Goal: Task Accomplishment & Management: Use online tool/utility

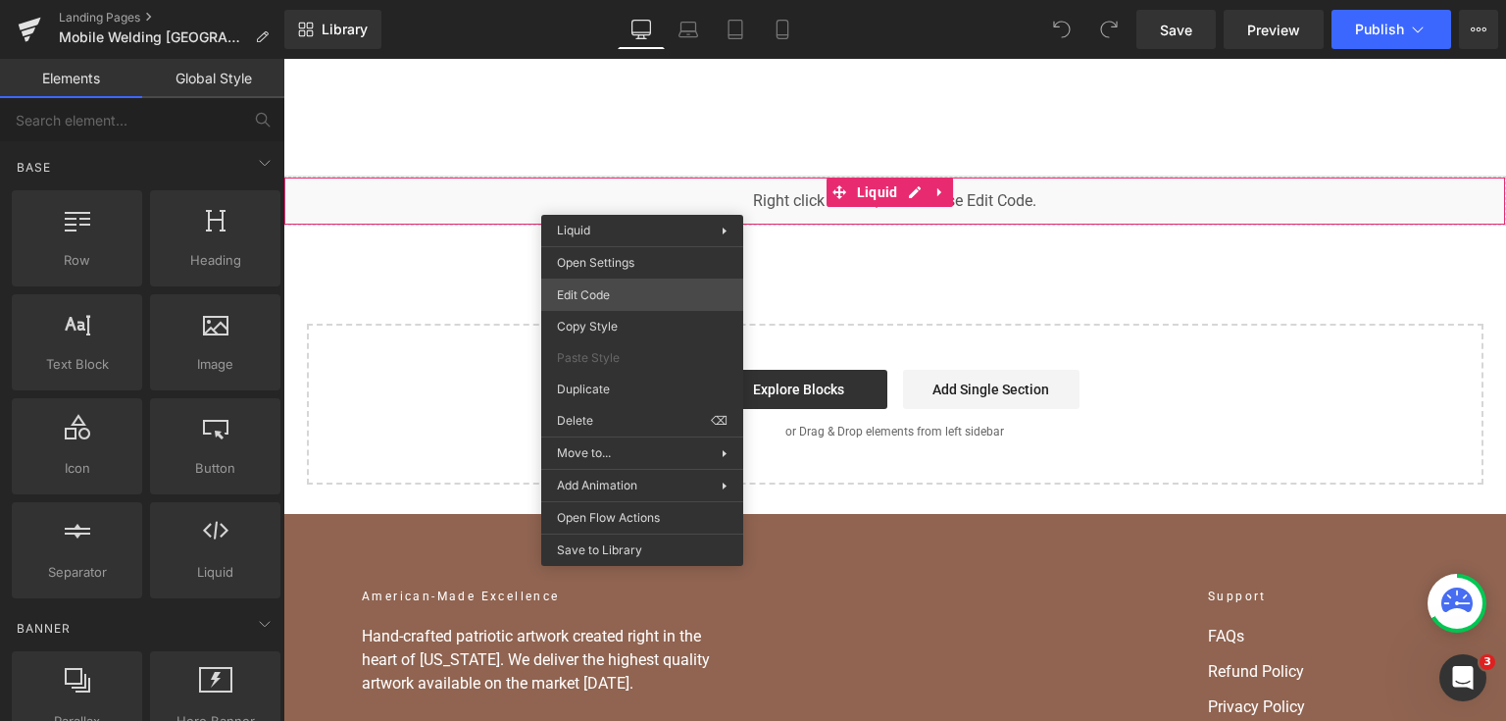
click at [643, 0] on div "You are previewing how the will restyle your page. You can not edit Elements in…" at bounding box center [753, 0] width 1506 height 0
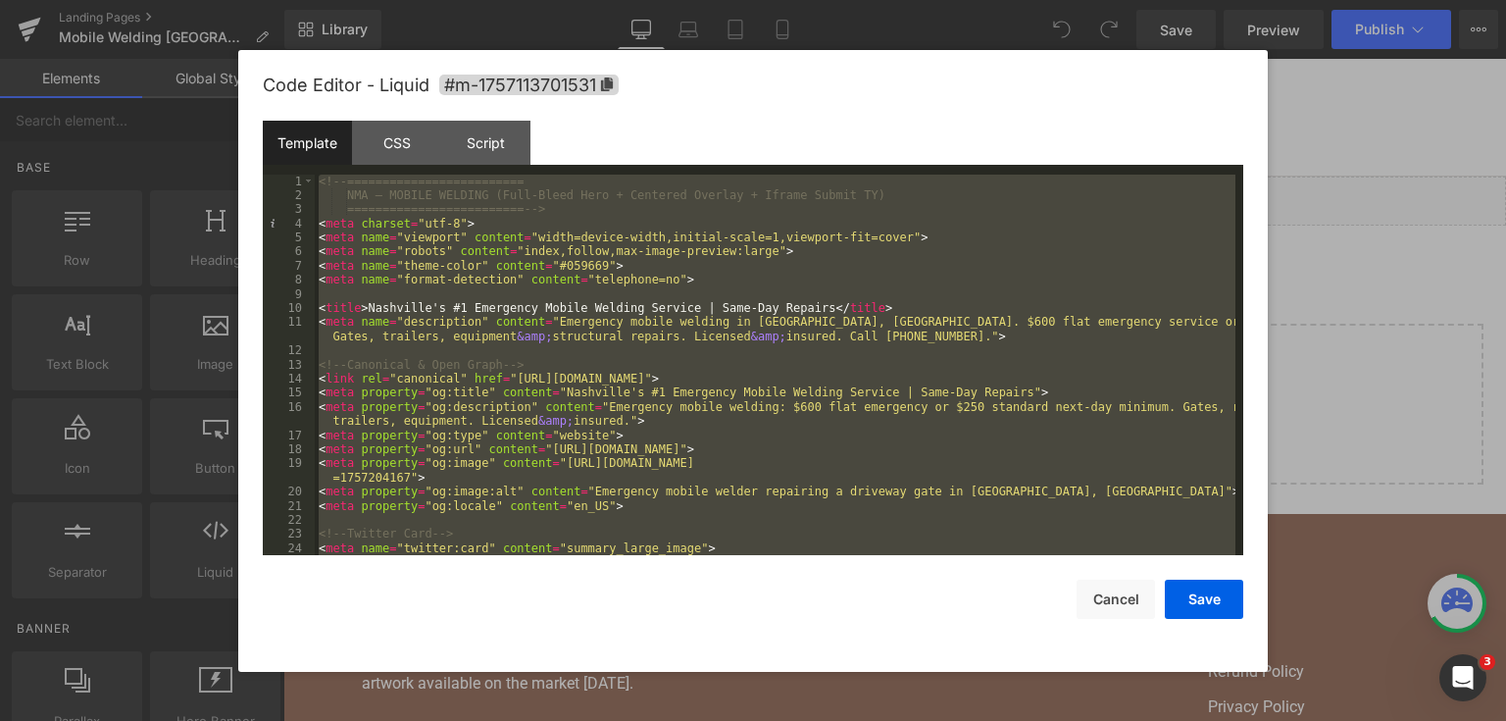
click at [656, 216] on div "<!-- ========================= NMA — MOBILE WELDING (Full-Bleed Hero + Centered…" at bounding box center [775, 365] width 921 height 381
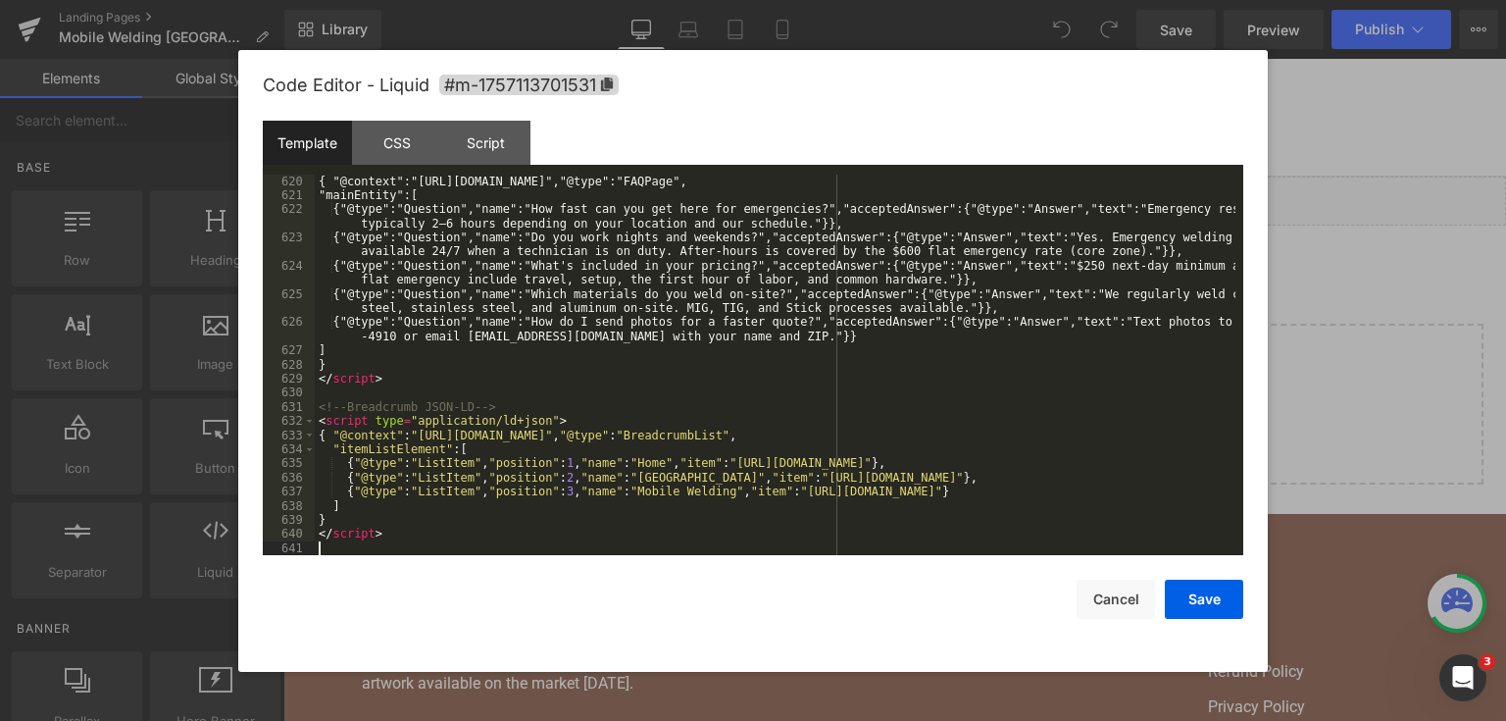
scroll to position [9588, 0]
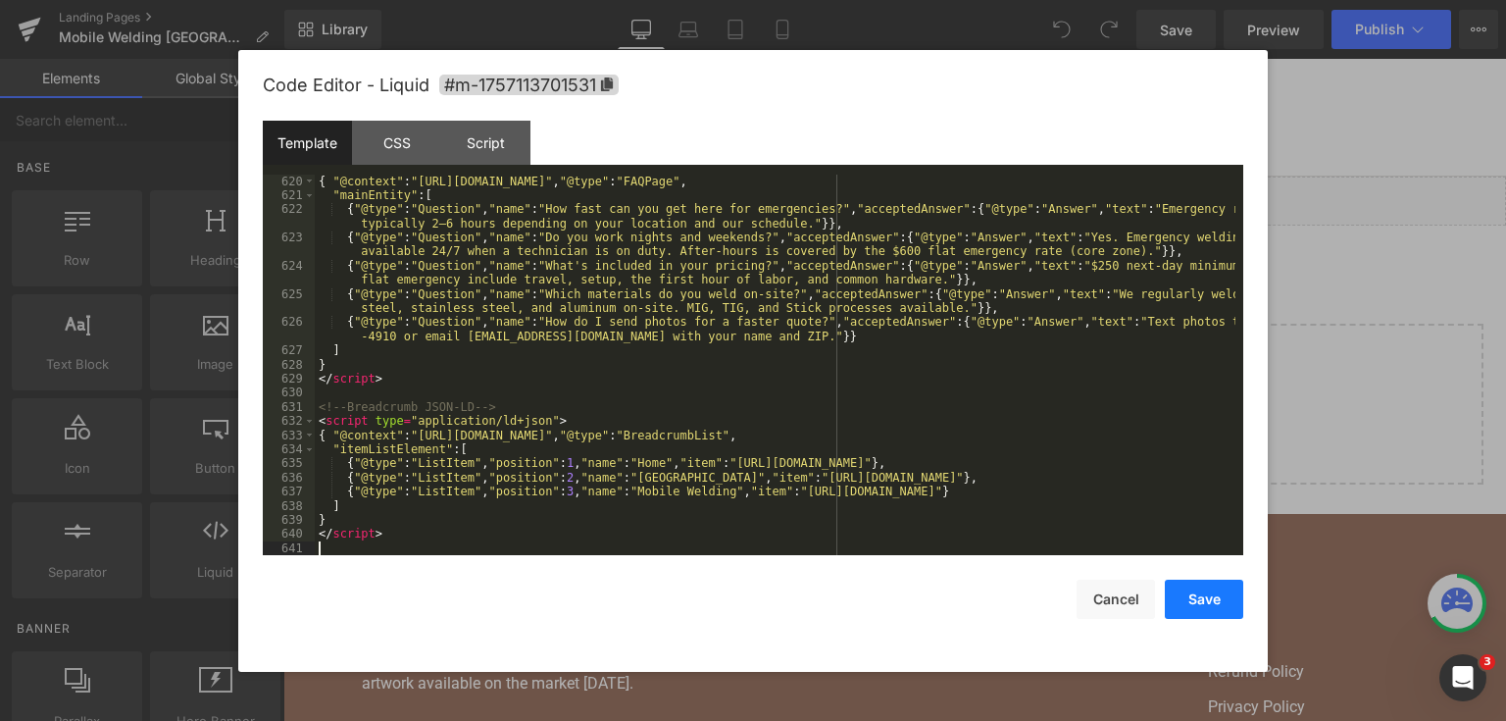
click at [1196, 590] on button "Save" at bounding box center [1204, 599] width 78 height 39
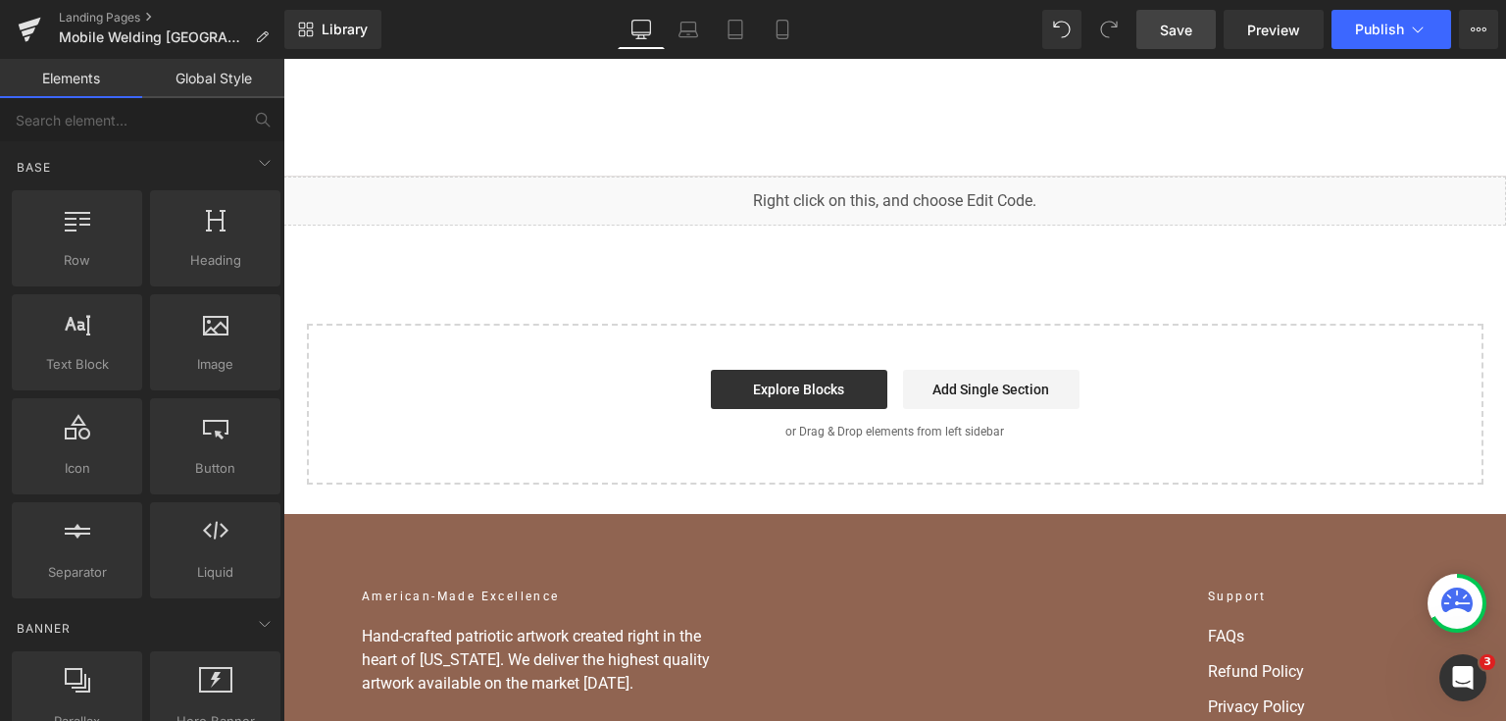
click at [1178, 31] on span "Save" at bounding box center [1176, 30] width 32 height 21
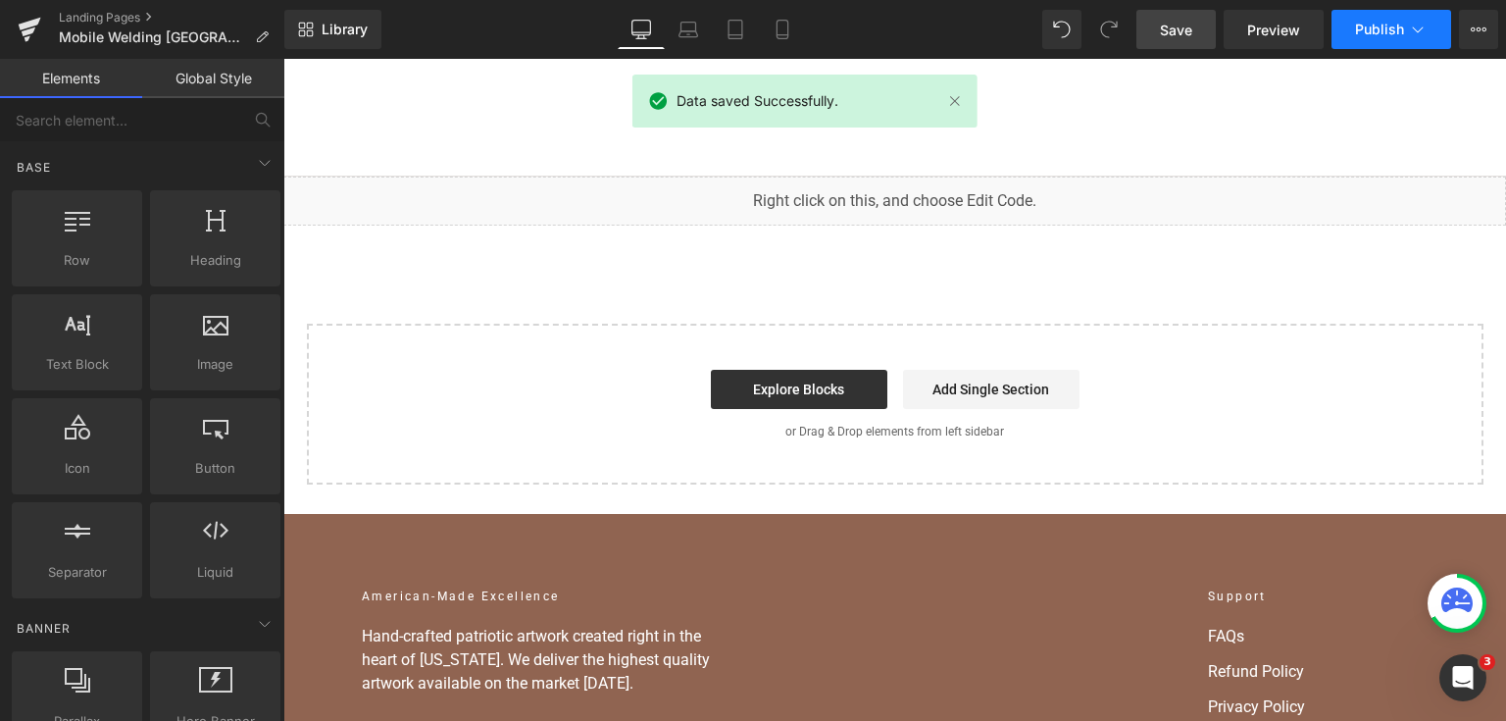
click at [1369, 29] on span "Publish" at bounding box center [1379, 30] width 49 height 16
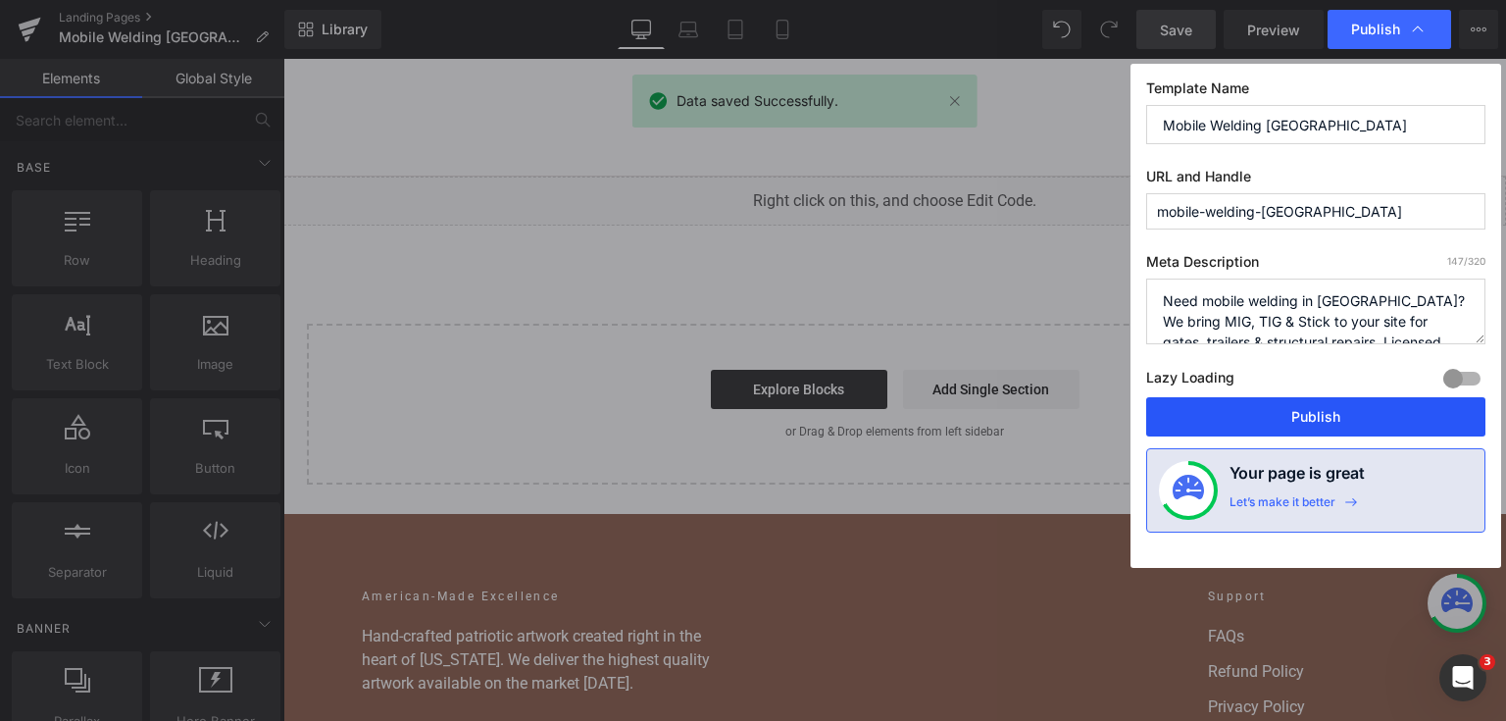
click at [1244, 416] on button "Publish" at bounding box center [1315, 416] width 339 height 39
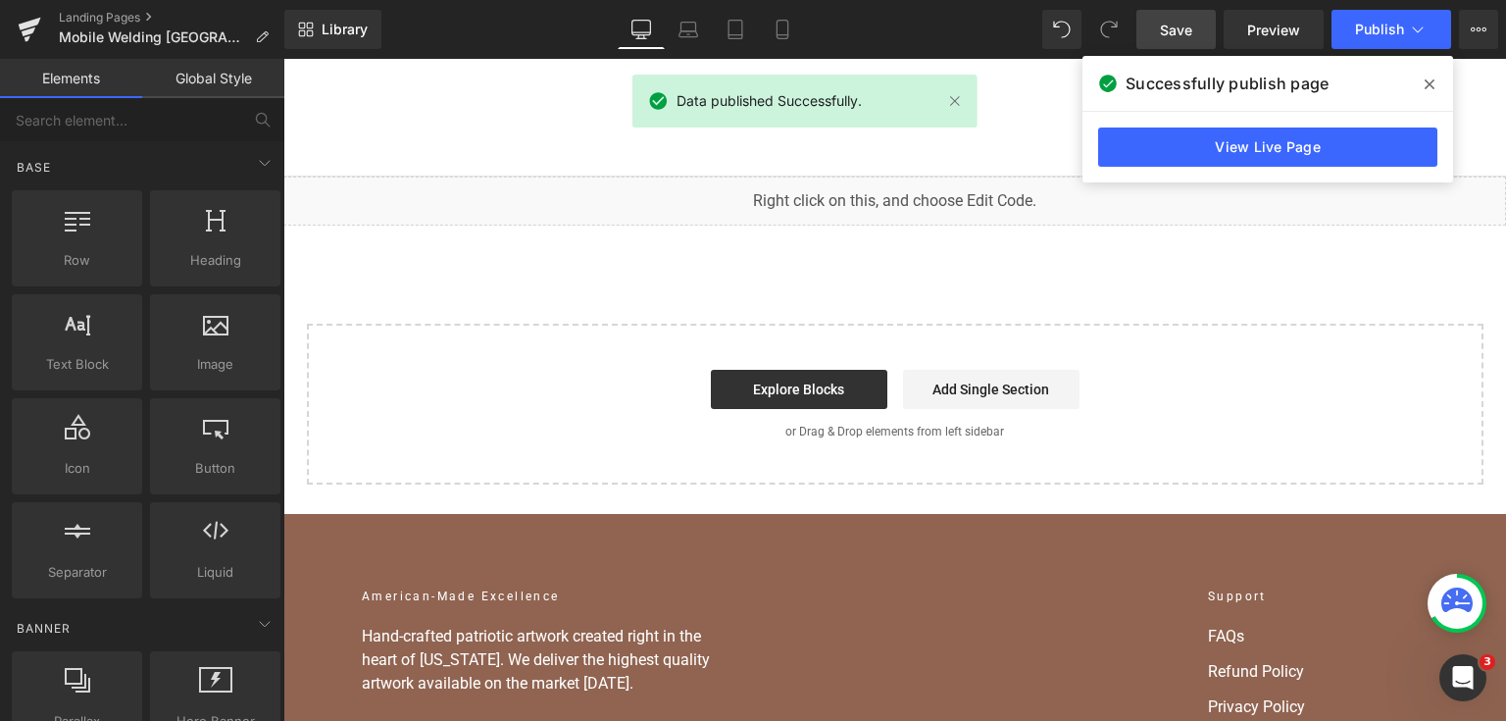
click at [1302, 169] on div "View Live Page" at bounding box center [1268, 147] width 371 height 71
click at [1298, 154] on link "View Live Page" at bounding box center [1267, 146] width 339 height 39
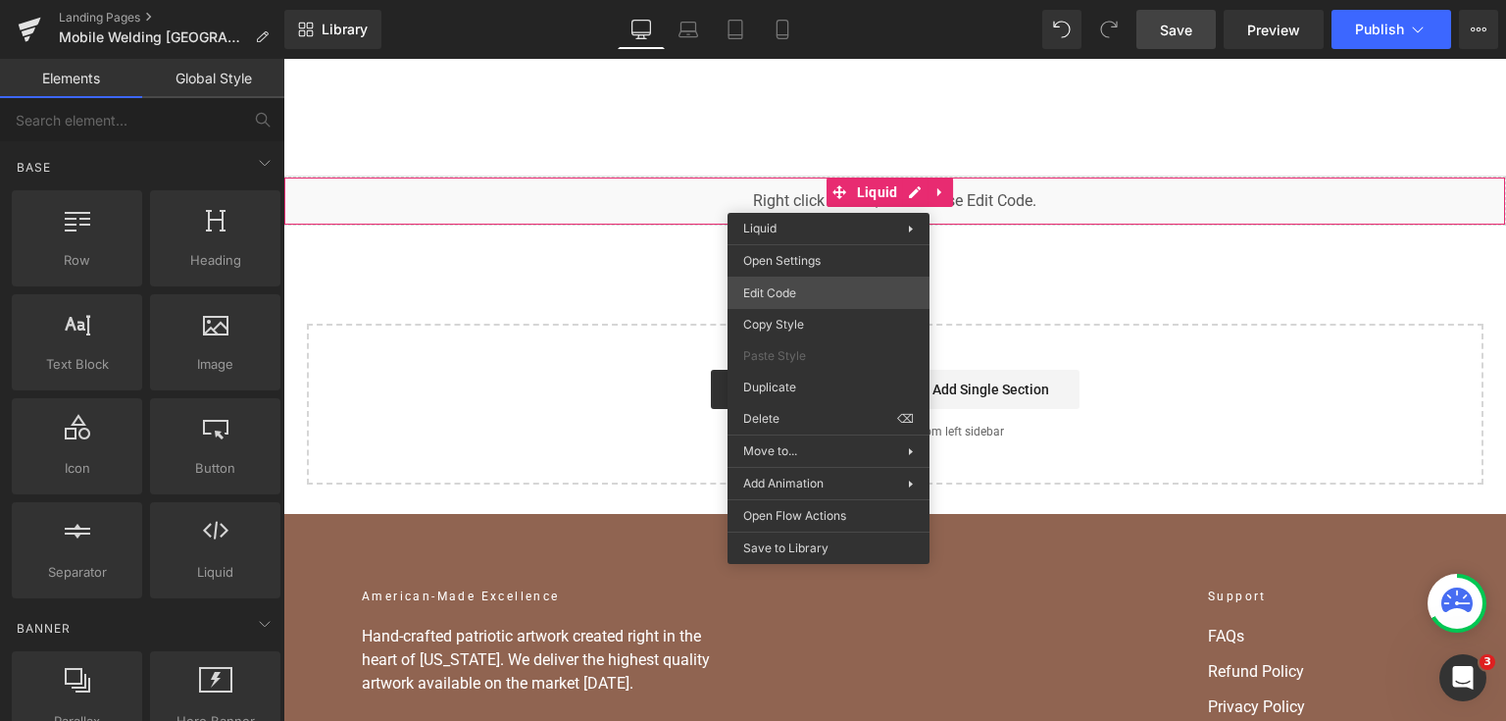
click at [790, 0] on div "You are previewing how the will restyle your page. You can not edit Elements in…" at bounding box center [753, 0] width 1506 height 0
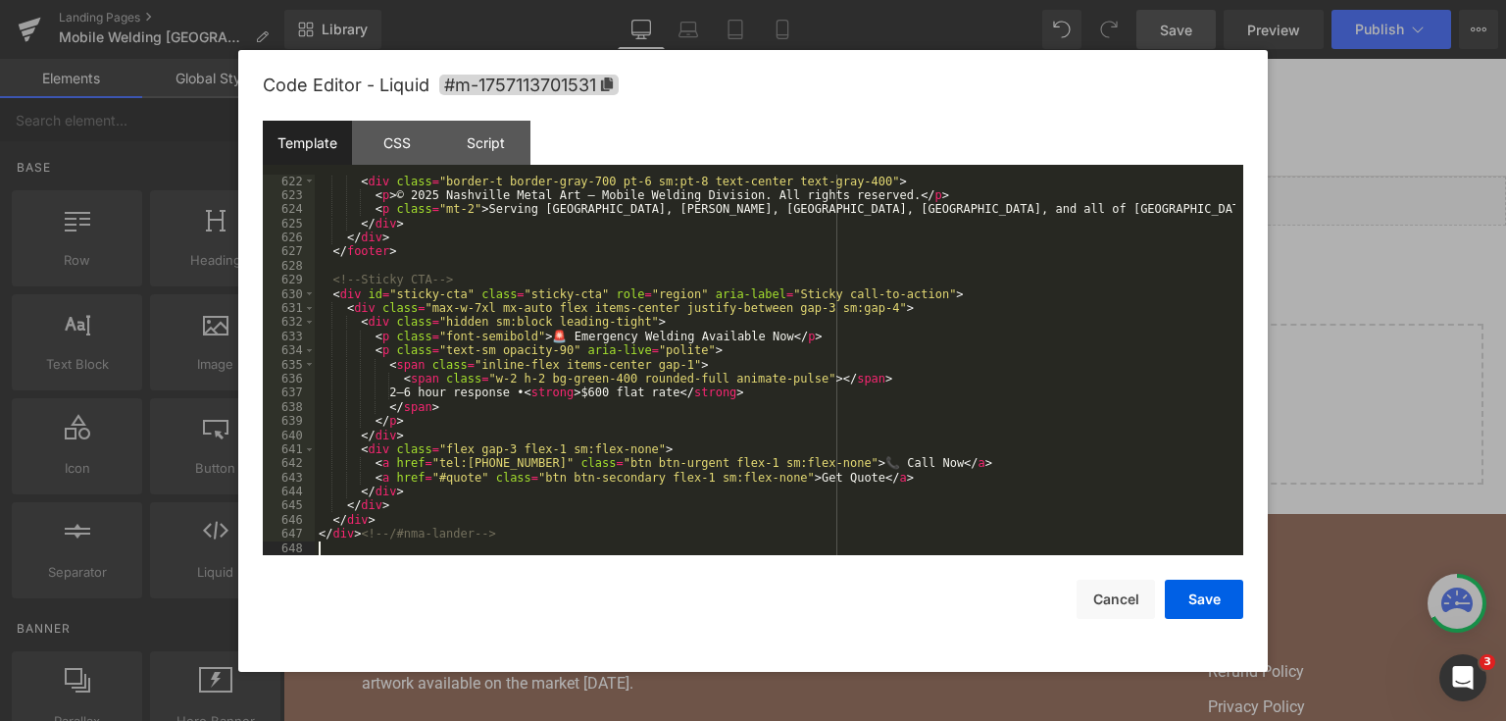
scroll to position [10336, 0]
click at [737, 330] on div "< div class = "border-t border-gray-700 pt-6 sm:pt-8 text-center text-gray-400"…" at bounding box center [775, 380] width 921 height 410
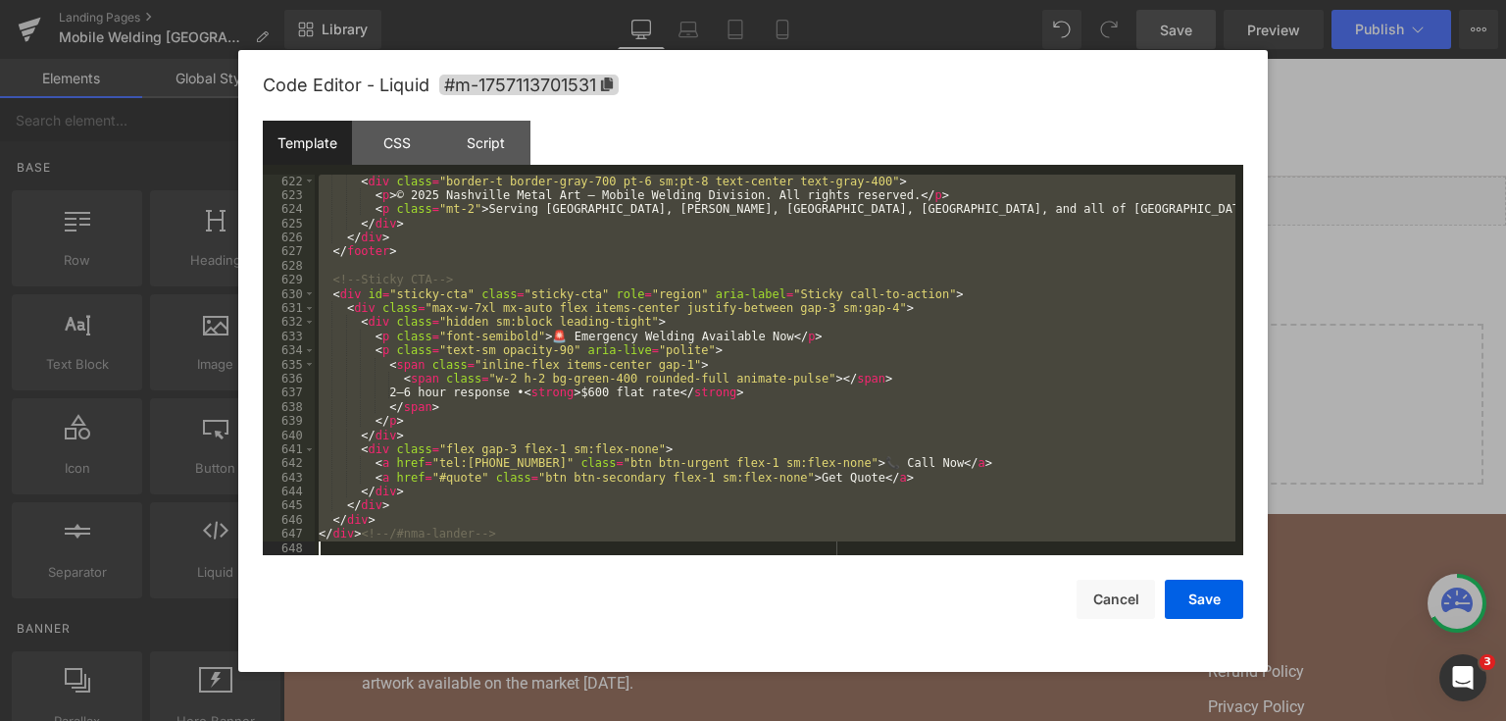
click at [388, 539] on div "< div class = "border-t border-gray-700 pt-6 sm:pt-8 text-center text-gray-400"…" at bounding box center [775, 365] width 921 height 381
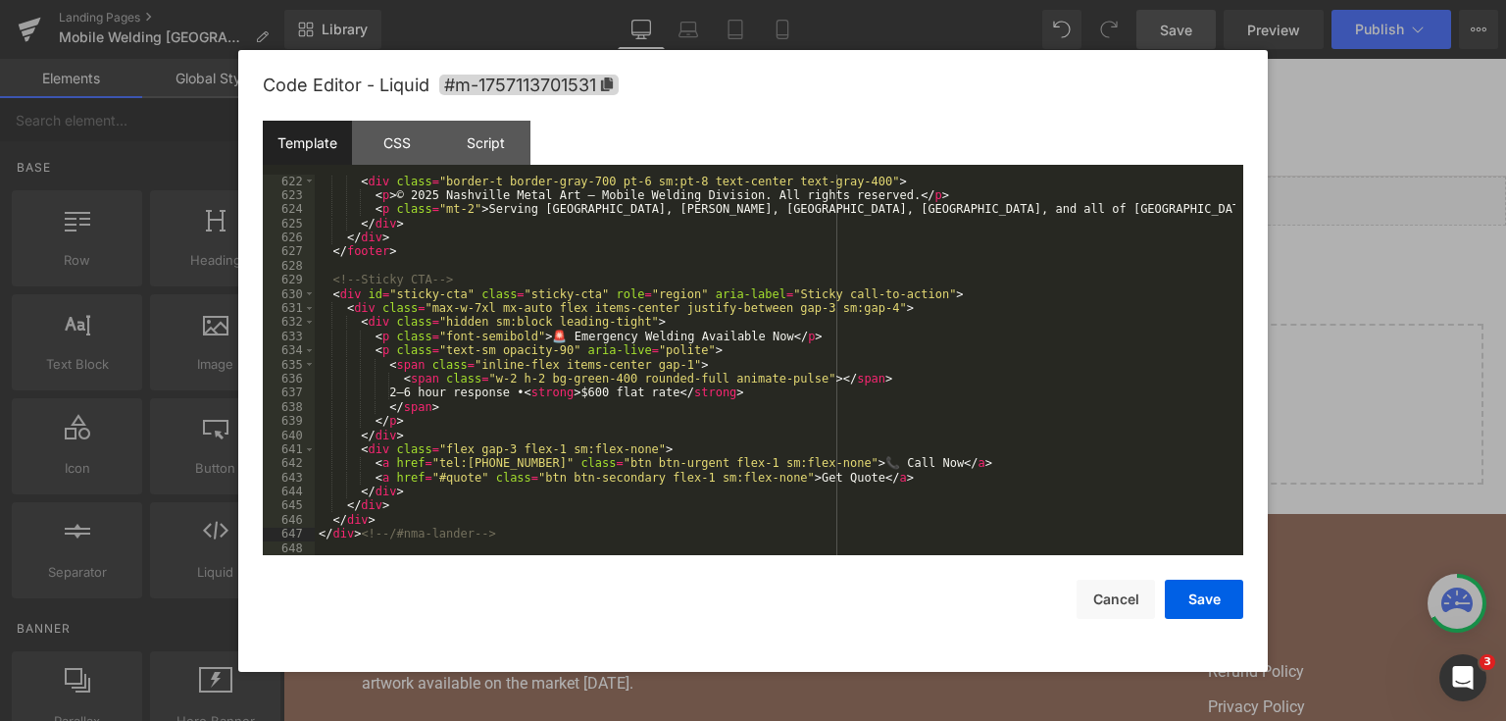
click at [388, 545] on div "< div class = "border-t border-gray-700 pt-6 sm:pt-8 text-center text-gray-400"…" at bounding box center [775, 380] width 921 height 410
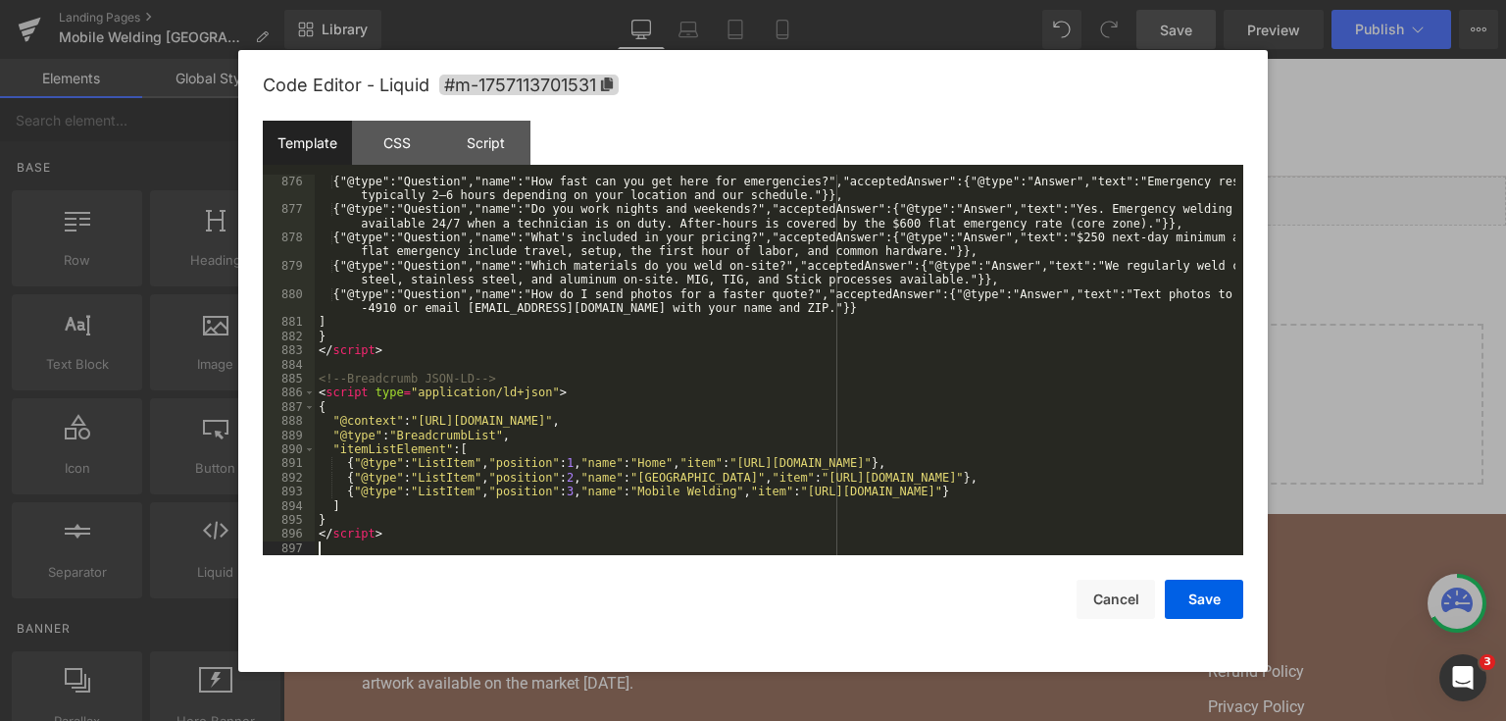
scroll to position [13981, 0]
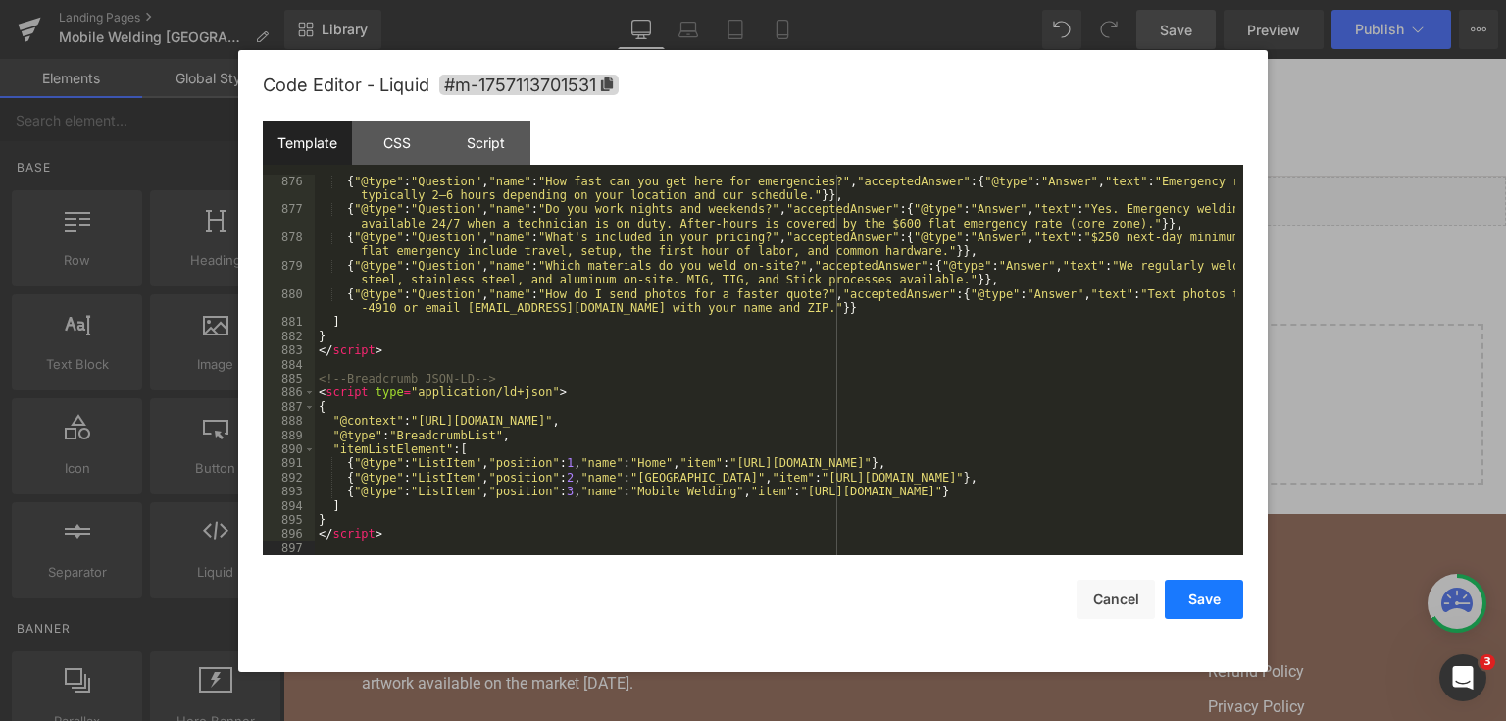
click at [1226, 599] on button "Save" at bounding box center [1204, 599] width 78 height 39
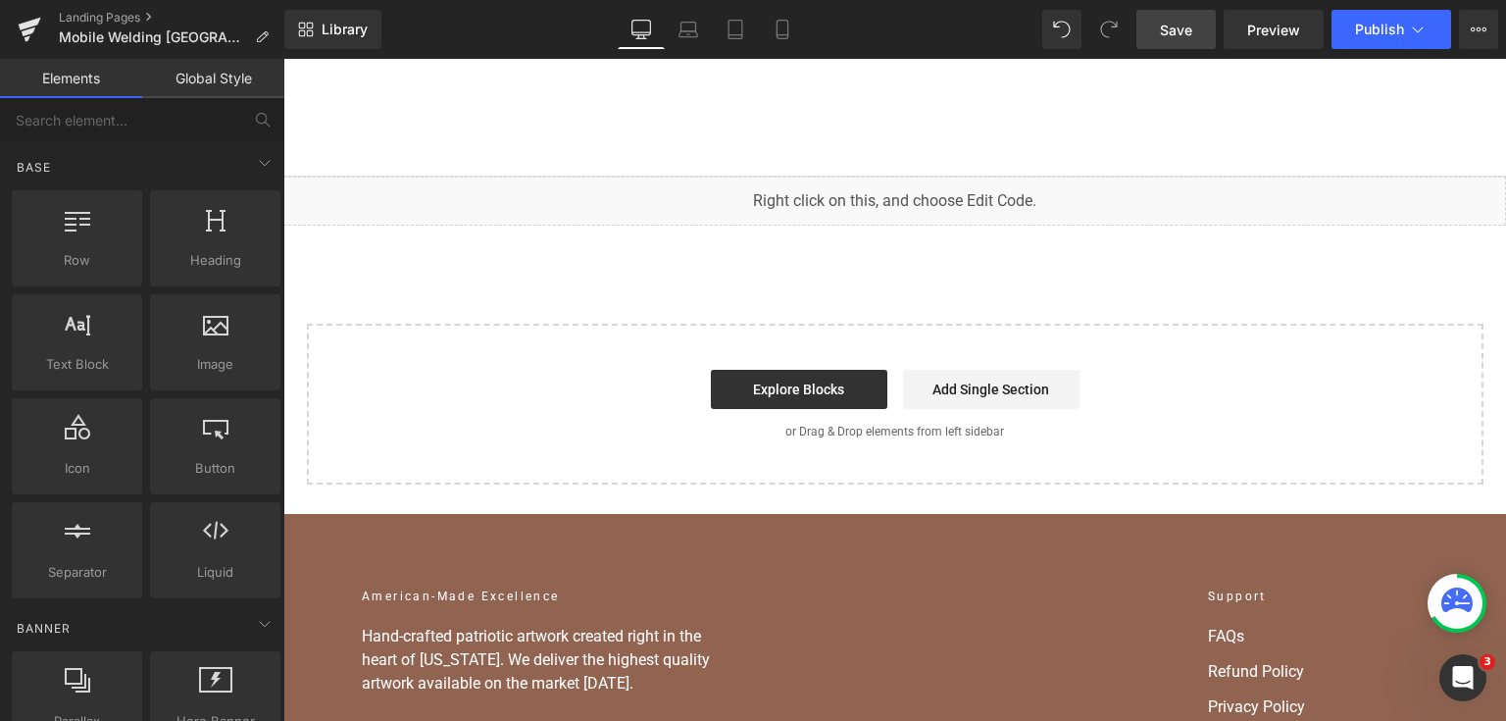
click at [1199, 25] on link "Save" at bounding box center [1176, 29] width 79 height 39
click at [1353, 35] on button "Publish" at bounding box center [1392, 29] width 120 height 39
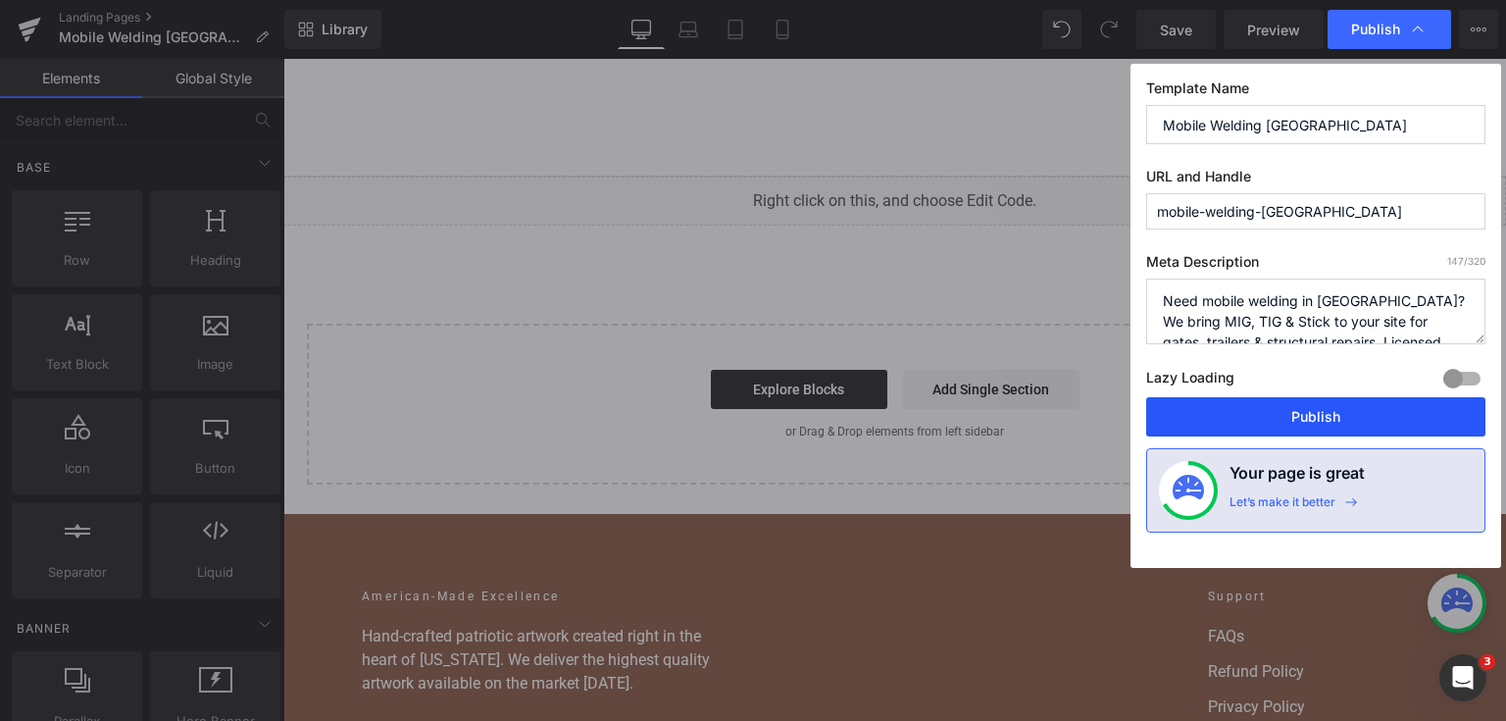
click at [1299, 397] on button "Publish" at bounding box center [1315, 416] width 339 height 39
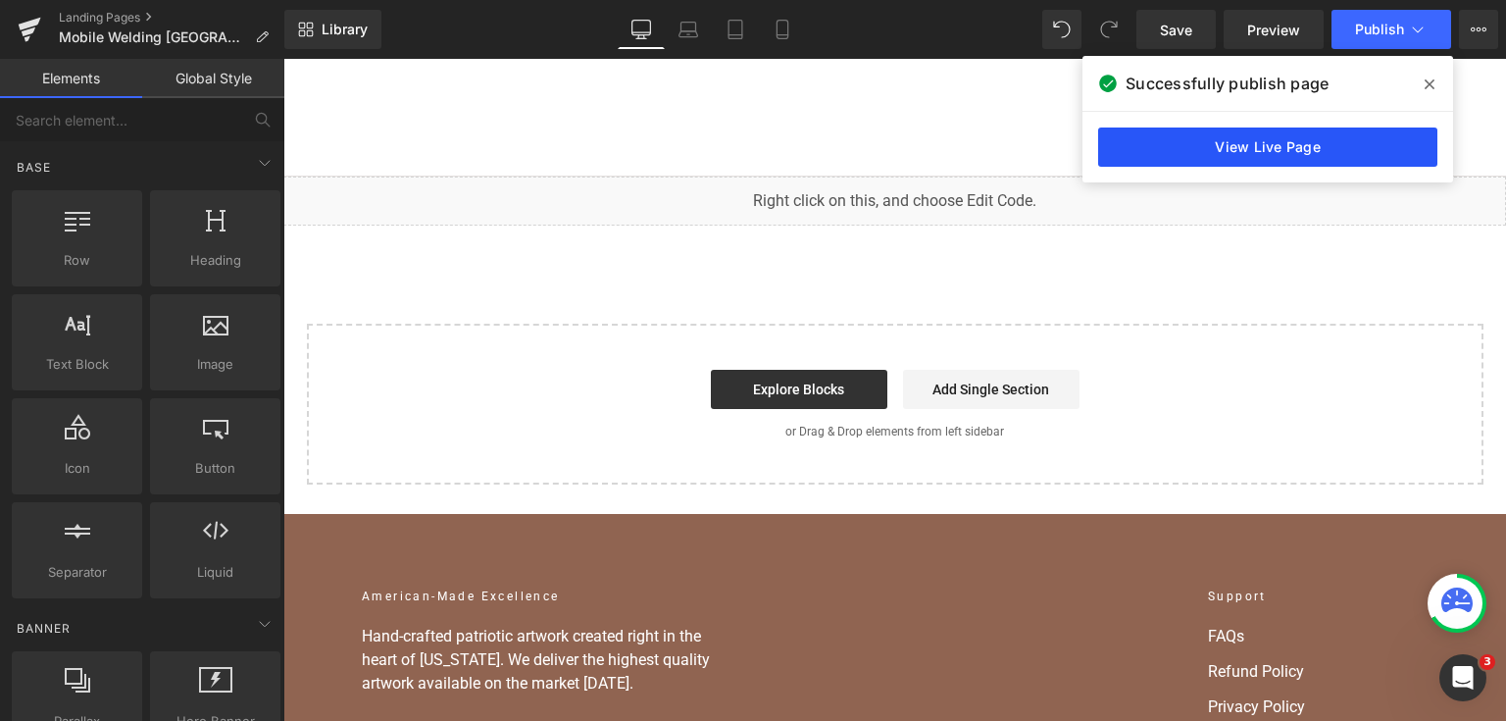
click at [1312, 143] on link "View Live Page" at bounding box center [1267, 146] width 339 height 39
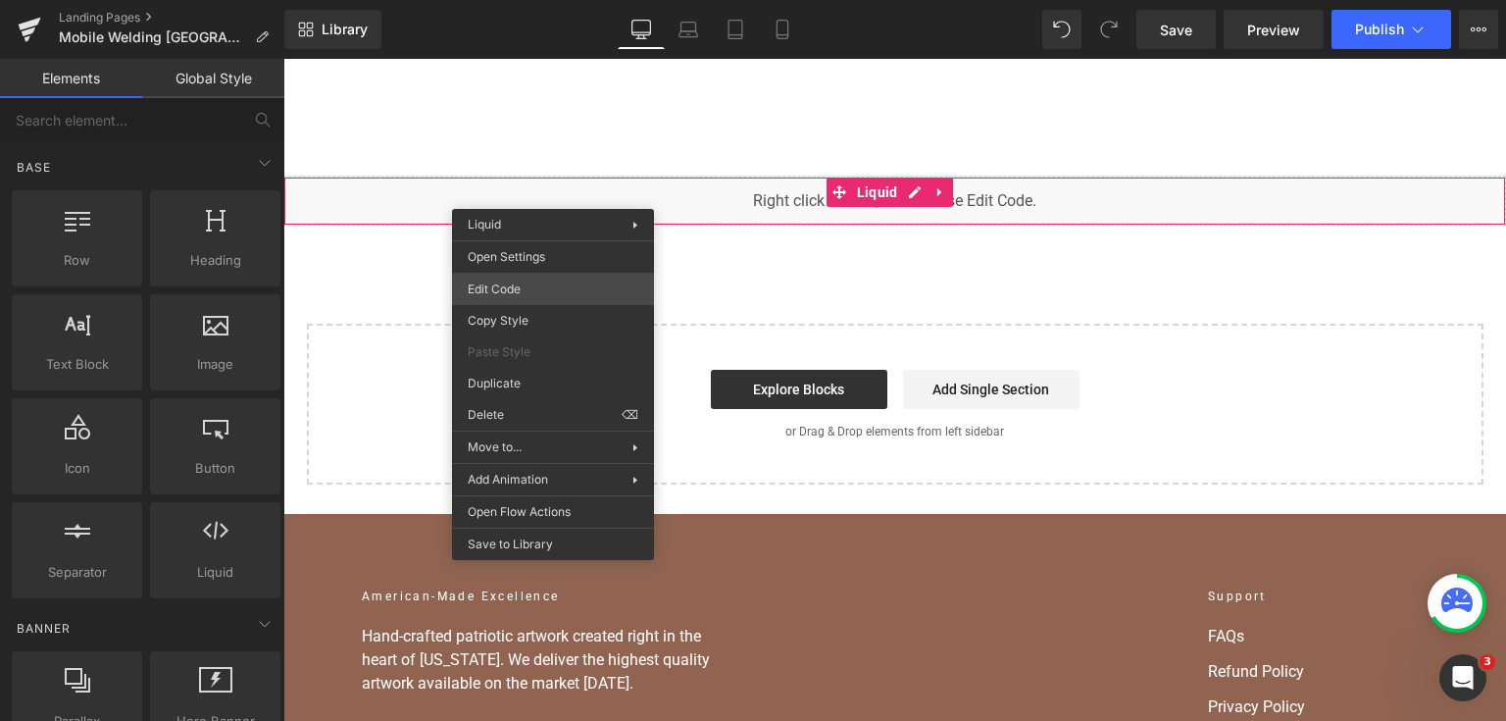
click at [558, 0] on div "You are previewing how the will restyle your page. You can not edit Elements in…" at bounding box center [753, 0] width 1506 height 0
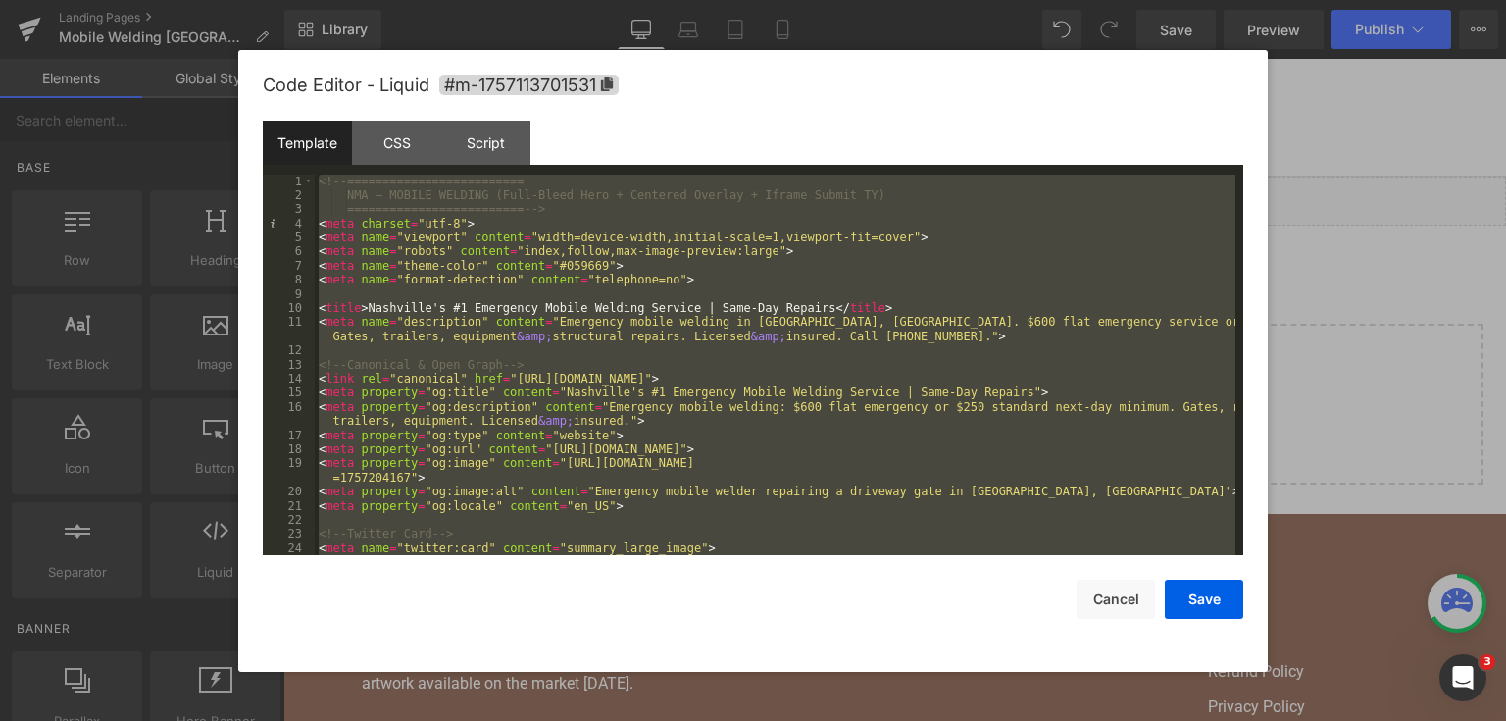
click at [1345, 273] on div at bounding box center [753, 360] width 1506 height 721
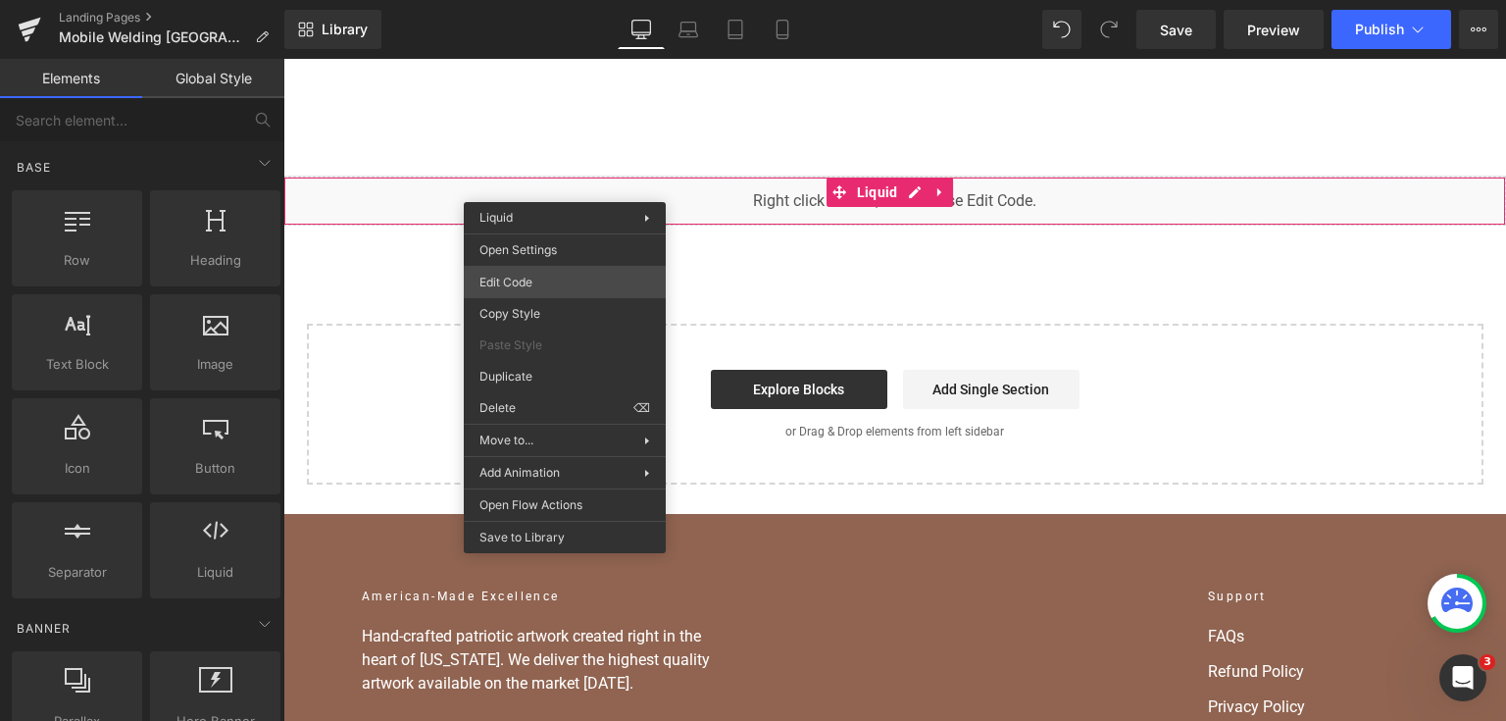
click at [502, 0] on div "You are previewing how the will restyle your page. You can not edit Elements in…" at bounding box center [753, 0] width 1506 height 0
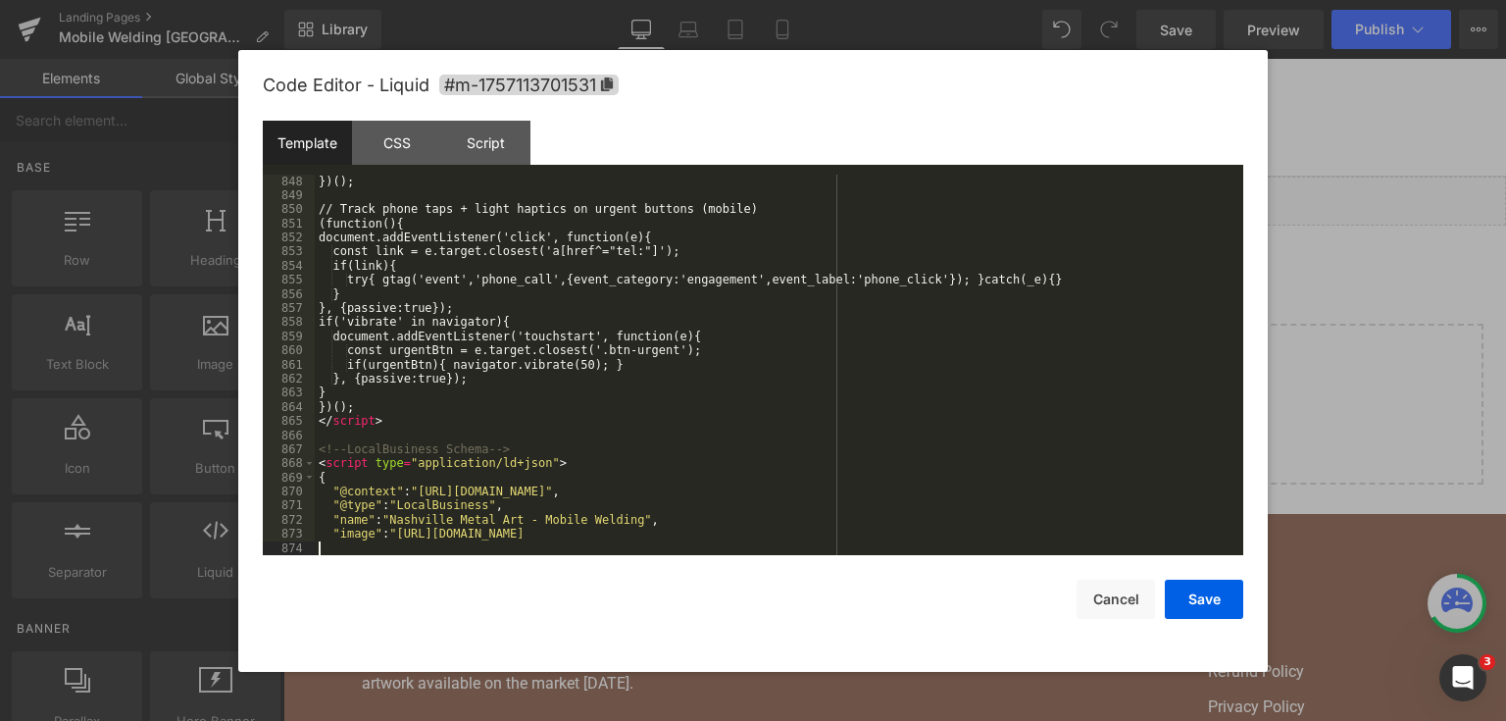
scroll to position [13557, 0]
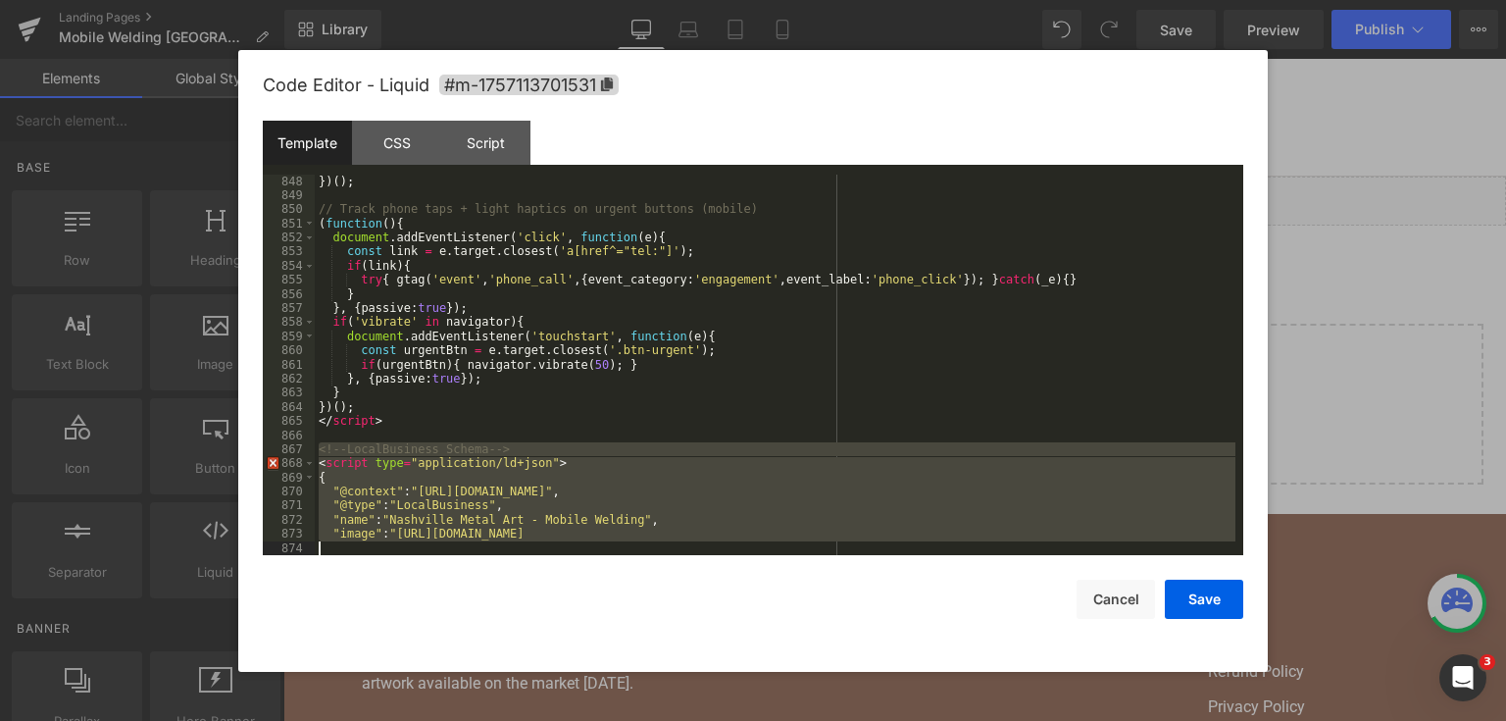
drag, startPoint x: 318, startPoint y: 448, endPoint x: 671, endPoint y: 574, distance: 374.7
click at [671, 574] on div "Code Editor - Liquid #m-1757113701531 Template CSS Script Data 848 849 850 851 …" at bounding box center [753, 361] width 981 height 622
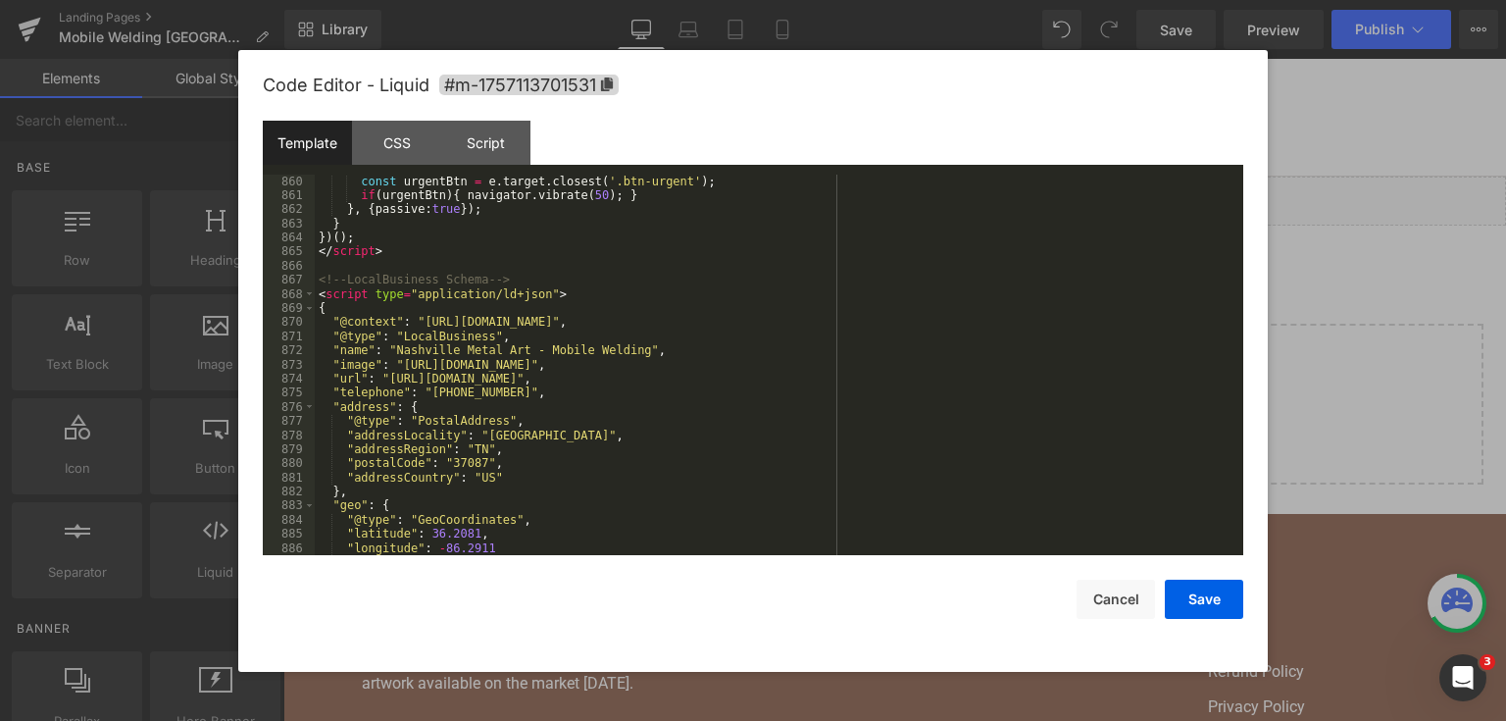
scroll to position [13584, 0]
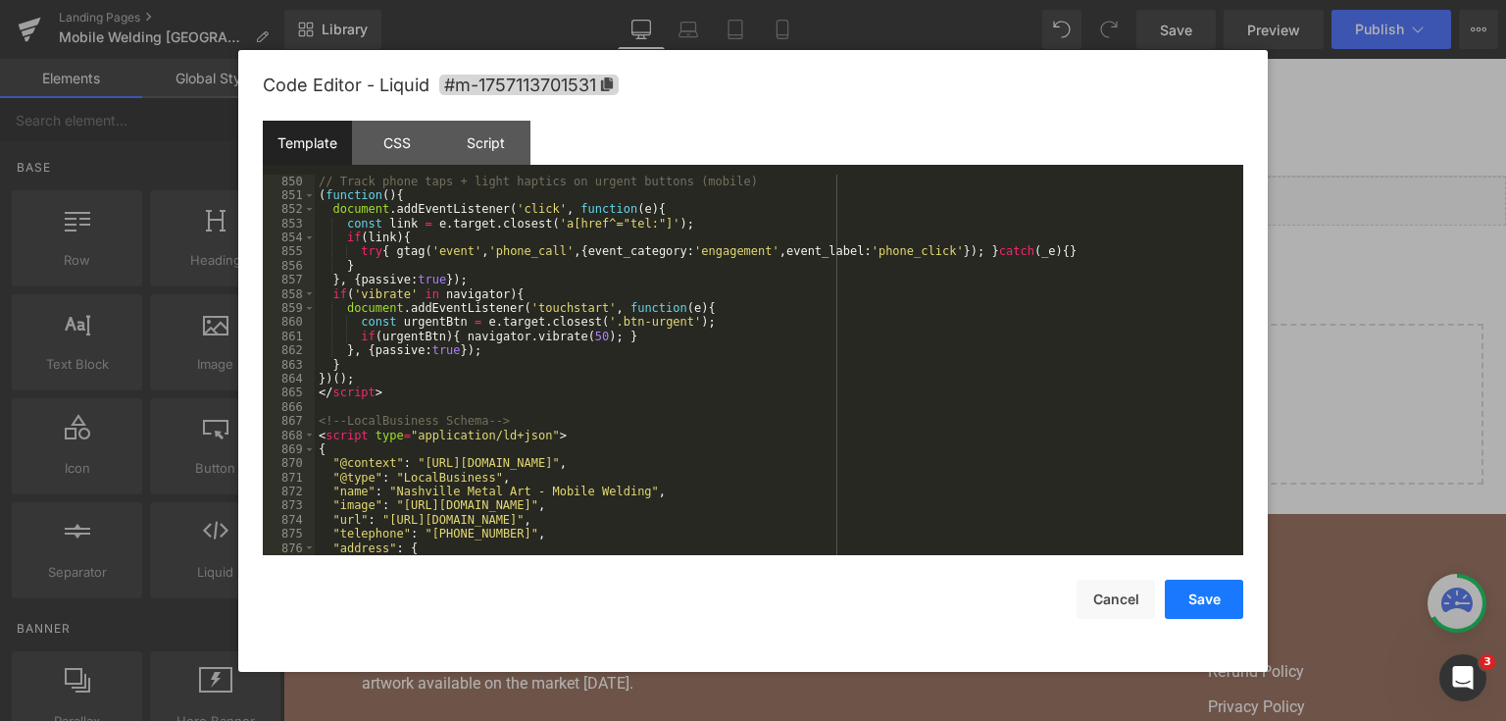
click at [1177, 586] on button "Save" at bounding box center [1204, 599] width 78 height 39
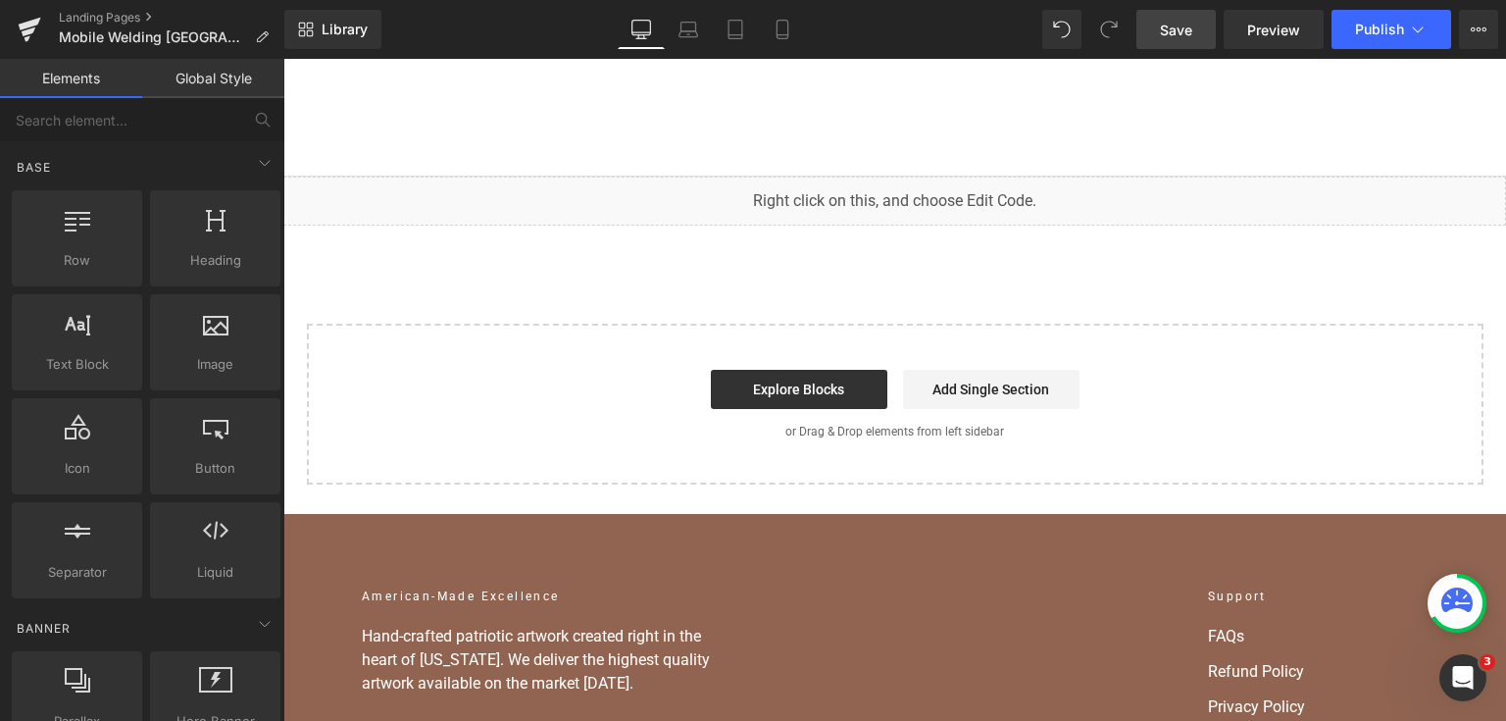
click at [1177, 25] on span "Save" at bounding box center [1176, 30] width 32 height 21
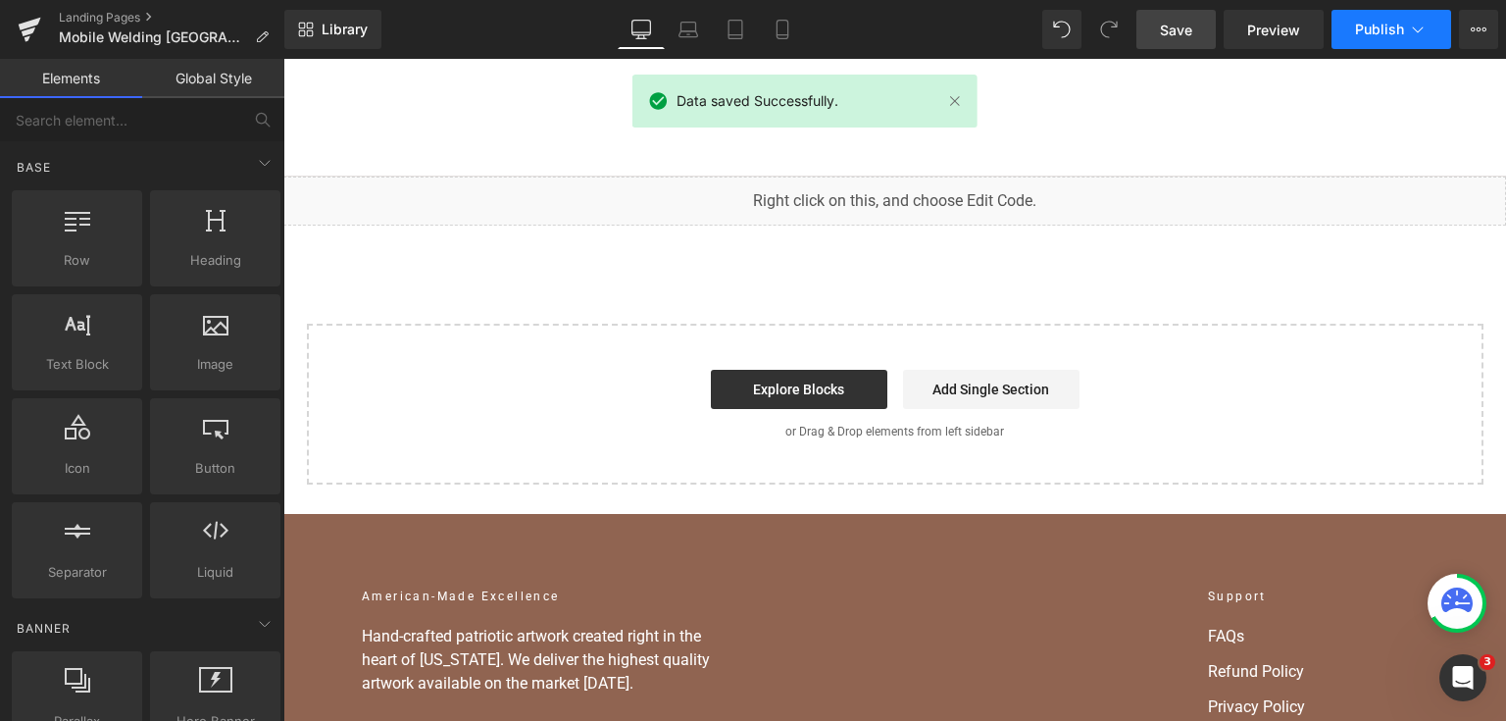
click at [1384, 12] on button "Publish" at bounding box center [1392, 29] width 120 height 39
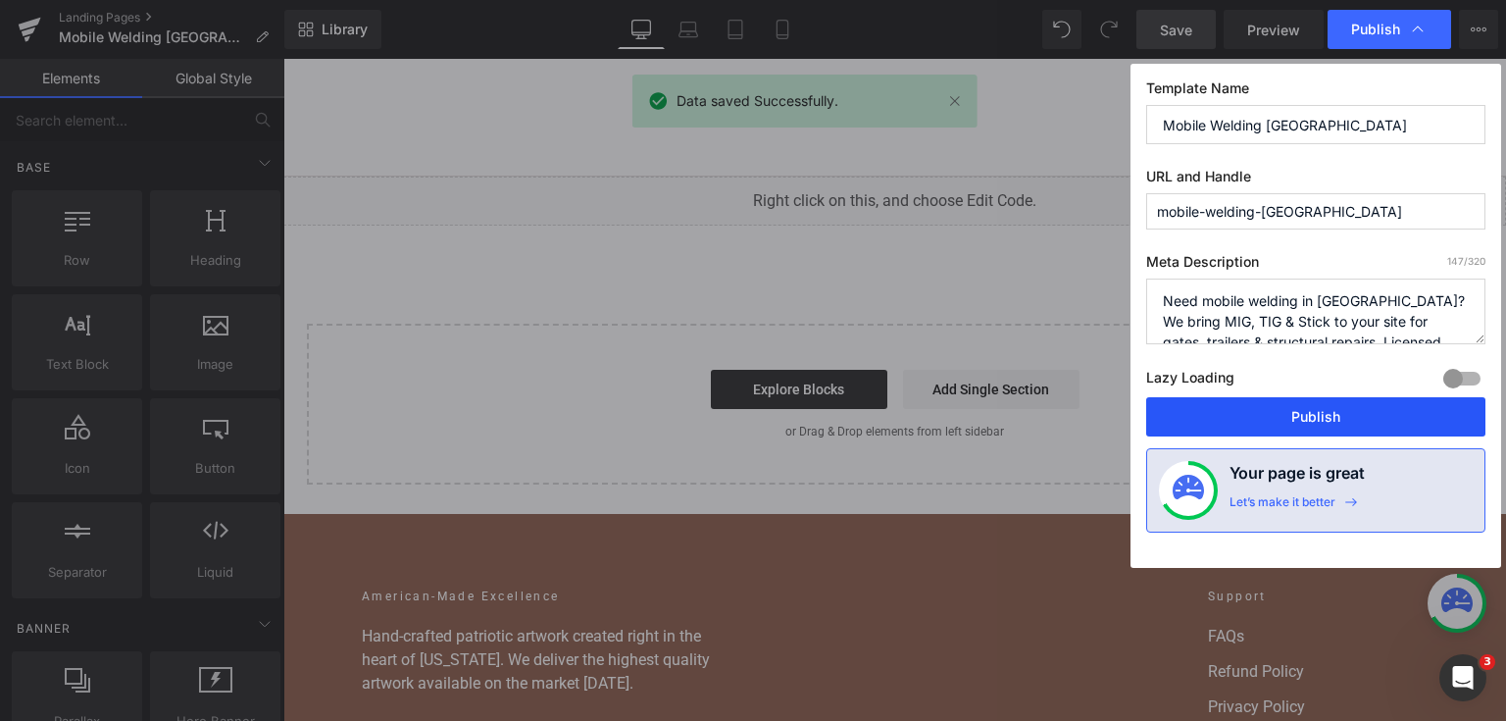
click at [1314, 417] on button "Publish" at bounding box center [1315, 416] width 339 height 39
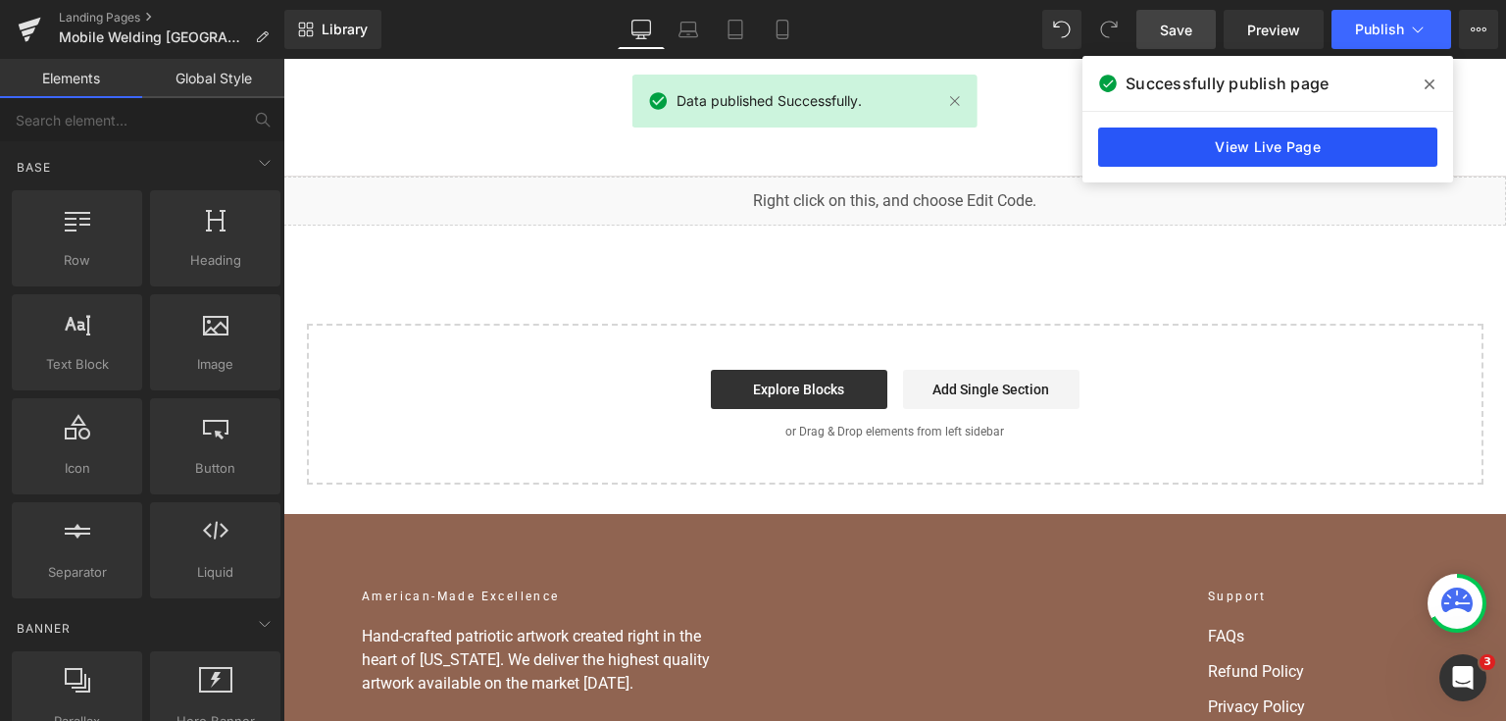
click at [1149, 156] on link "View Live Page" at bounding box center [1267, 146] width 339 height 39
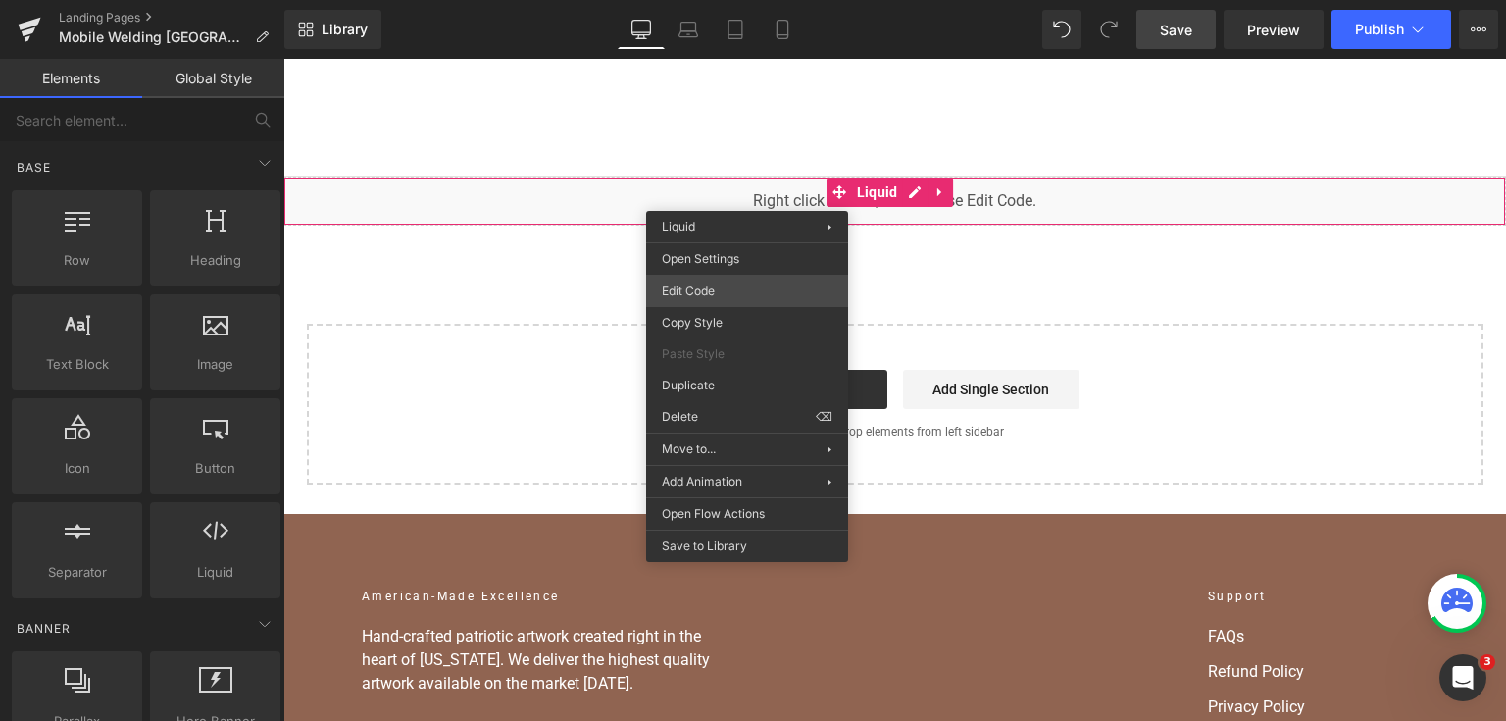
click at [757, 0] on div "You are previewing how the will restyle your page. You can not edit Elements in…" at bounding box center [753, 0] width 1506 height 0
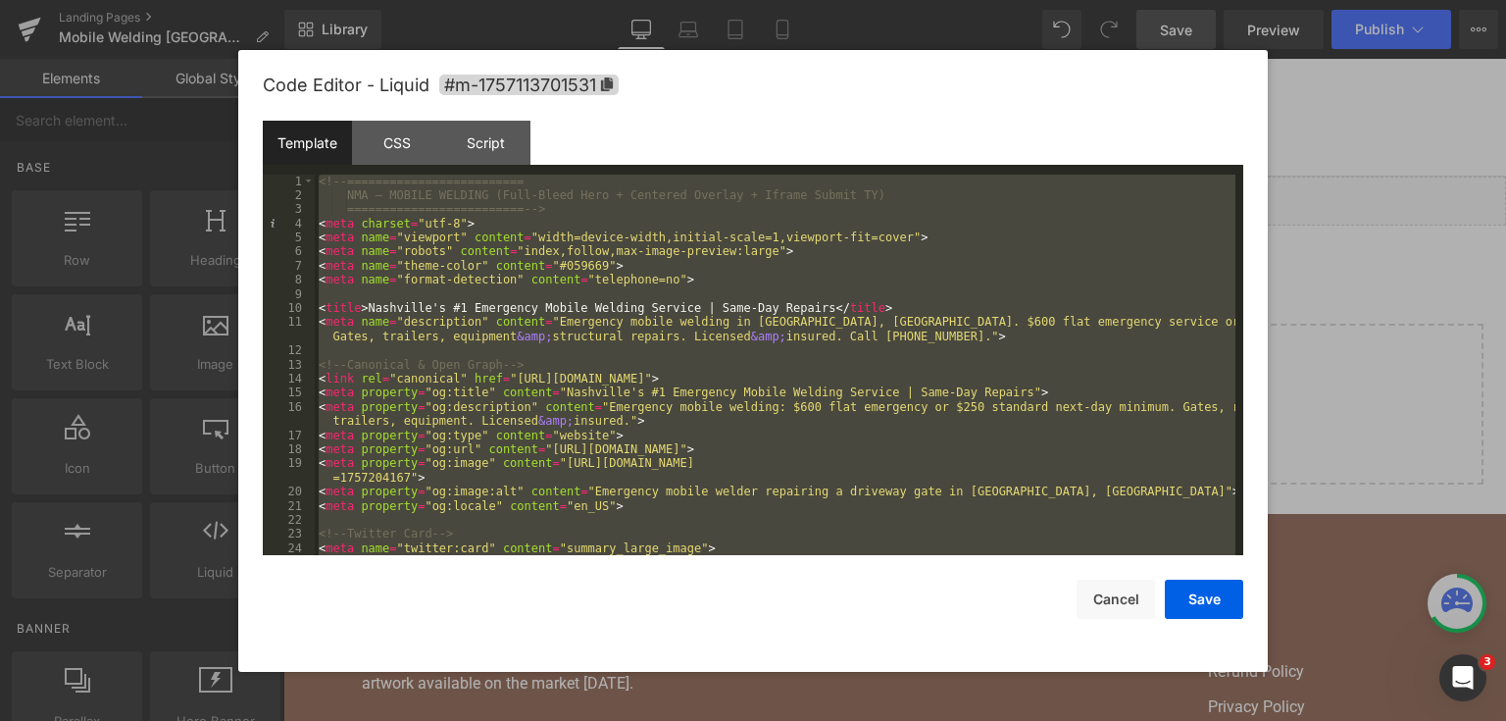
click at [1333, 342] on div at bounding box center [753, 360] width 1506 height 721
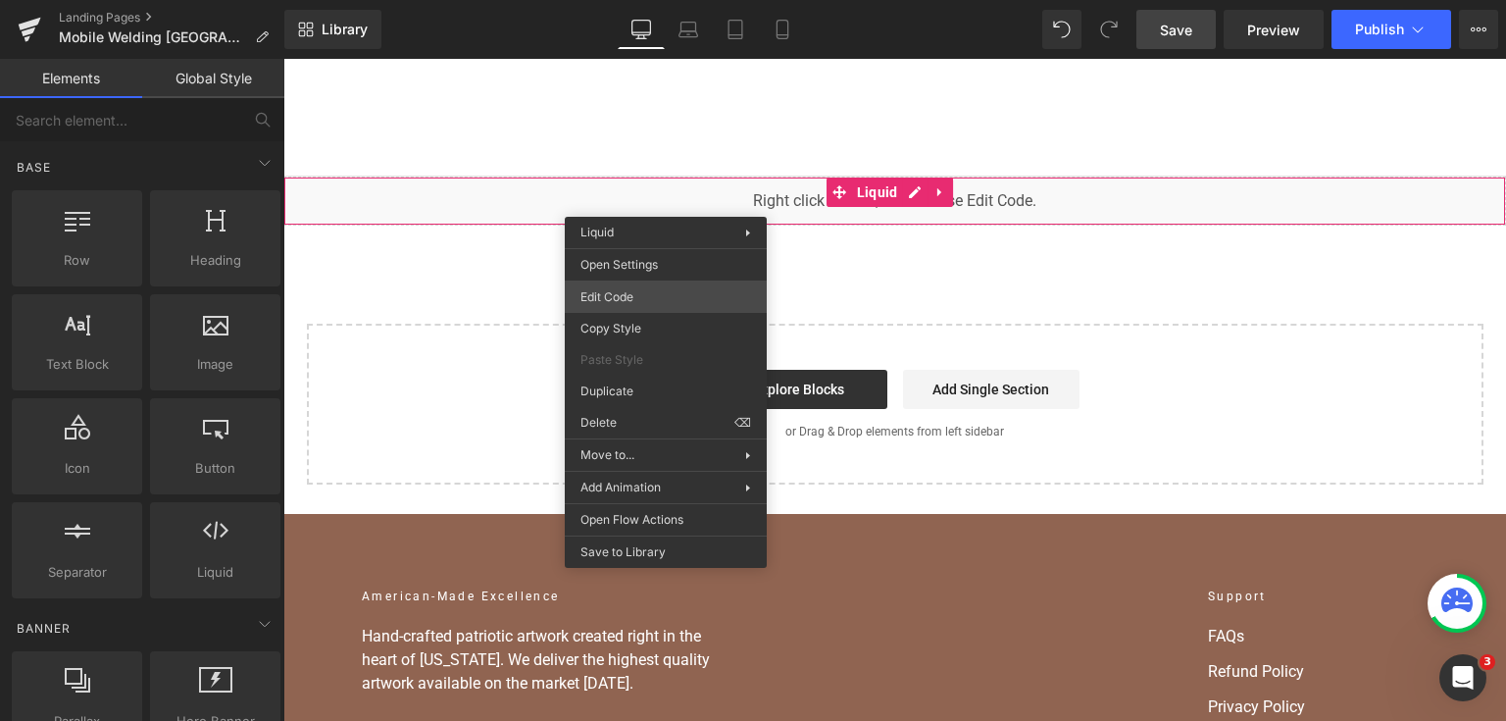
click at [698, 0] on div "You are previewing how the will restyle your page. You can not edit Elements in…" at bounding box center [753, 0] width 1506 height 0
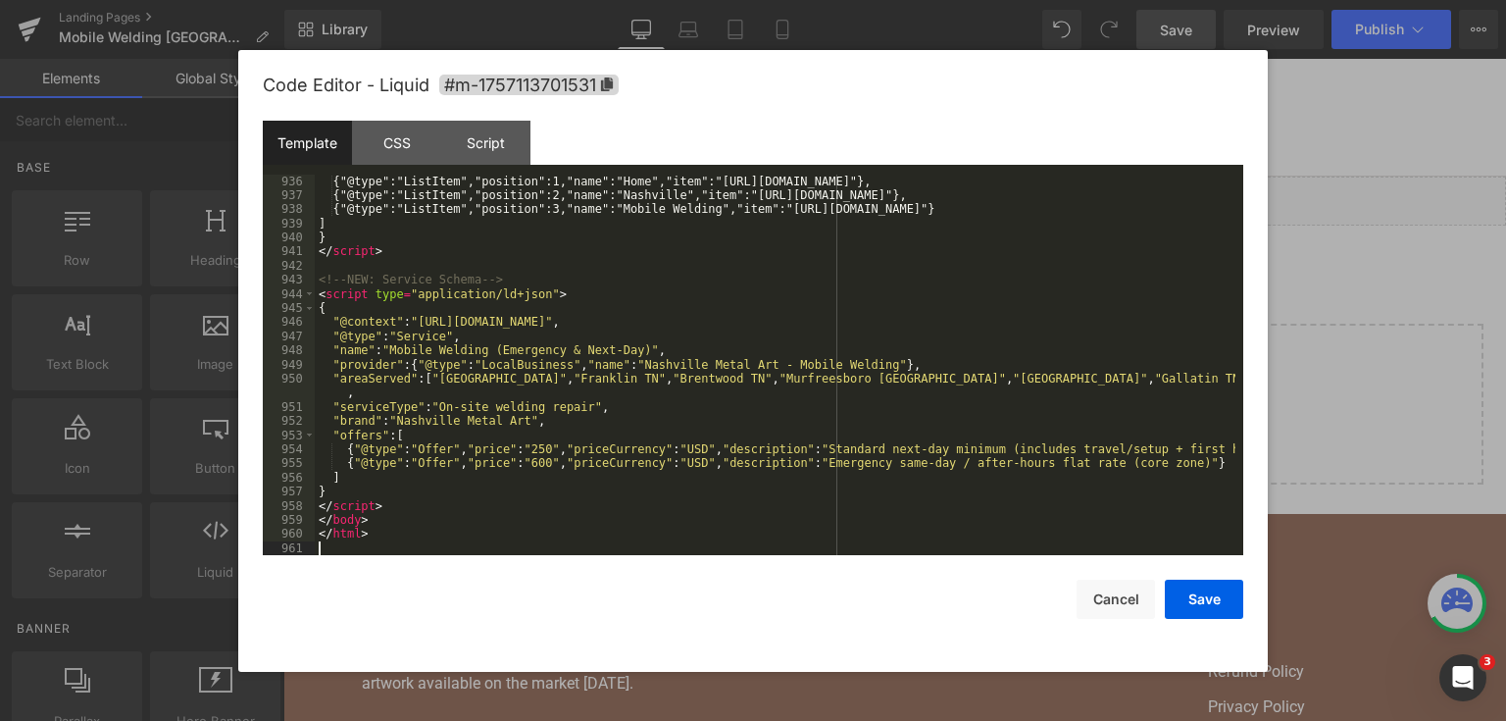
scroll to position [15096, 0]
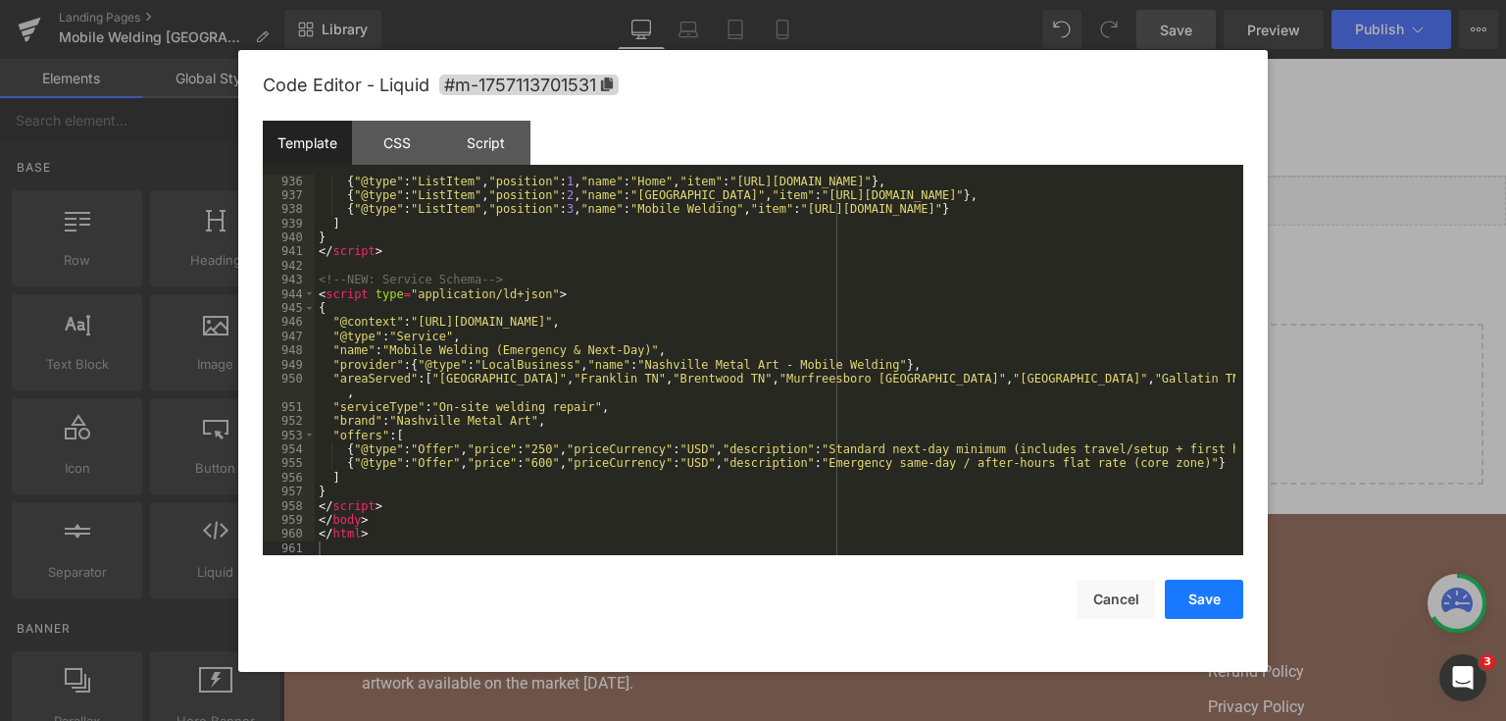
drag, startPoint x: 1232, startPoint y: 590, endPoint x: 919, endPoint y: 117, distance: 567.7
click at [1232, 590] on button "Save" at bounding box center [1204, 599] width 78 height 39
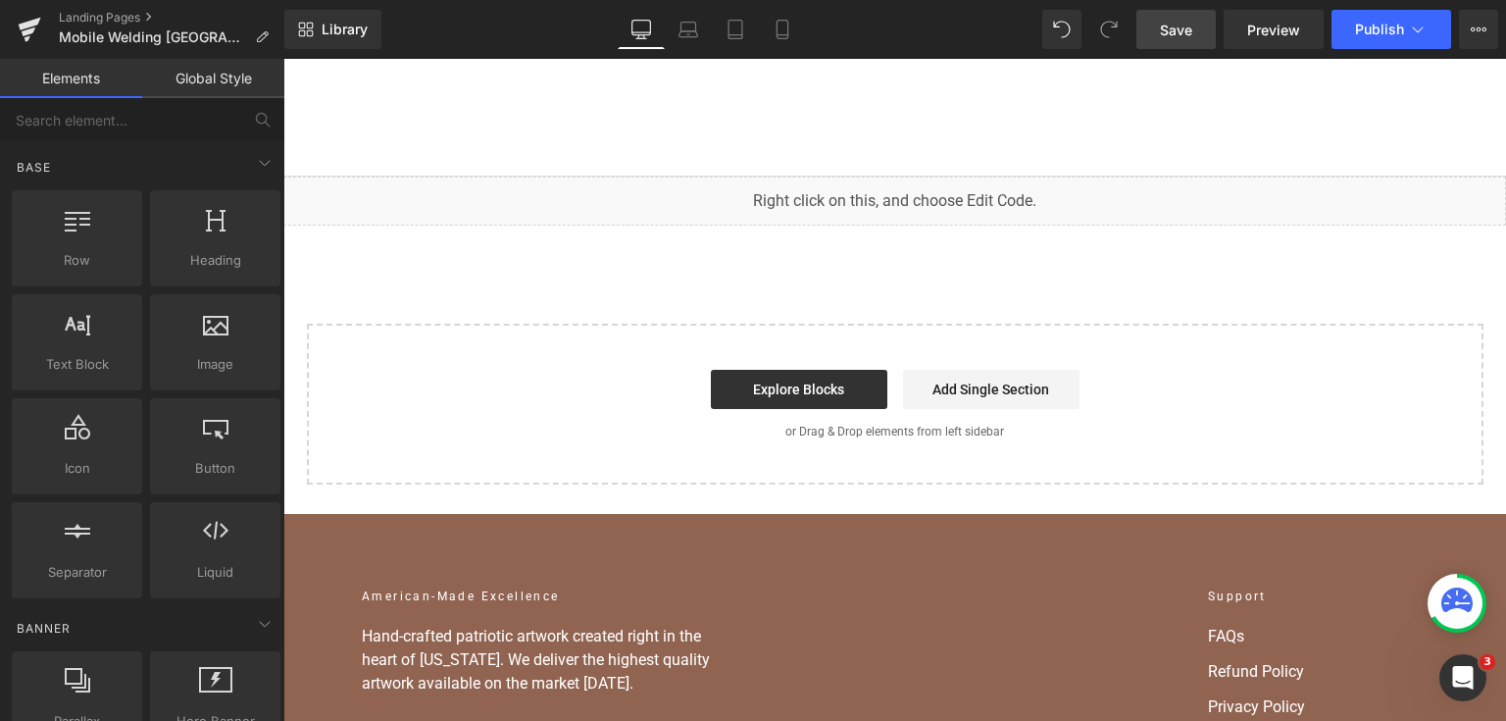
click at [1183, 39] on link "Save" at bounding box center [1176, 29] width 79 height 39
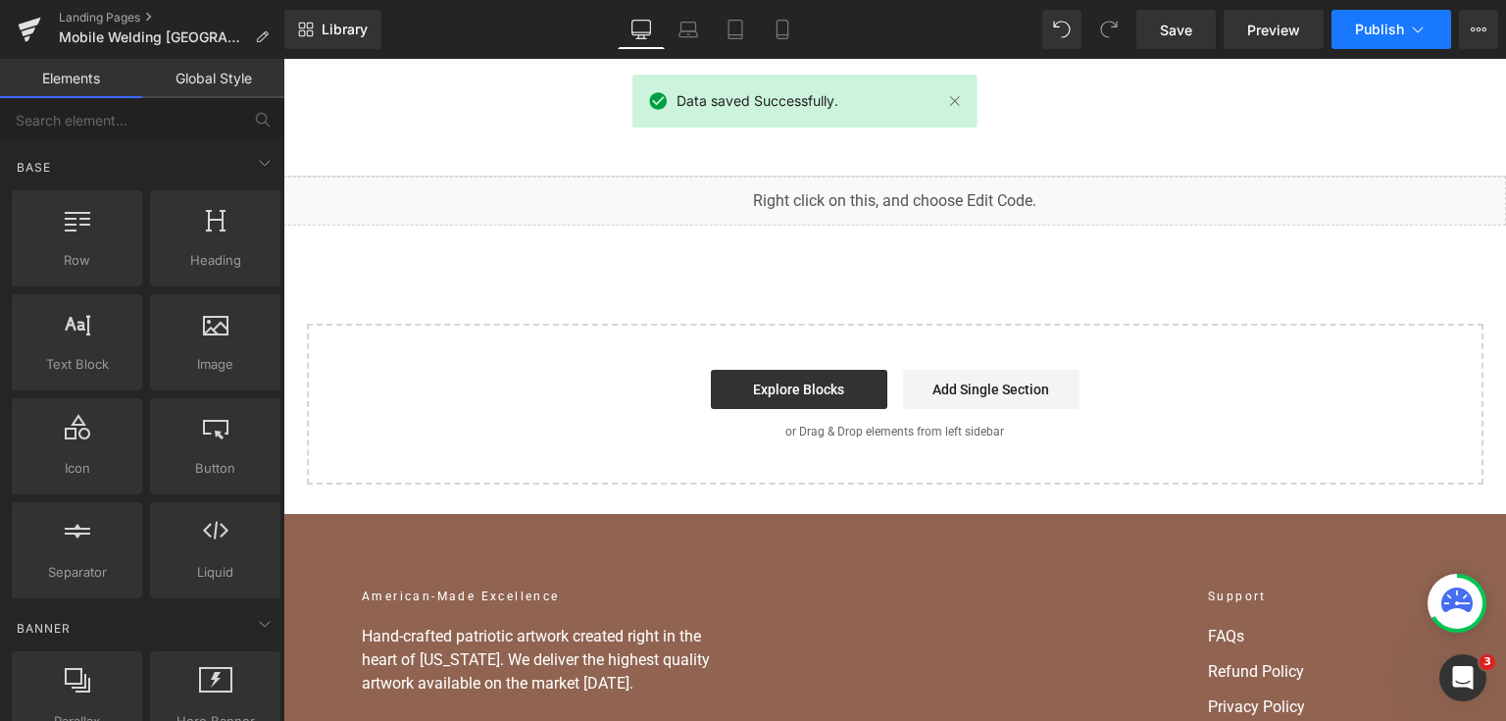
click at [1410, 31] on icon at bounding box center [1418, 30] width 20 height 20
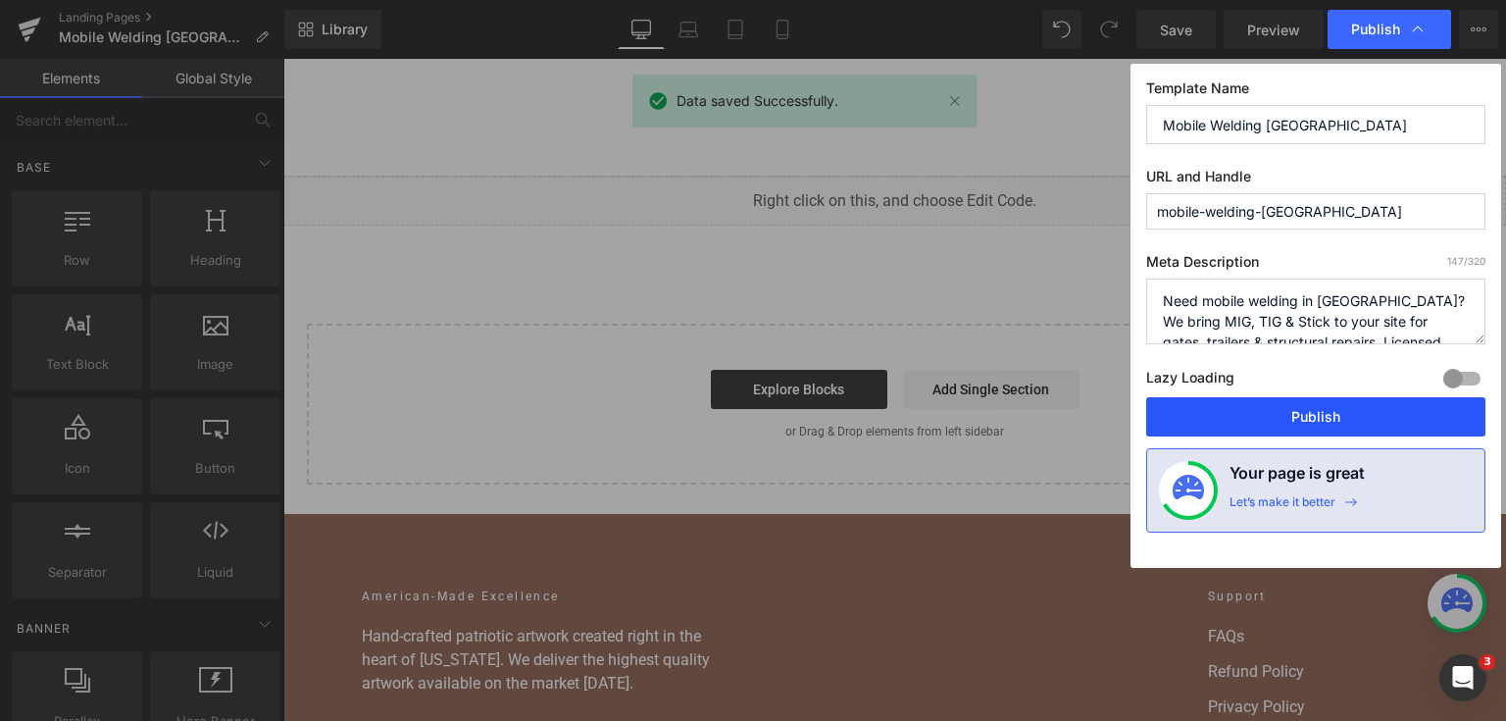
click at [1271, 423] on button "Publish" at bounding box center [1315, 416] width 339 height 39
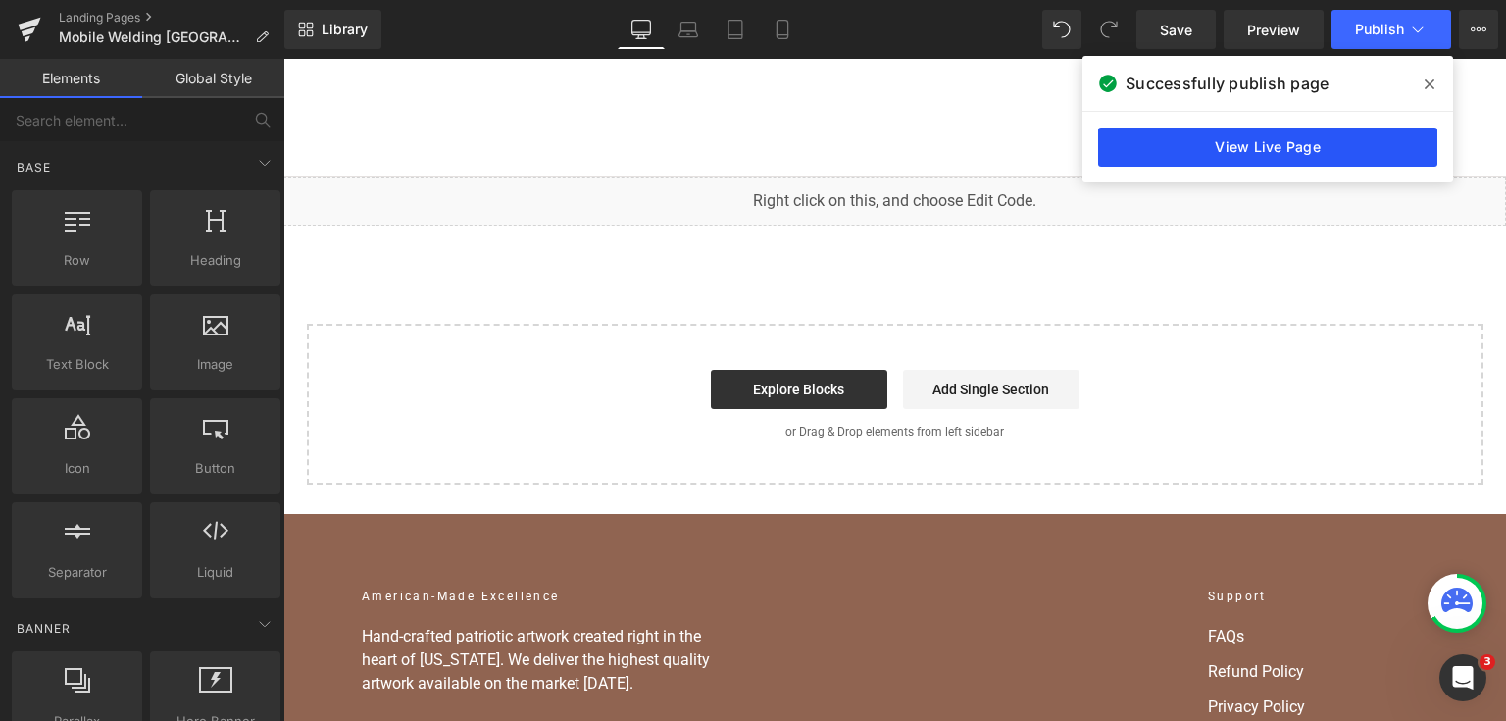
click at [1166, 129] on link "View Live Page" at bounding box center [1267, 146] width 339 height 39
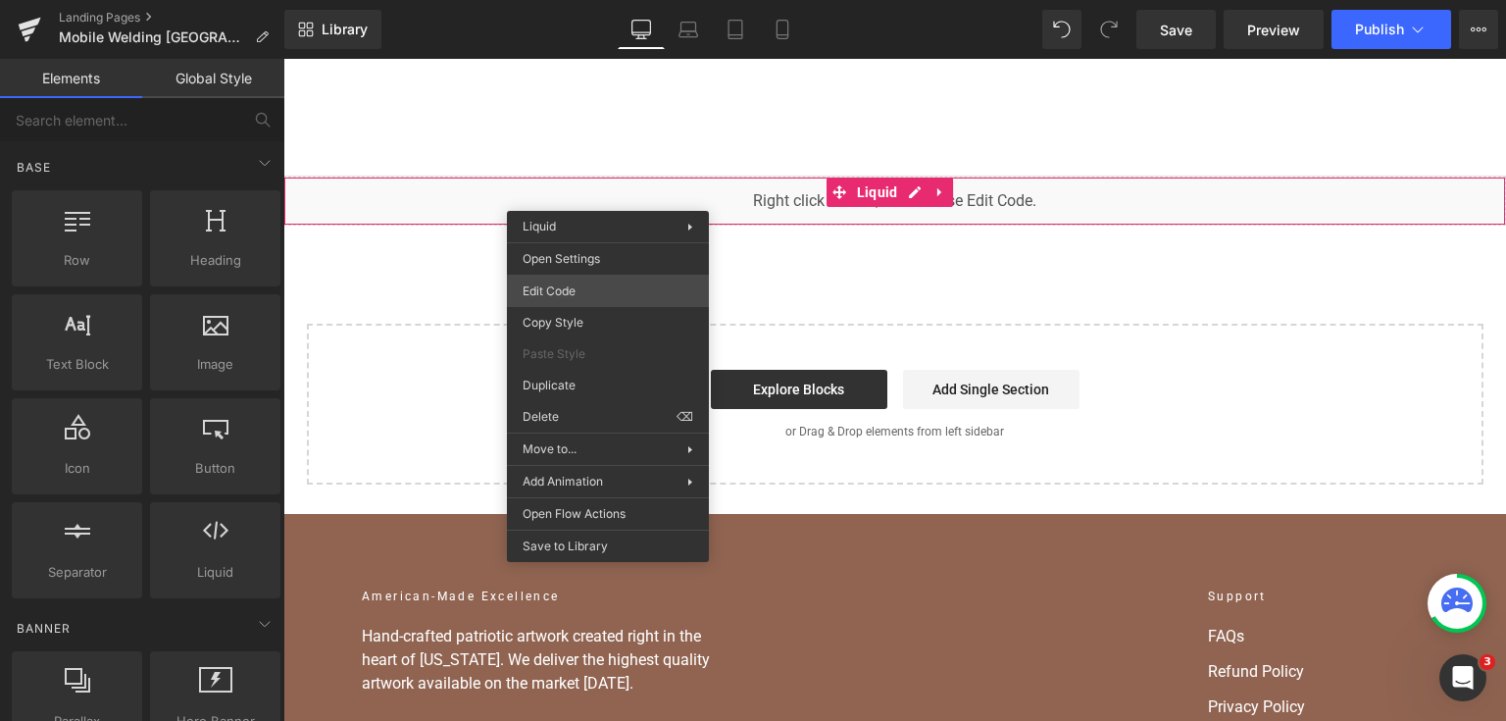
click at [616, 0] on div "You are previewing how the will restyle your page. You can not edit Elements in…" at bounding box center [753, 0] width 1506 height 0
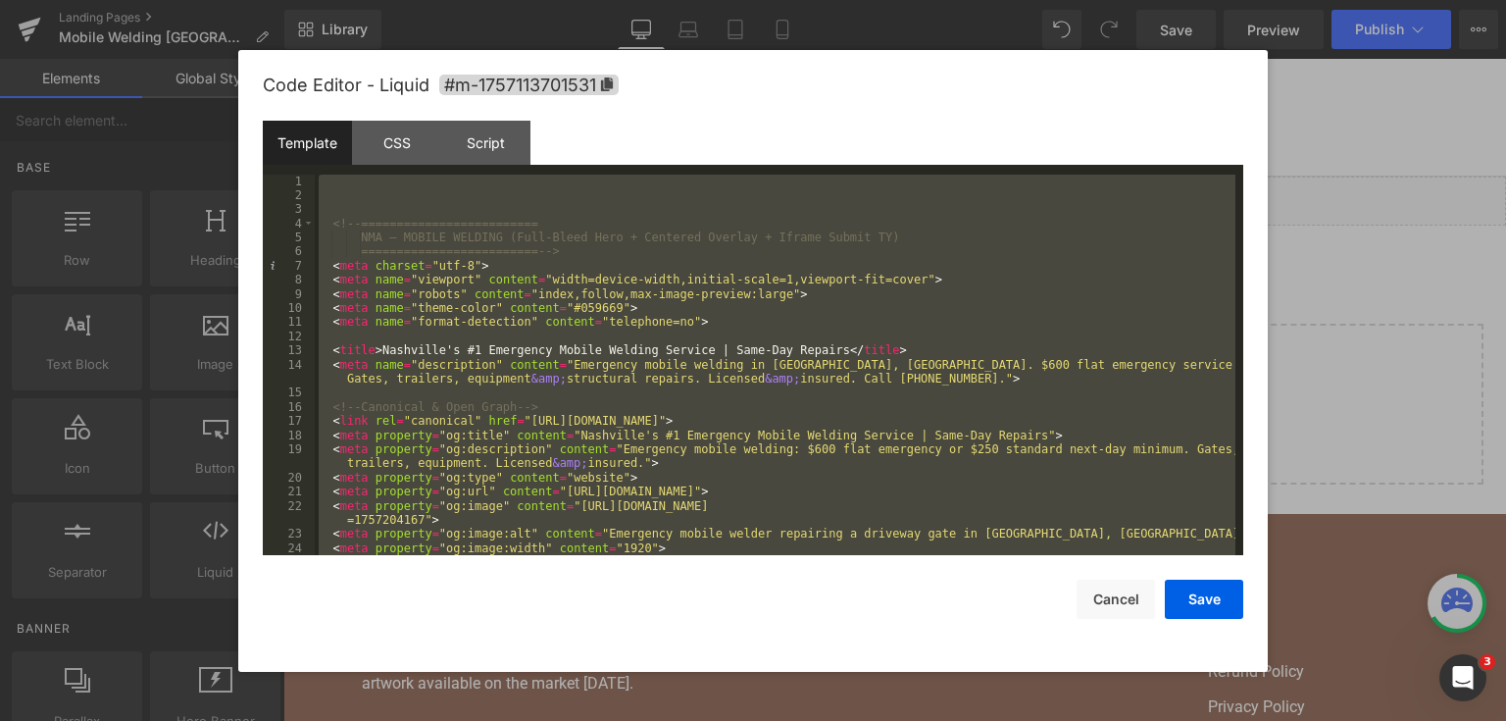
click at [1296, 345] on div at bounding box center [753, 360] width 1506 height 721
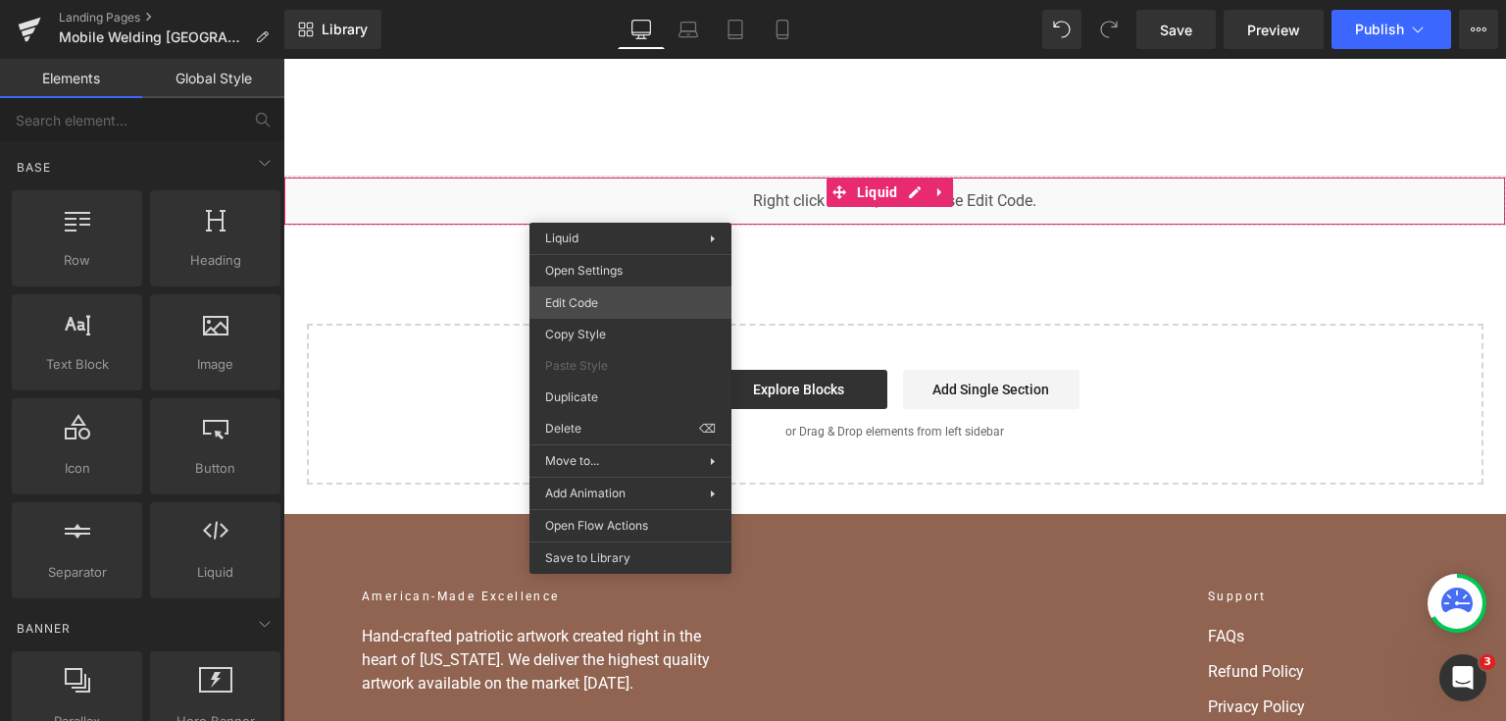
click at [655, 0] on div "You are previewing how the will restyle your page. You can not edit Elements in…" at bounding box center [753, 0] width 1506 height 0
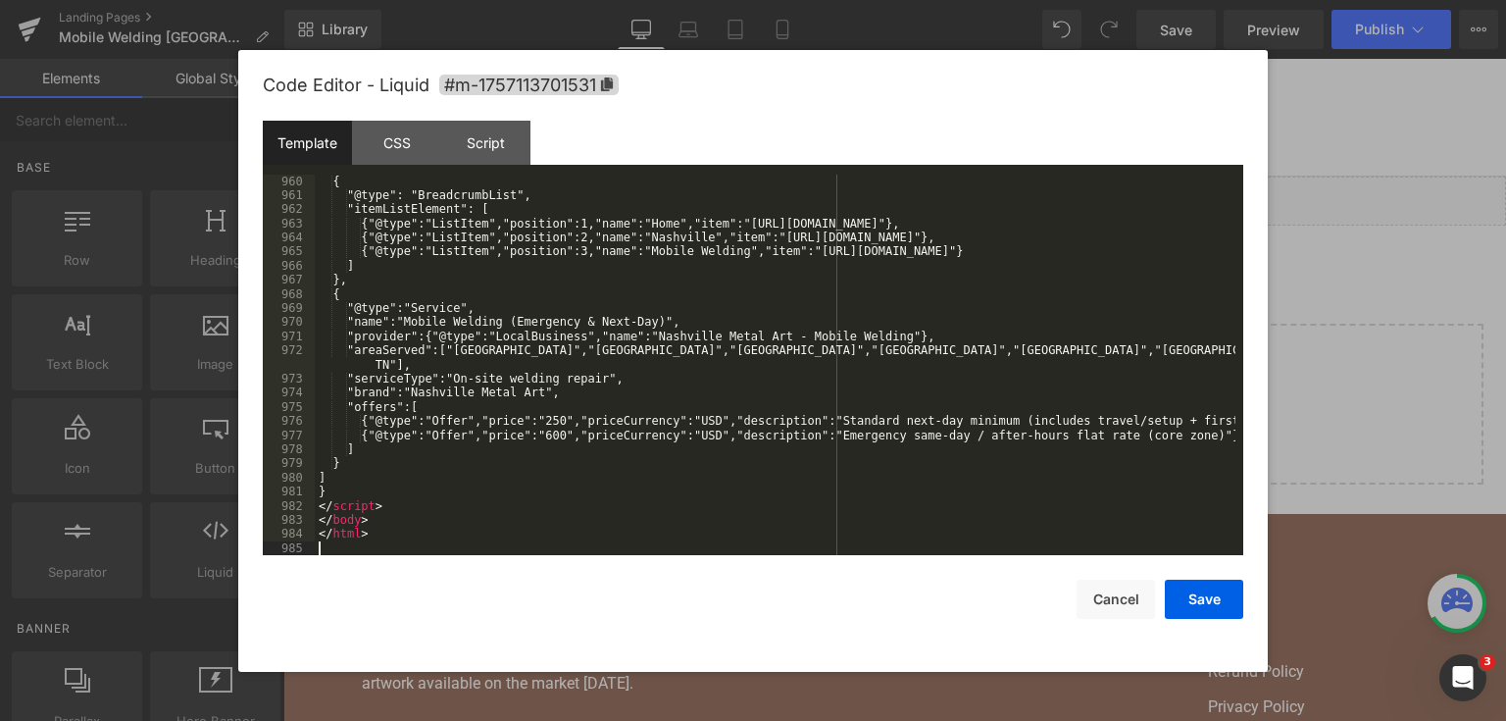
scroll to position [15435, 0]
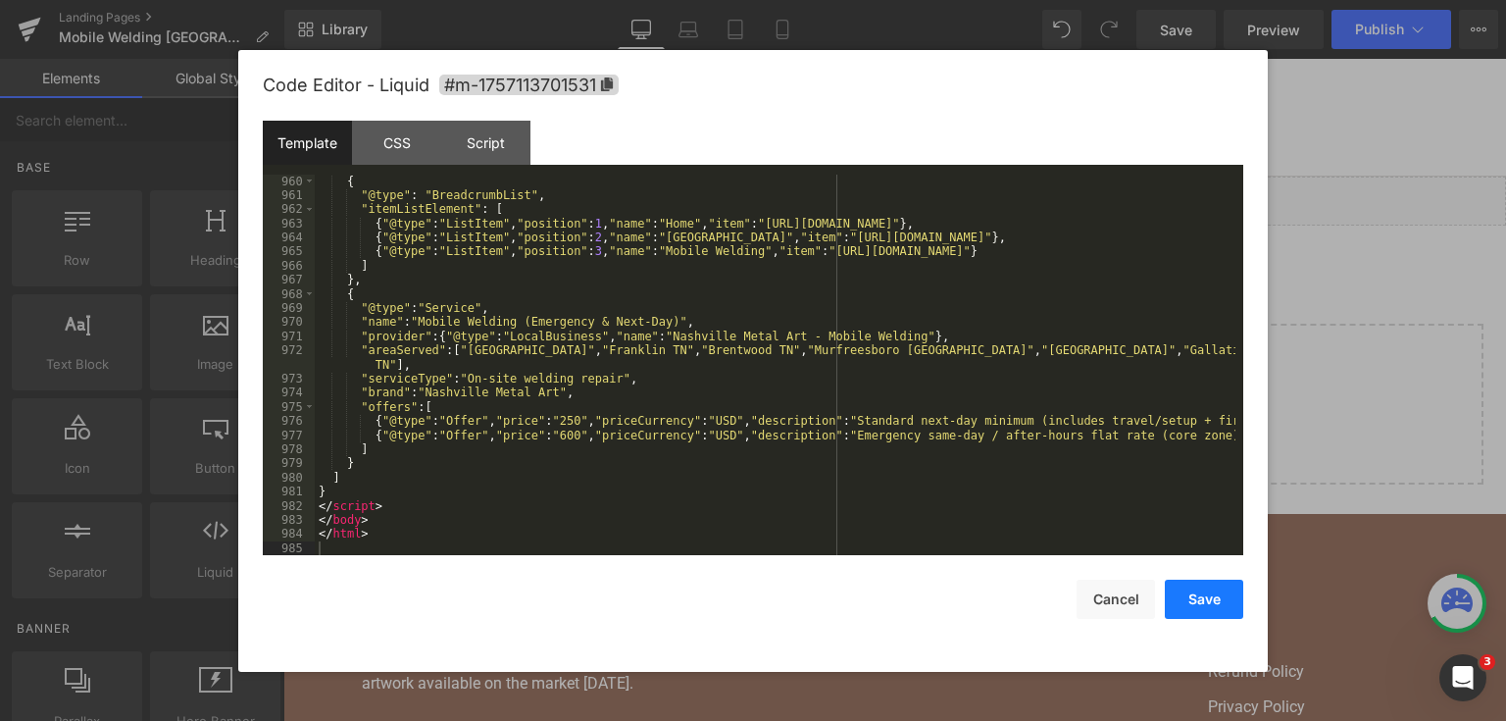
drag, startPoint x: 1219, startPoint y: 603, endPoint x: 921, endPoint y: 22, distance: 653.5
click at [1219, 603] on button "Save" at bounding box center [1204, 599] width 78 height 39
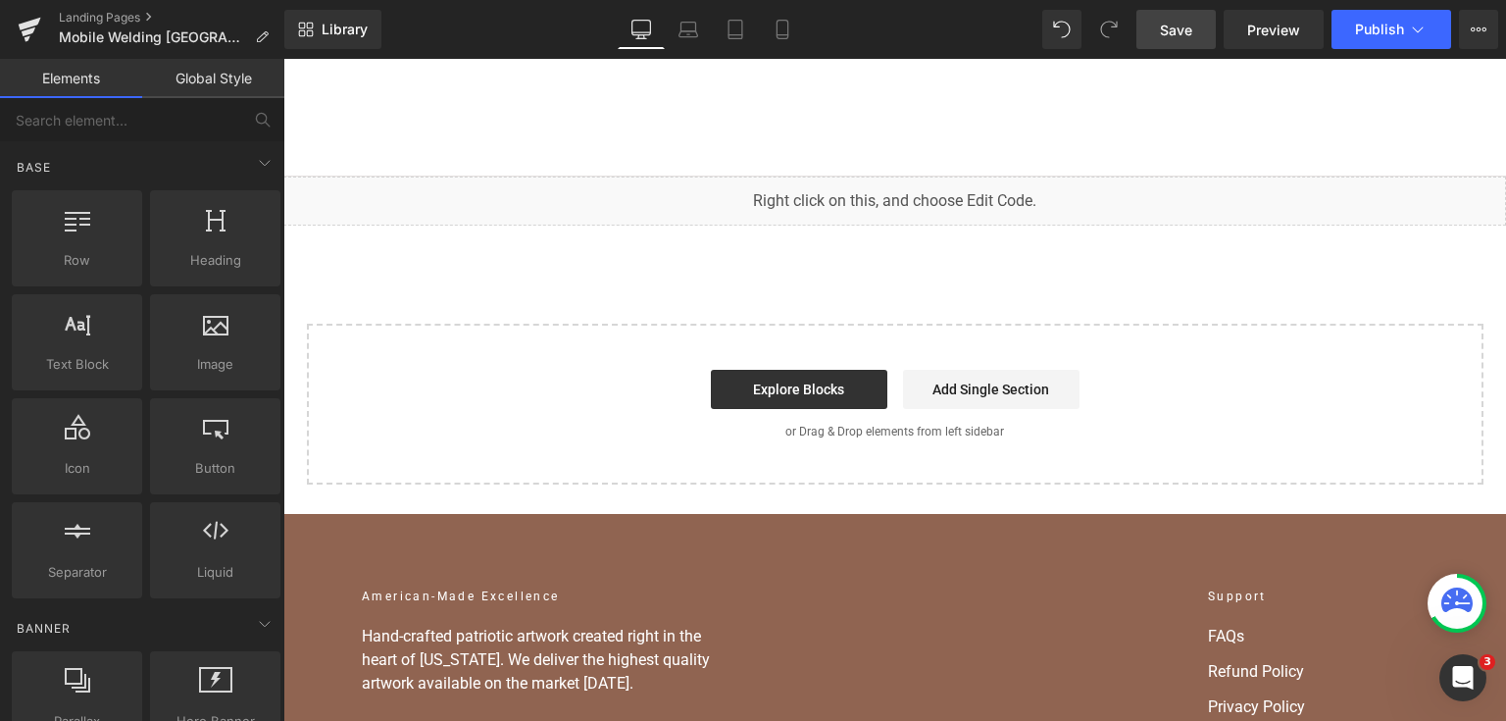
click at [1177, 39] on link "Save" at bounding box center [1176, 29] width 79 height 39
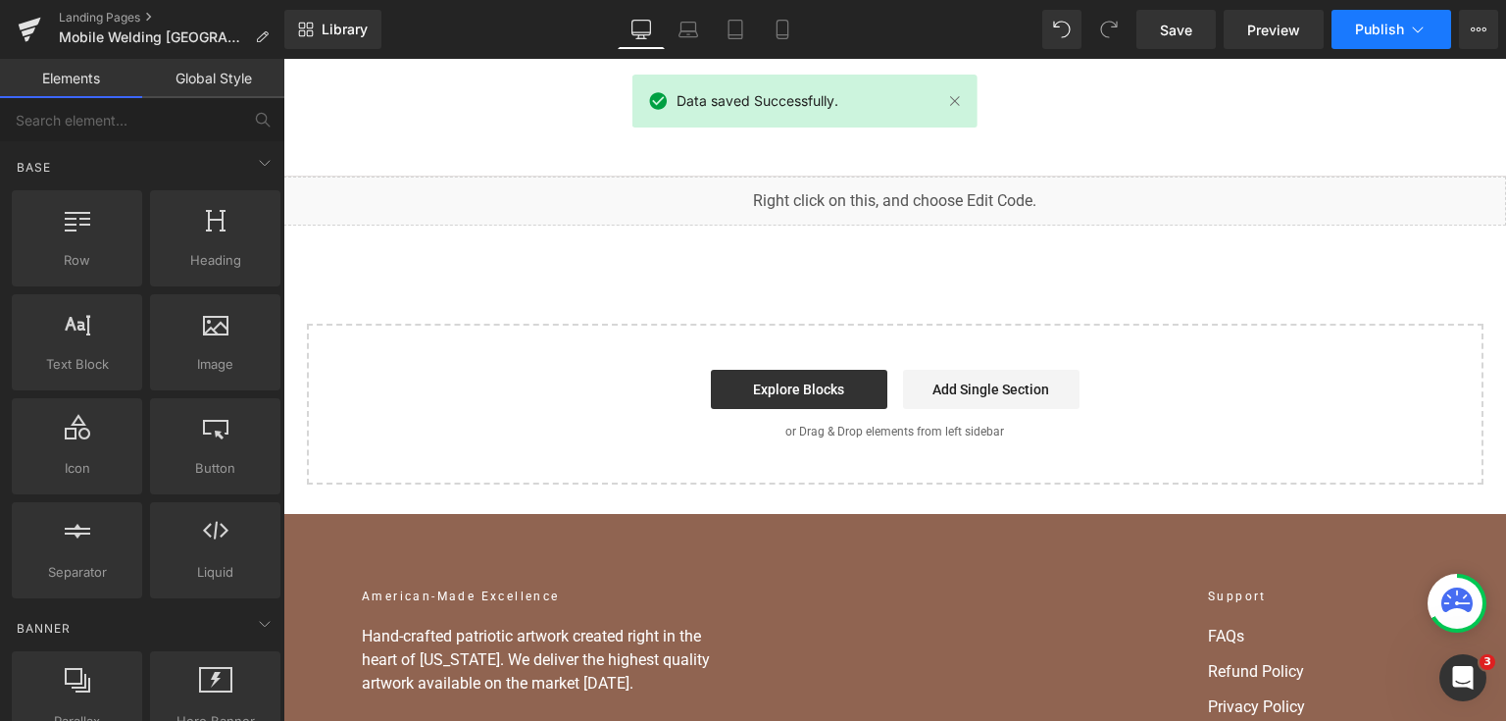
click at [1417, 32] on icon at bounding box center [1418, 30] width 20 height 20
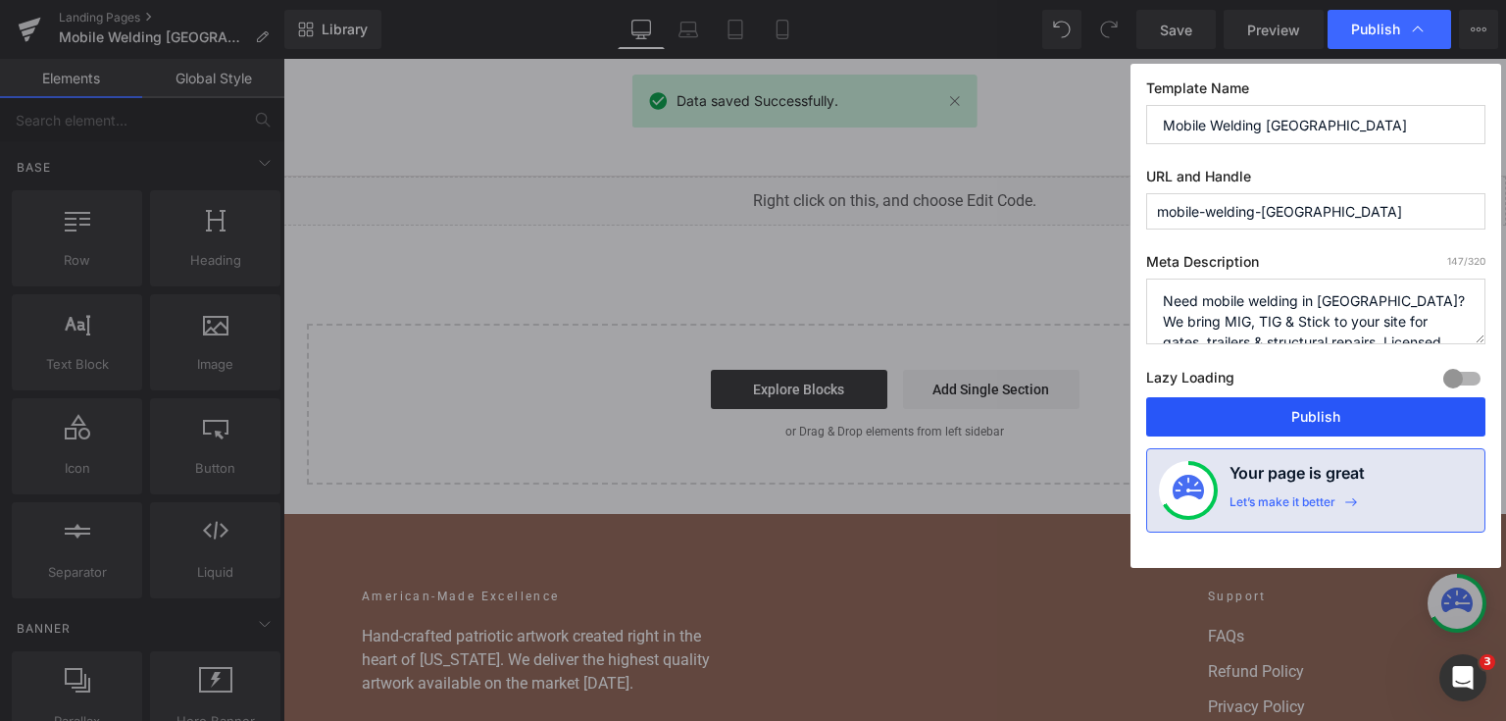
click at [1348, 420] on button "Publish" at bounding box center [1315, 416] width 339 height 39
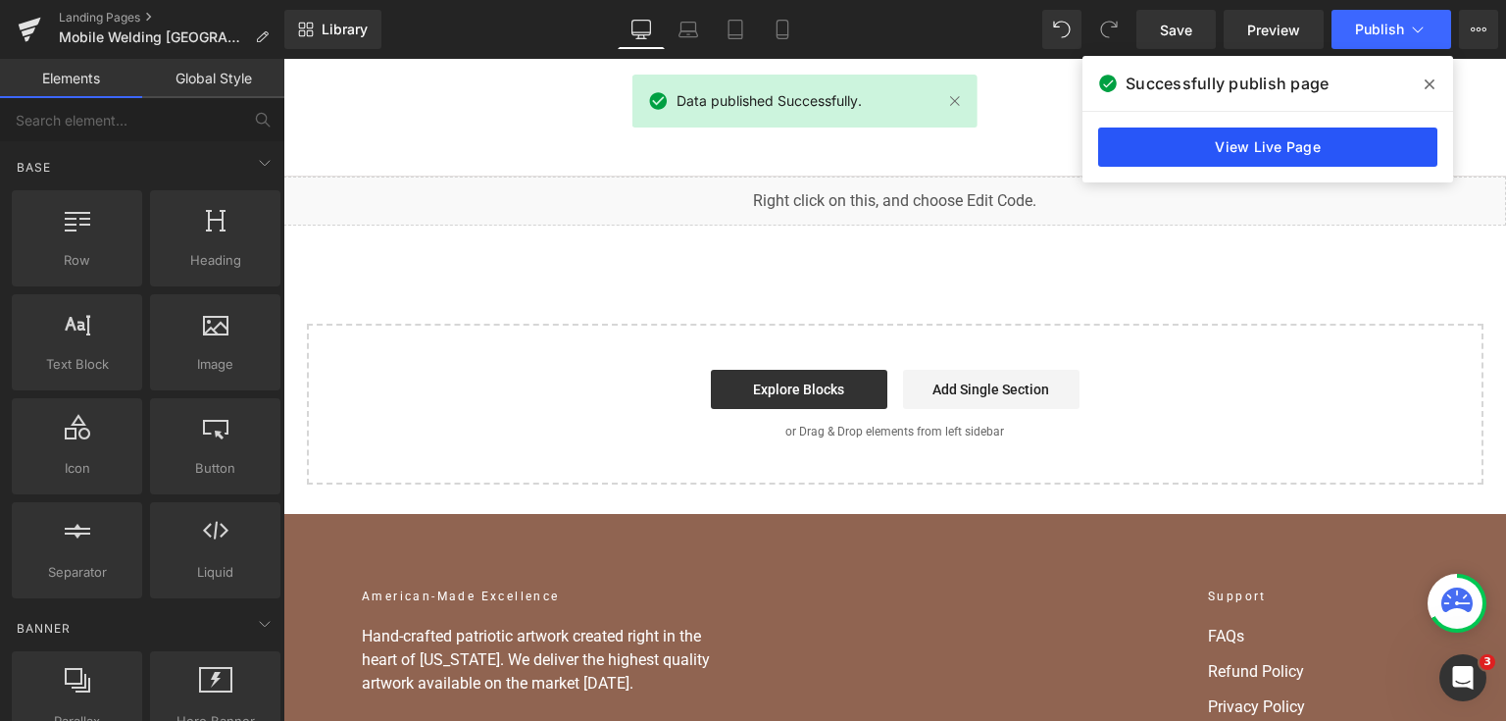
click at [1349, 140] on link "View Live Page" at bounding box center [1267, 146] width 339 height 39
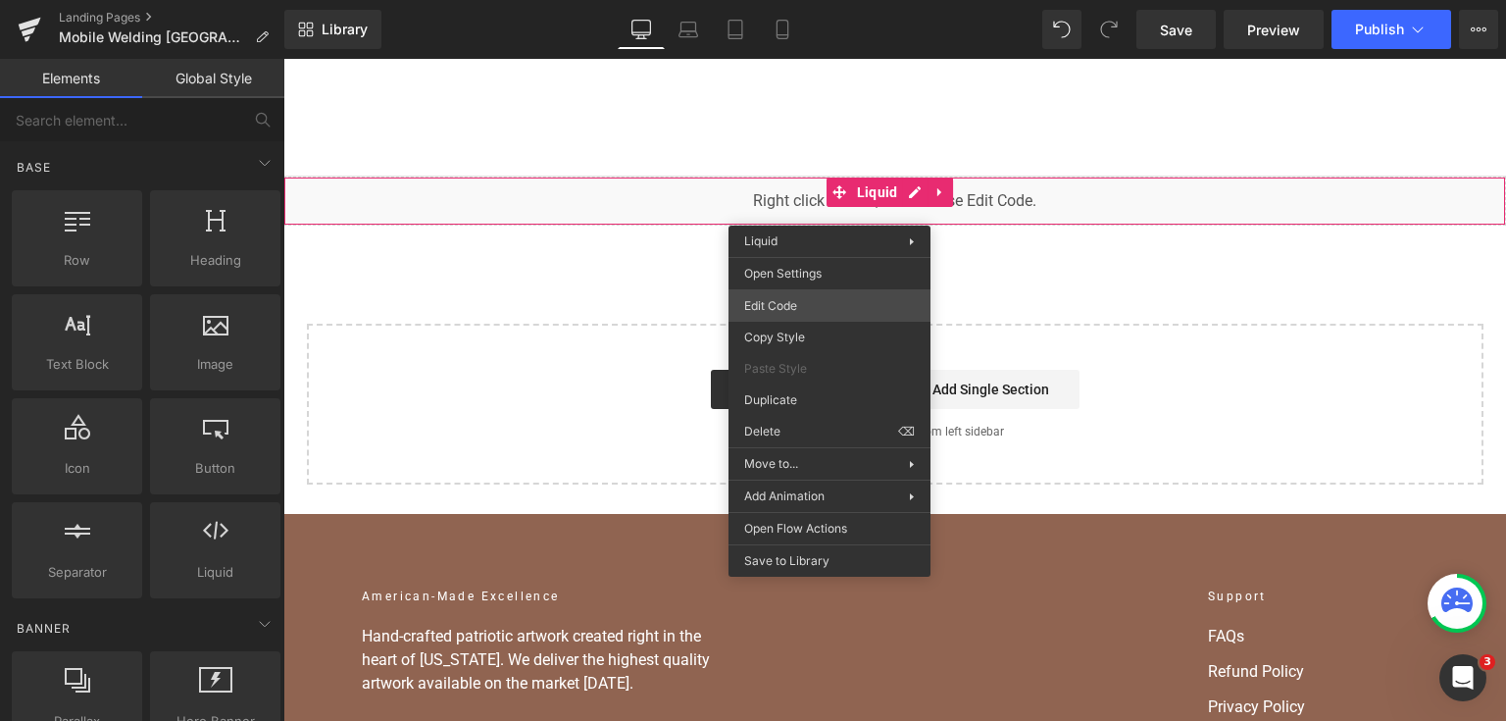
click at [823, 0] on div "You are previewing how the will restyle your page. You can not edit Elements in…" at bounding box center [753, 0] width 1506 height 0
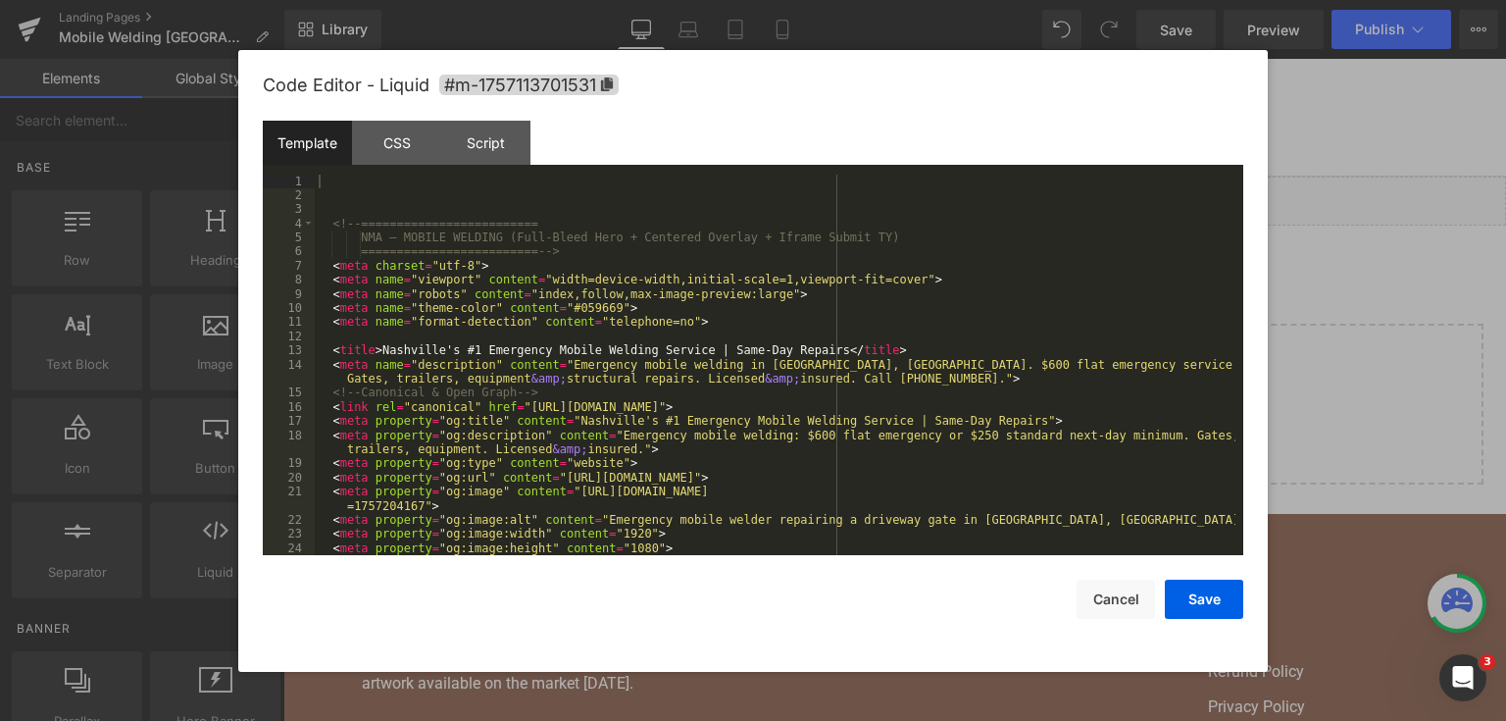
click at [818, 329] on div "<!-- ========================= NMA — MOBILE WELDING (Full-Bleed Hero + Centered…" at bounding box center [775, 380] width 921 height 410
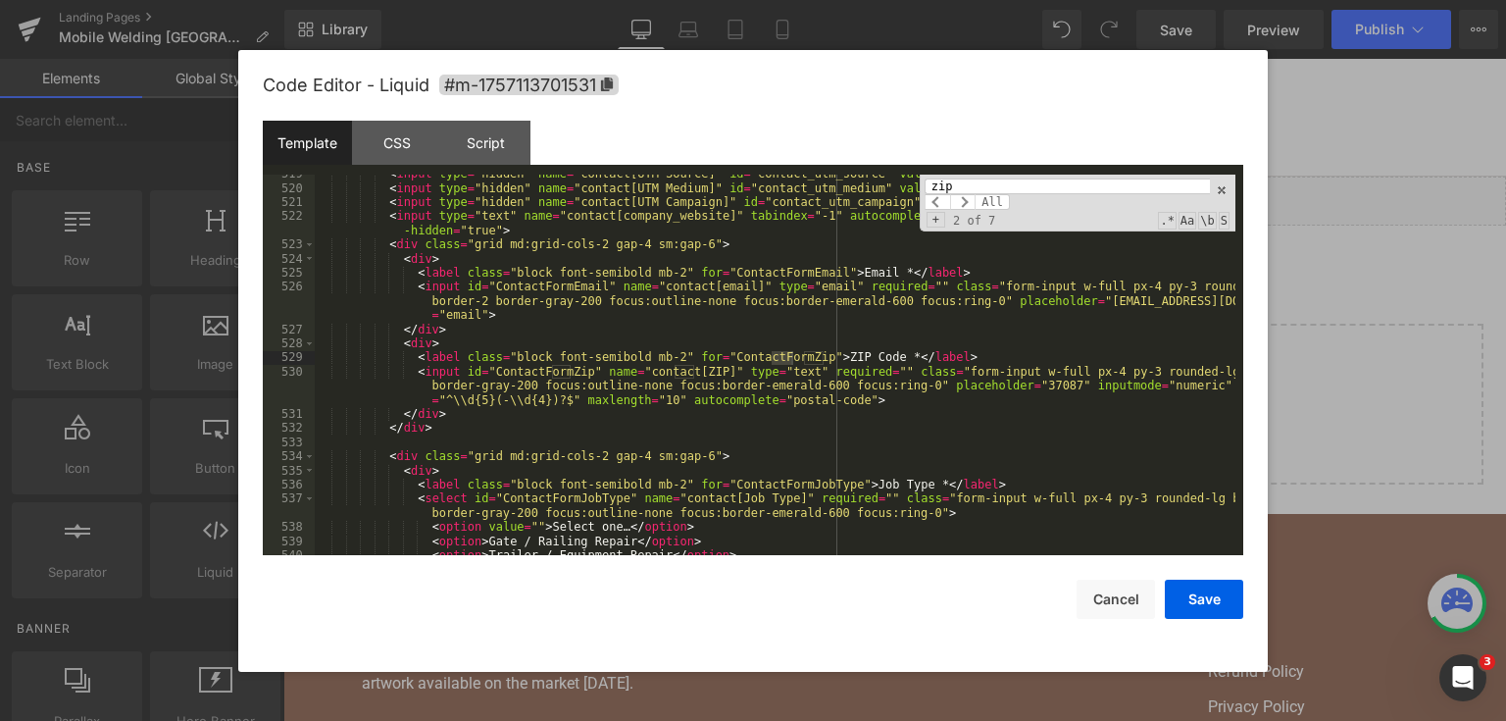
scroll to position [8875, 0]
type input "z"
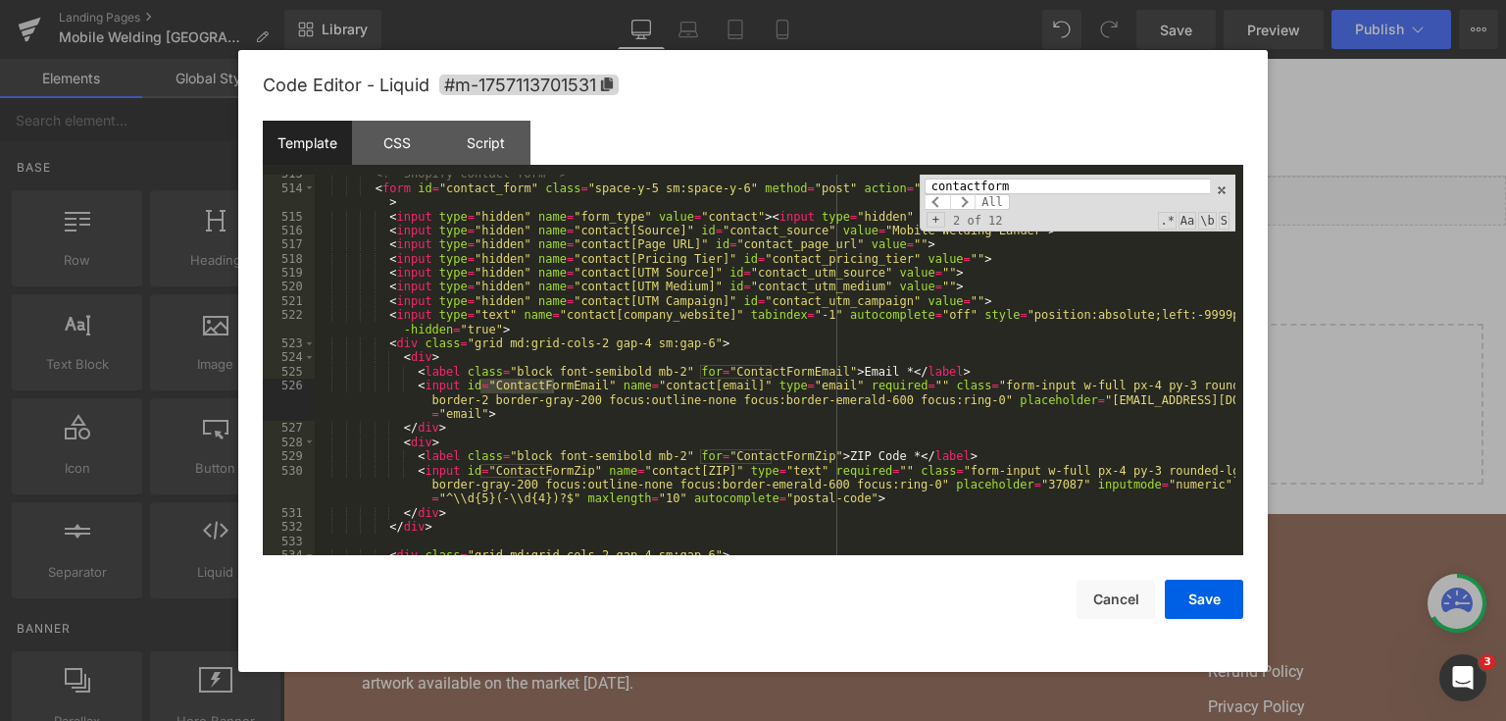
scroll to position [8823, 0]
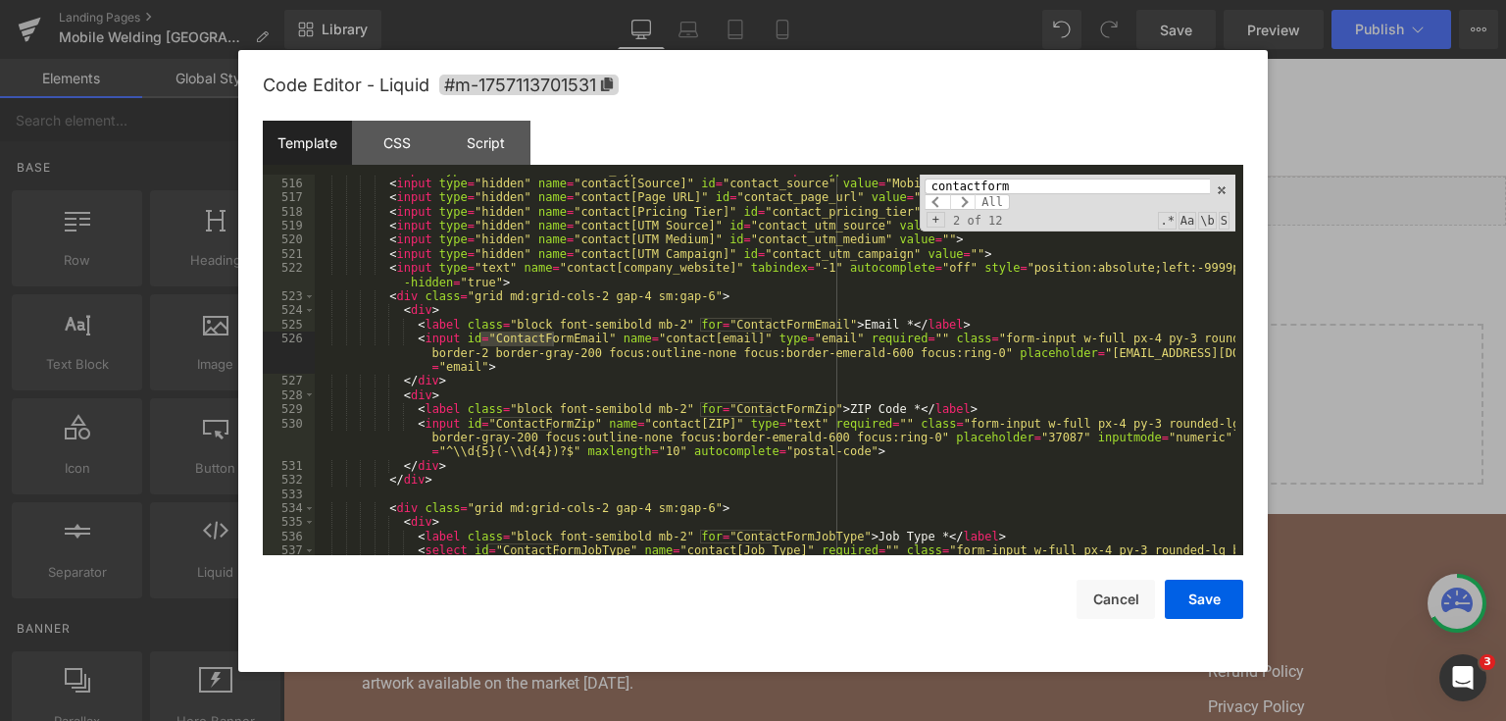
click at [525, 425] on div "< input type = "hidden" name = "form_type" value = "contact" > < input type = "…" at bounding box center [775, 375] width 921 height 424
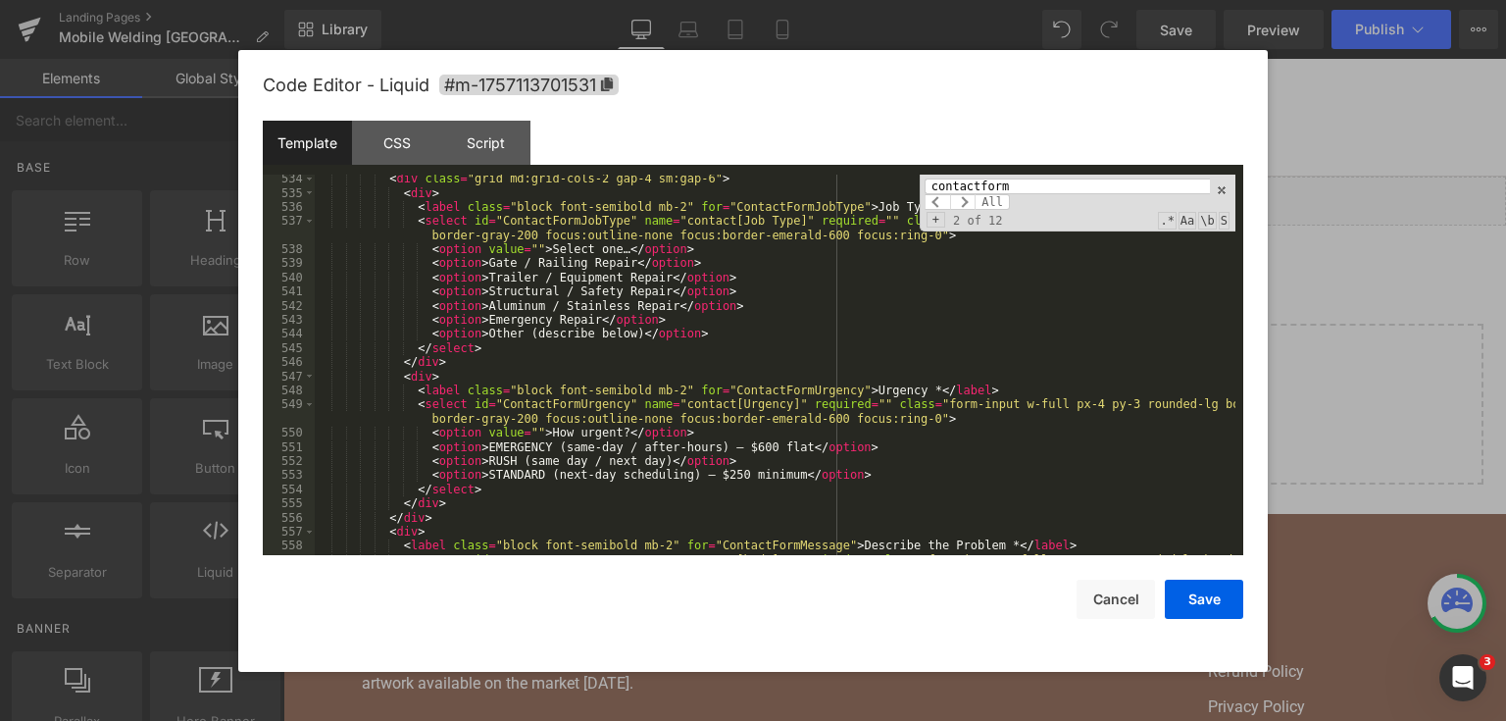
scroll to position [9247, 0]
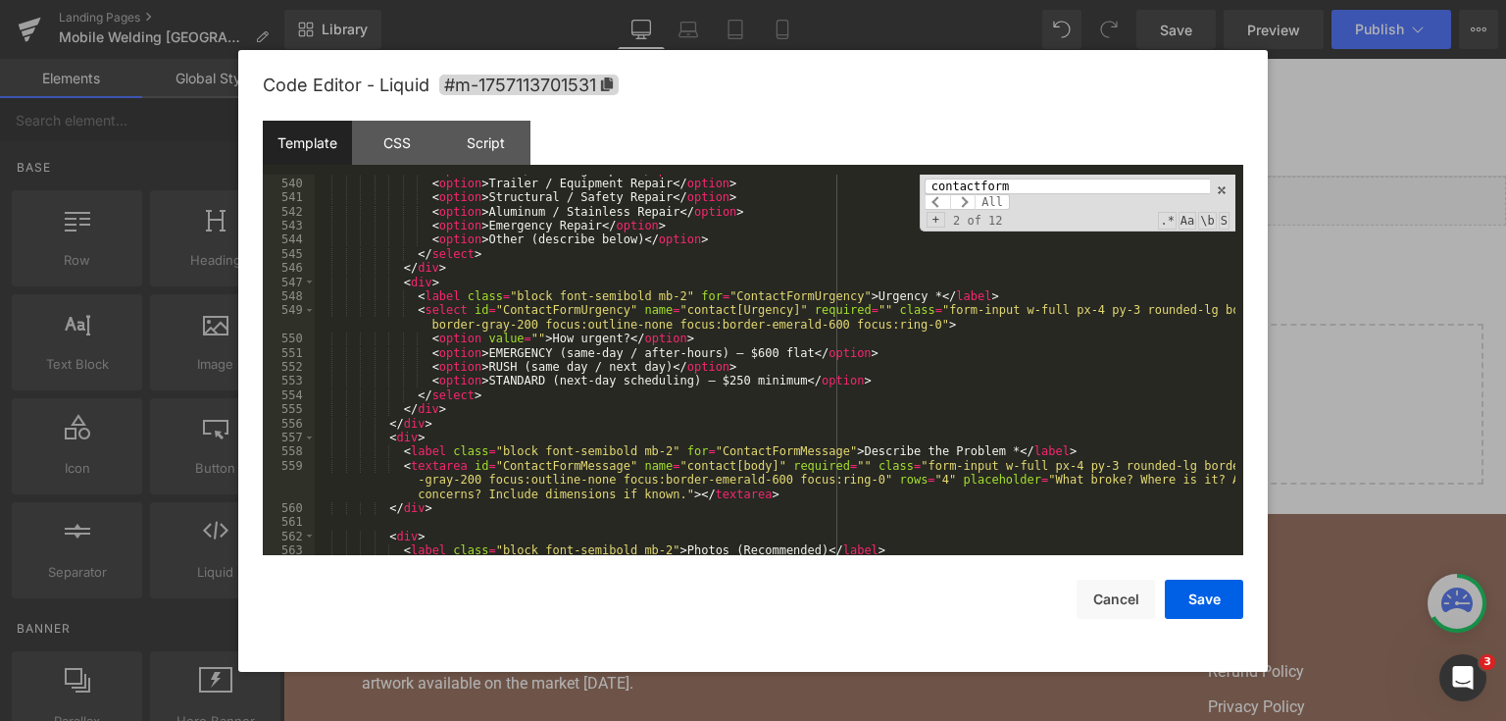
click at [985, 181] on input "contactform" at bounding box center [1067, 186] width 285 height 16
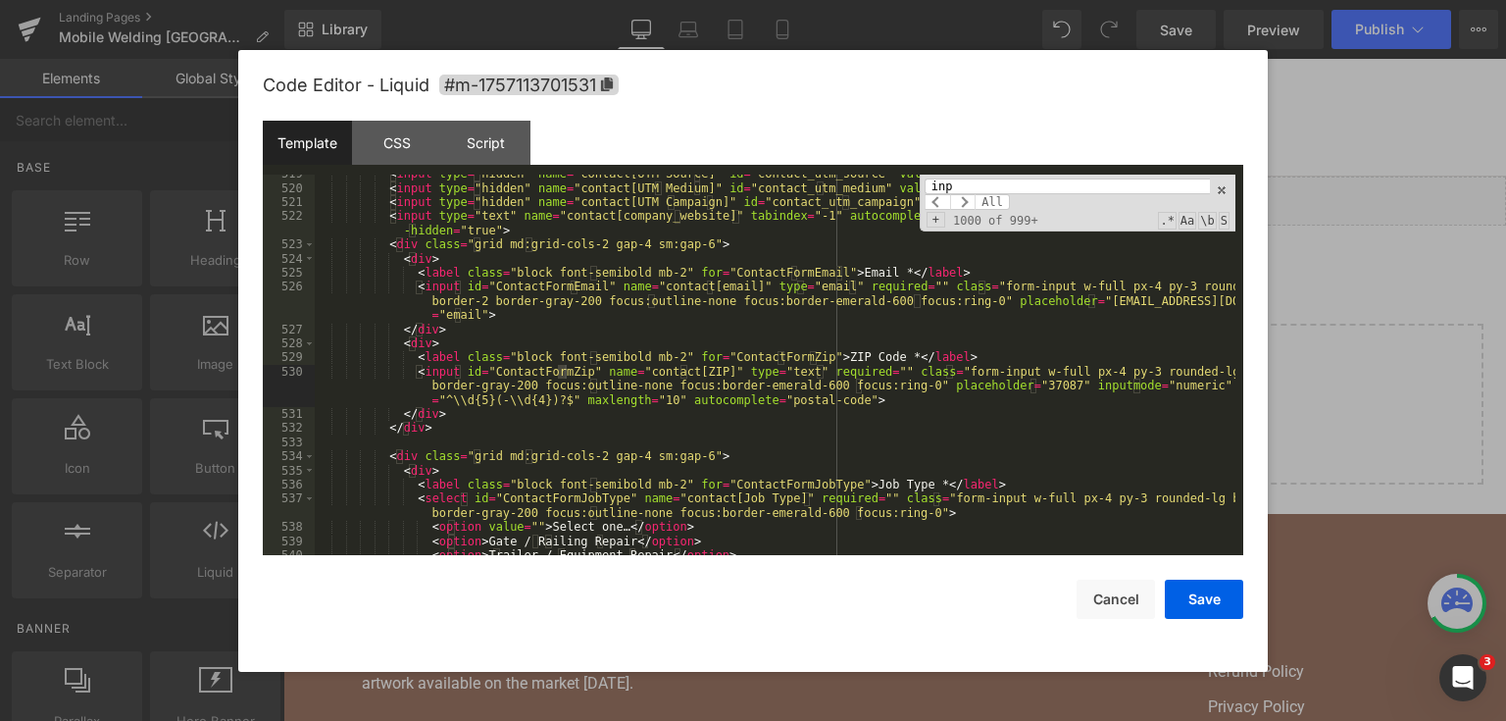
scroll to position [8875, 0]
type input "input"
click at [413, 390] on div "< input type = "hidden" name = "contact[UTM Source]" id = "contact_utm_source" …" at bounding box center [775, 372] width 921 height 410
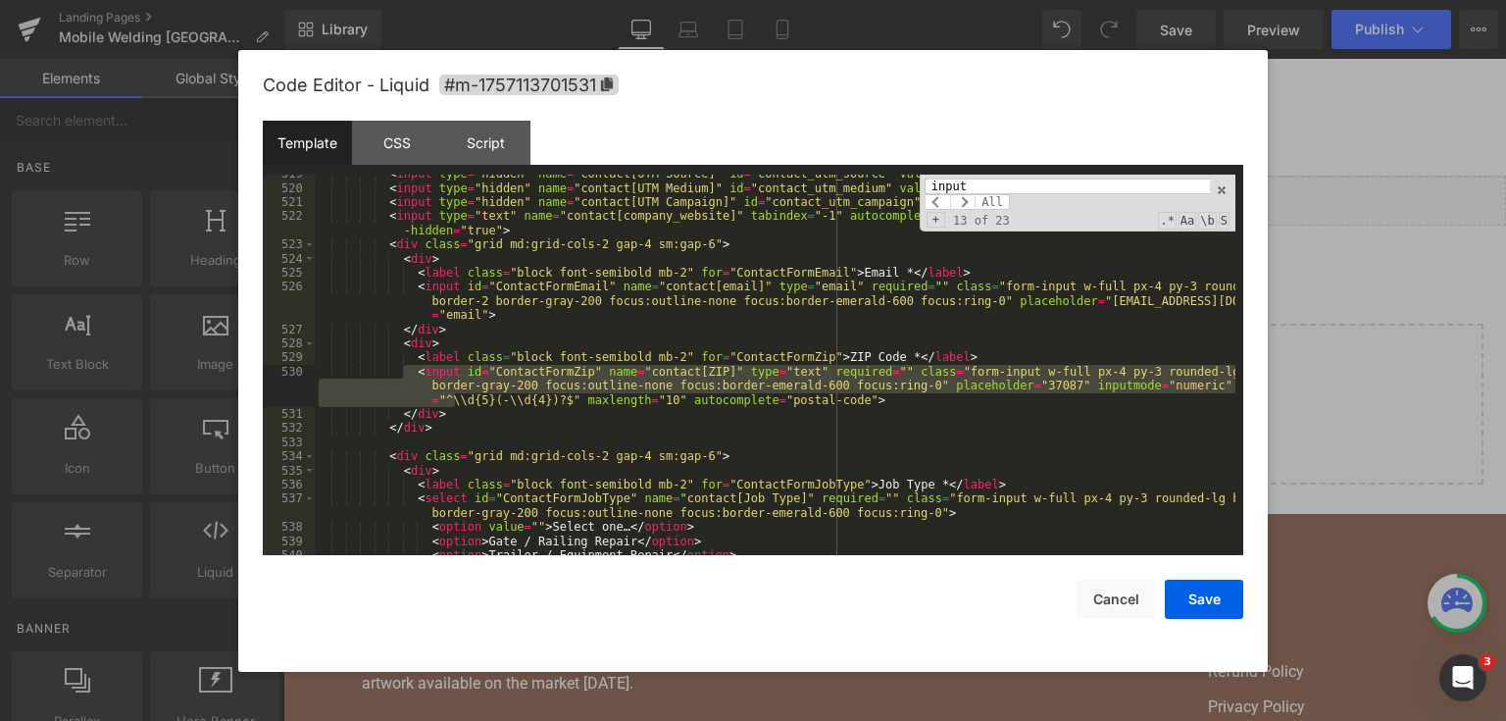
drag, startPoint x: 406, startPoint y: 375, endPoint x: 454, endPoint y: 402, distance: 55.3
click at [454, 402] on div "< input type = "hidden" name = "contact[UTM Source]" id = "contact_utm_source" …" at bounding box center [775, 372] width 921 height 410
click at [446, 394] on div "< input type = "hidden" name = "contact[UTM Source]" id = "contact_utm_source" …" at bounding box center [775, 365] width 921 height 381
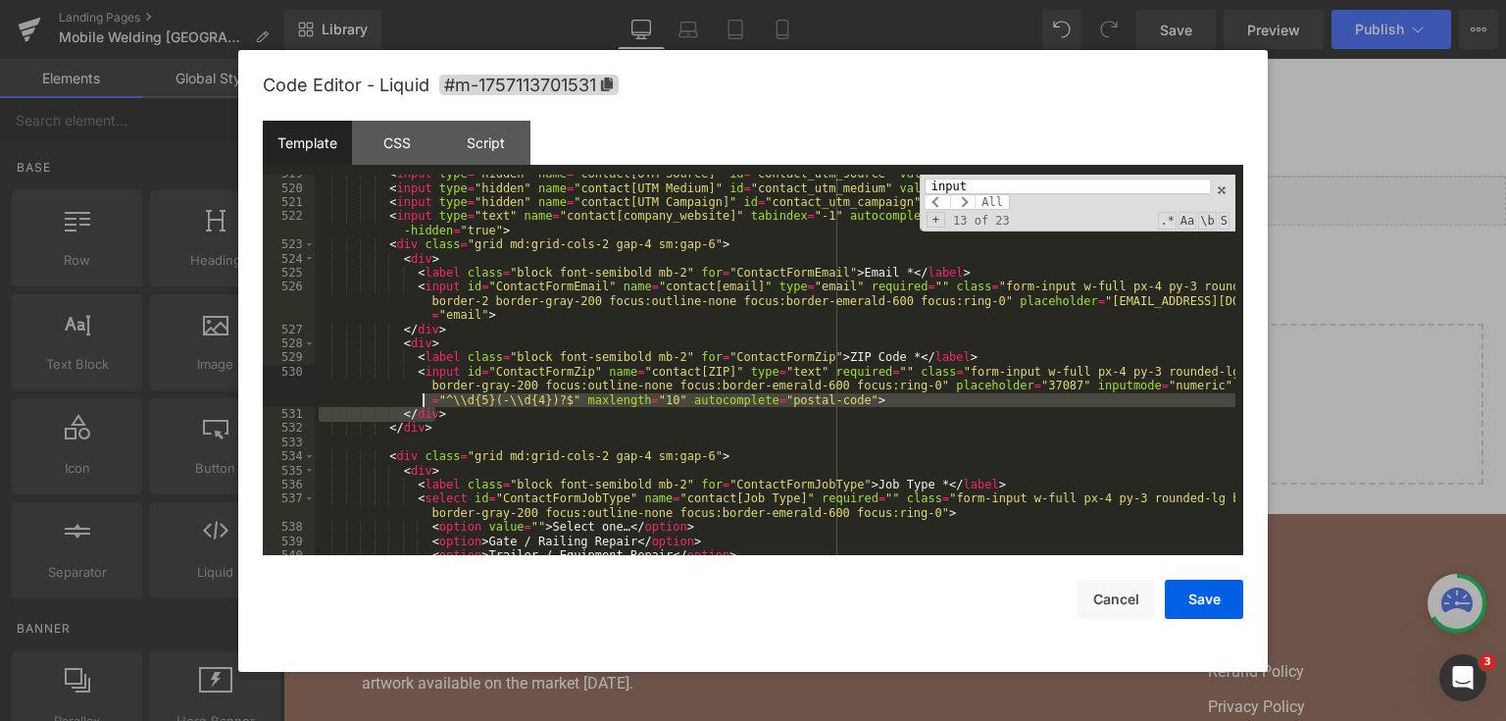
drag, startPoint x: 445, startPoint y: 418, endPoint x: 386, endPoint y: 377, distance: 71.8
click at [391, 387] on div "< input type = "hidden" name = "contact[UTM Source]" id = "contact_utm_source" …" at bounding box center [775, 372] width 921 height 410
click at [383, 368] on div "< input type = "hidden" name = "contact[UTM Source]" id = "contact_utm_source" …" at bounding box center [775, 372] width 921 height 410
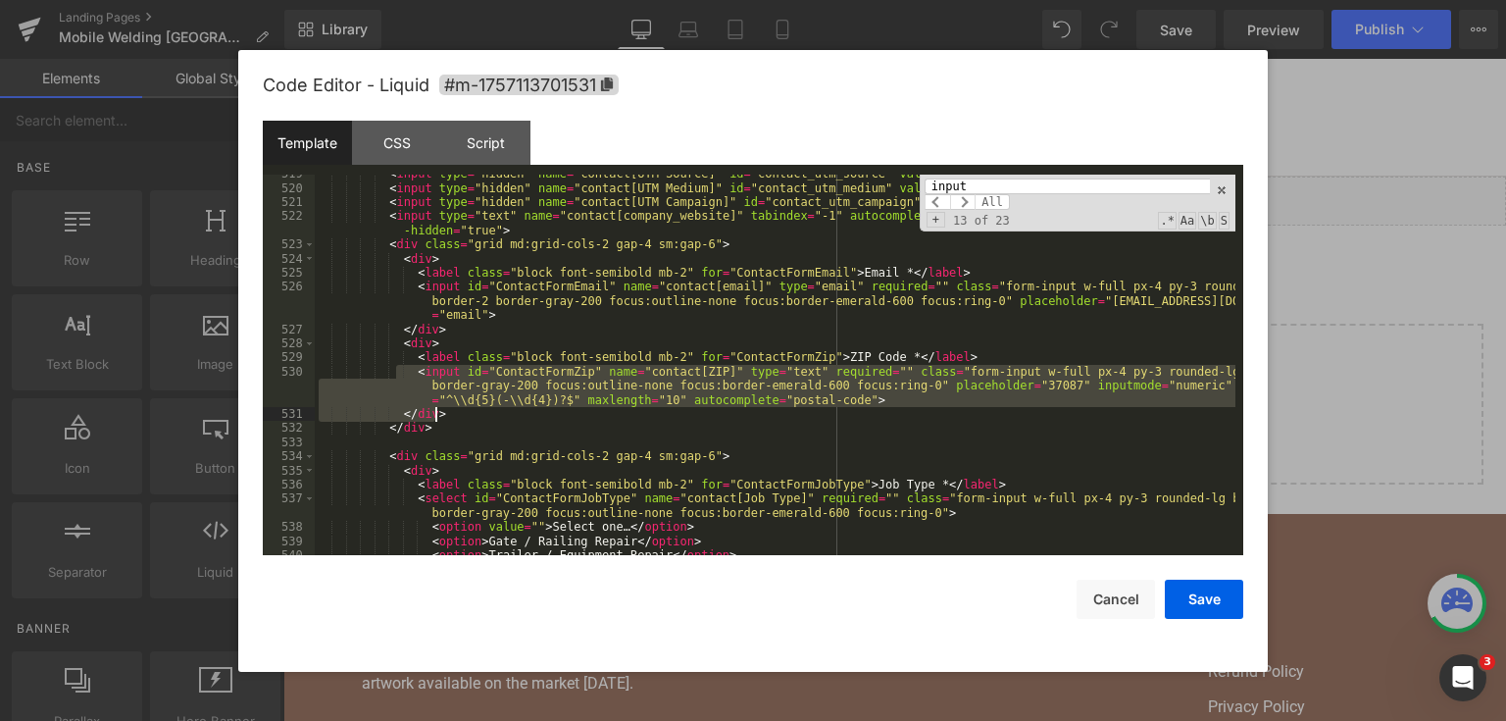
drag, startPoint x: 396, startPoint y: 373, endPoint x: 469, endPoint y: 412, distance: 82.5
click at [469, 412] on div "< input type = "hidden" name = "contact[UTM Source]" id = "contact_utm_source" …" at bounding box center [775, 372] width 921 height 410
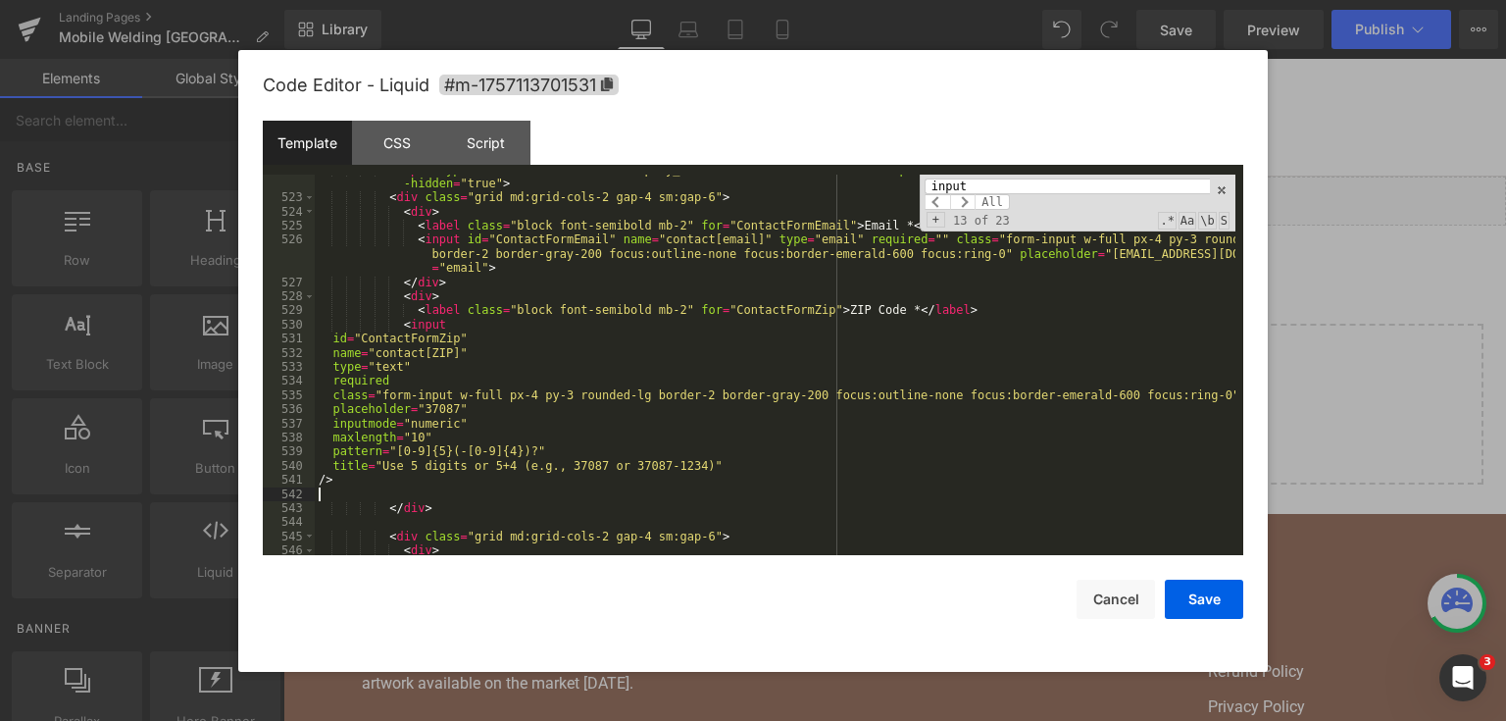
scroll to position [8922, 0]
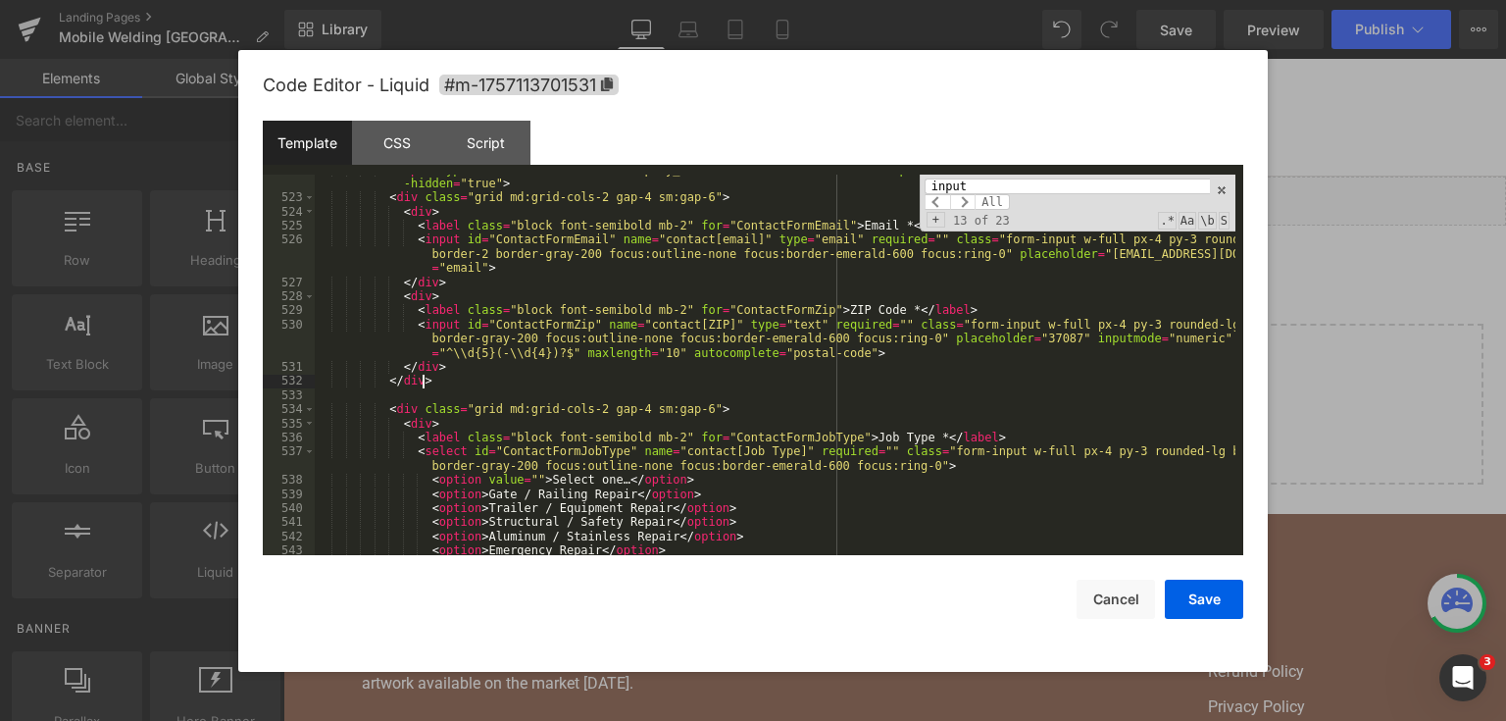
click at [600, 384] on div "< input type = "text" name = "contact[company_website]" tabindex = "-1" autocom…" at bounding box center [775, 375] width 921 height 424
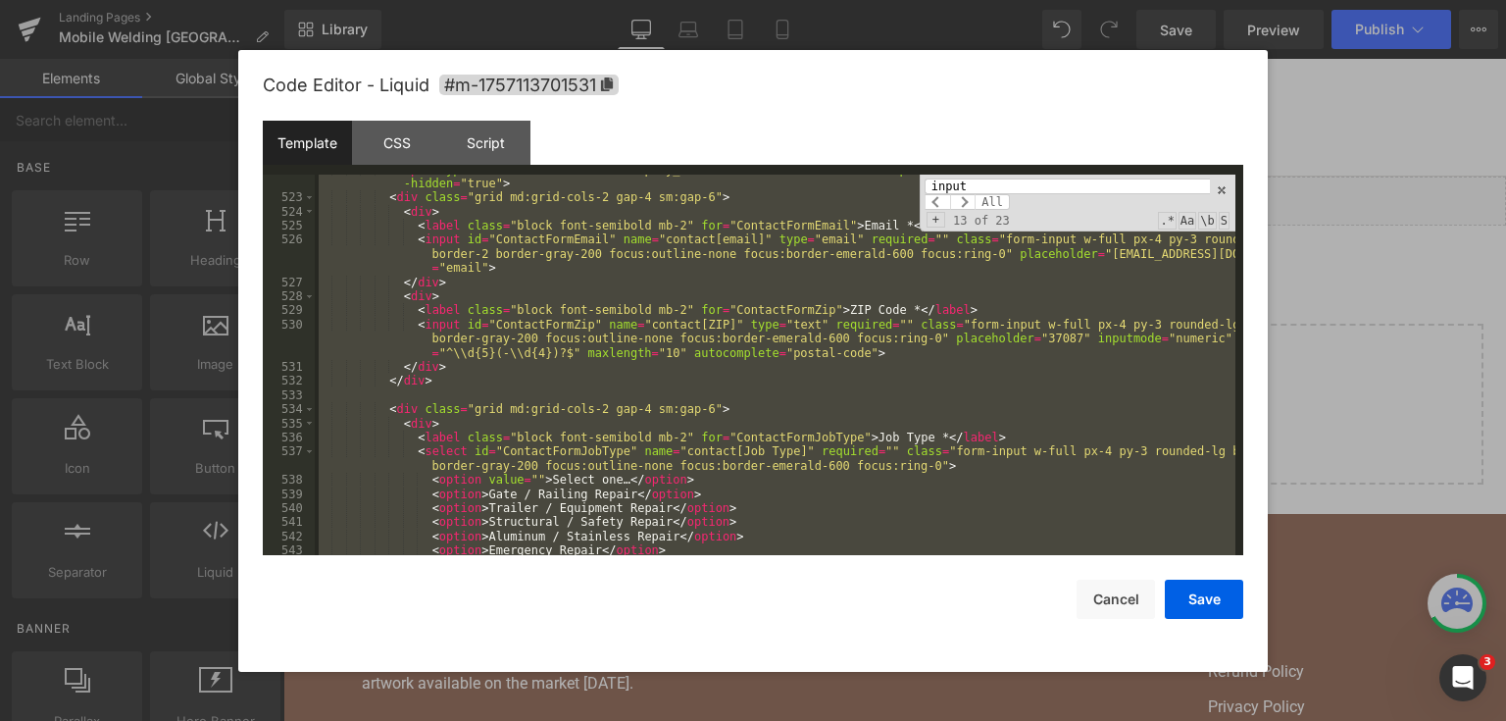
click at [784, 443] on div "< input type = "text" name = "contact[company_website]" tabindex = "-1" autocom…" at bounding box center [775, 365] width 921 height 381
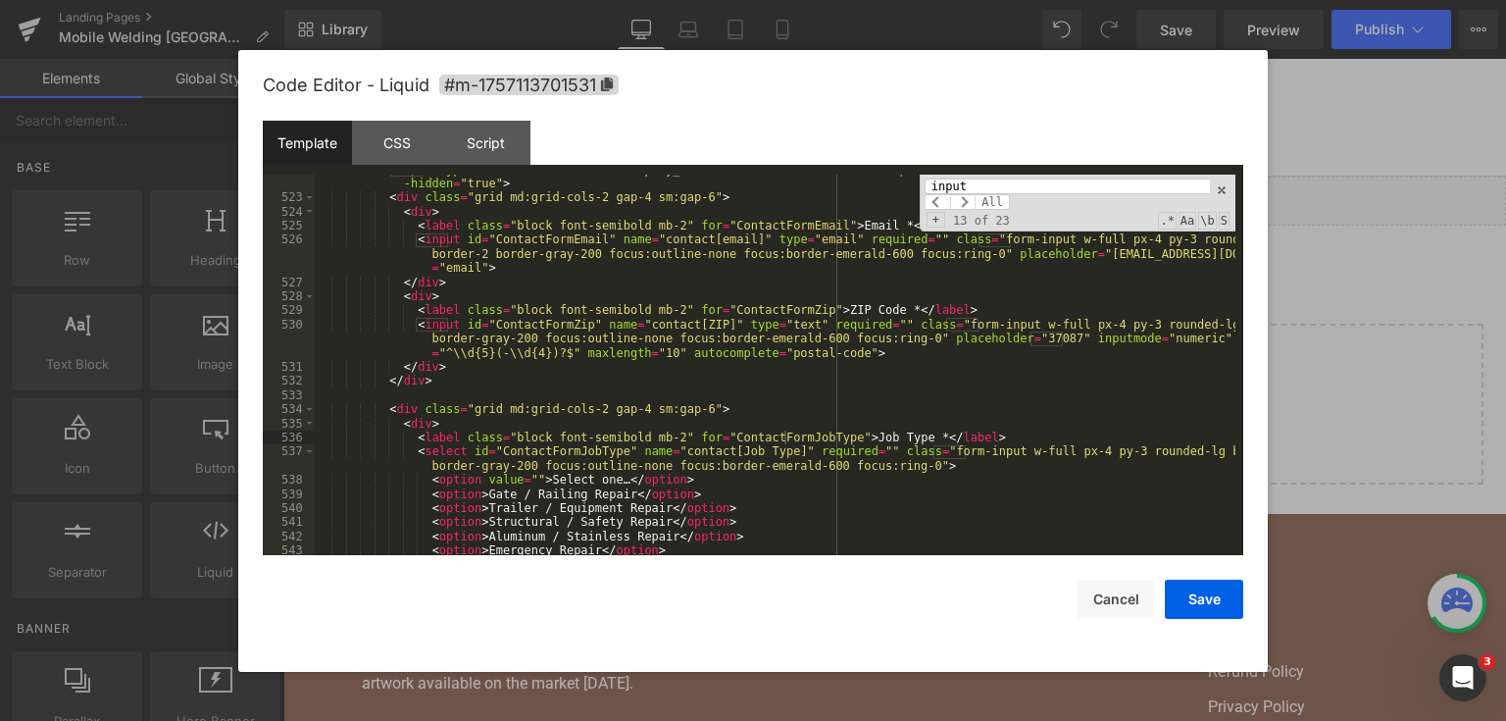
click at [979, 180] on input "input" at bounding box center [1067, 186] width 285 height 16
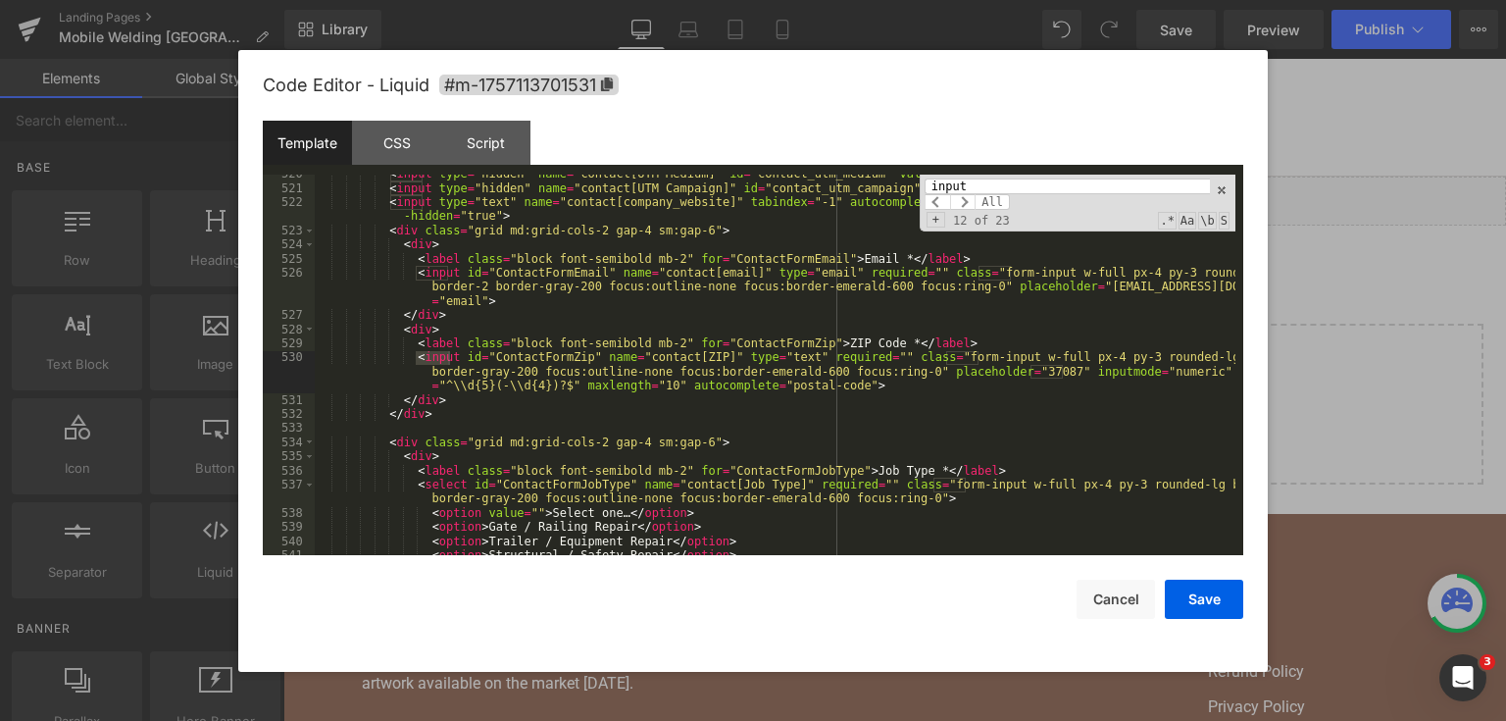
scroll to position [8889, 0]
click at [432, 357] on div "< input type = "hidden" name = "contact[UTM Medium]" id = "contact_utm_medium" …" at bounding box center [775, 365] width 921 height 381
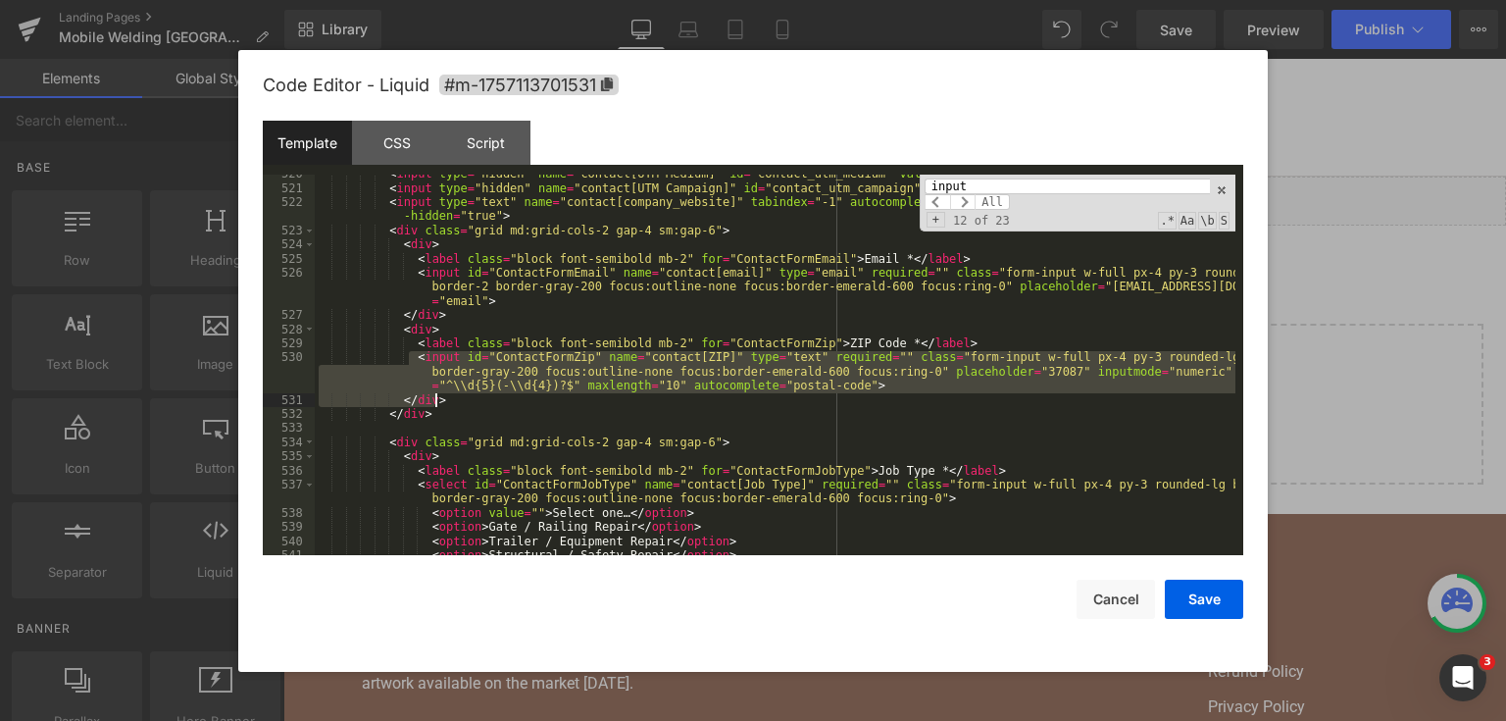
drag, startPoint x: 409, startPoint y: 354, endPoint x: 463, endPoint y: 404, distance: 73.6
click at [463, 404] on div "< input type = "hidden" name = "contact[UTM Medium]" id = "contact_utm_medium" …" at bounding box center [775, 372] width 921 height 410
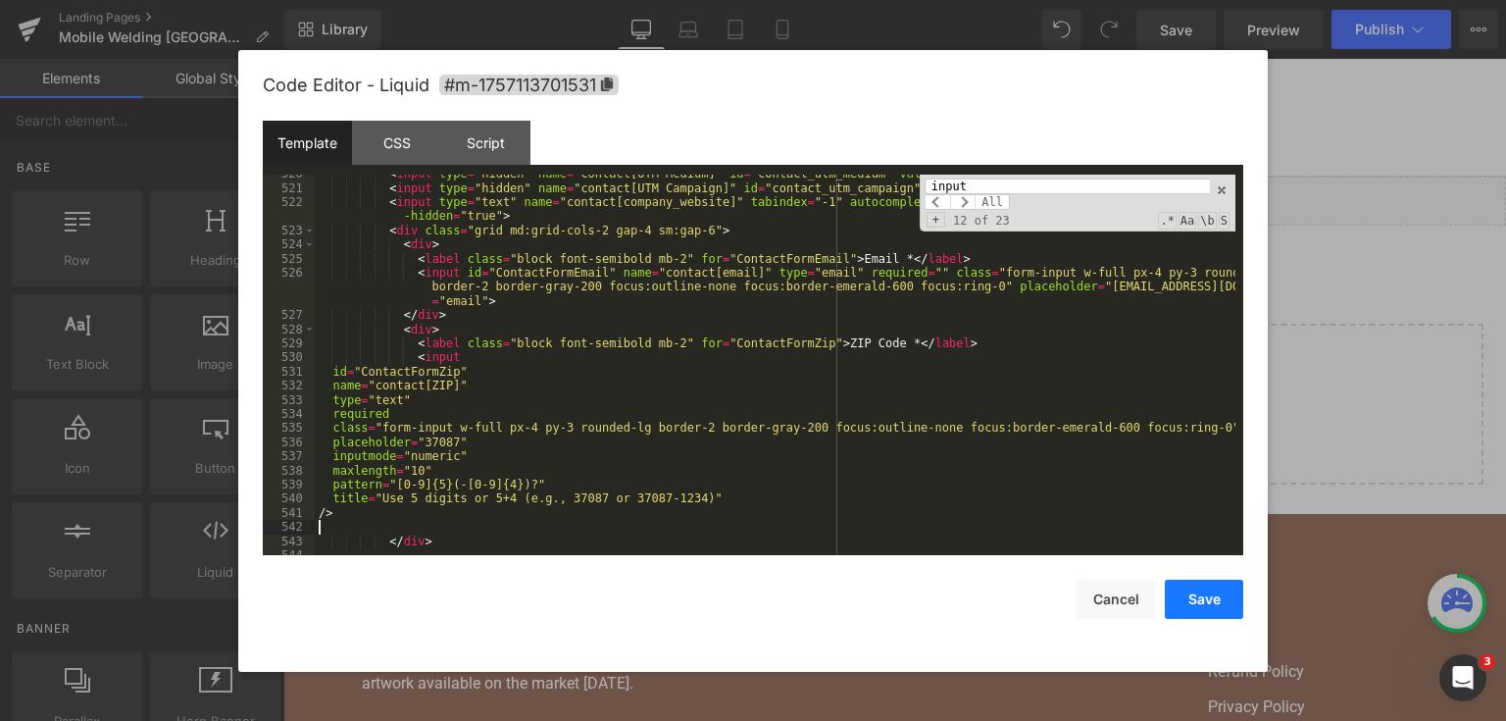
drag, startPoint x: 1208, startPoint y: 603, endPoint x: 961, endPoint y: 2, distance: 650.0
click at [1208, 603] on button "Save" at bounding box center [1204, 599] width 78 height 39
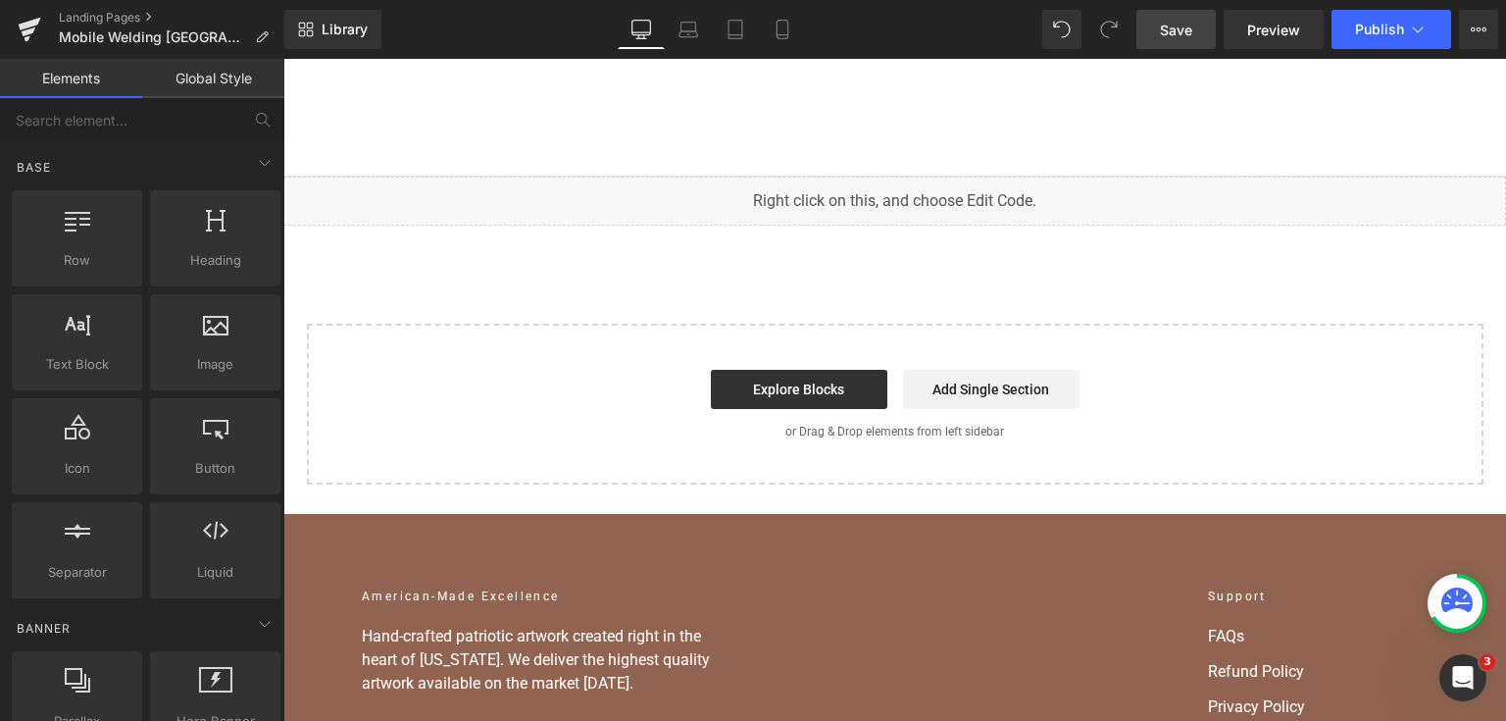
click at [1175, 17] on link "Save" at bounding box center [1176, 29] width 79 height 39
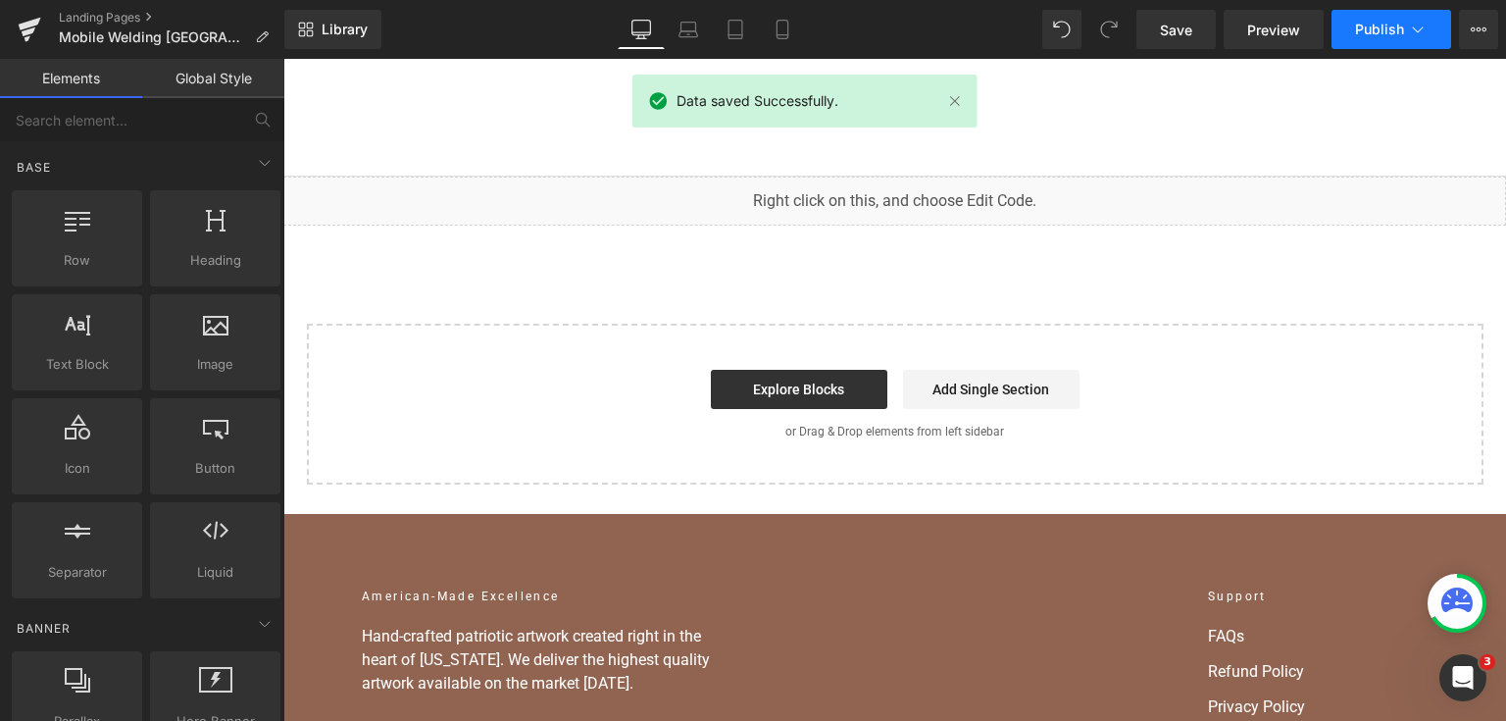
click at [1368, 39] on button "Publish" at bounding box center [1392, 29] width 120 height 39
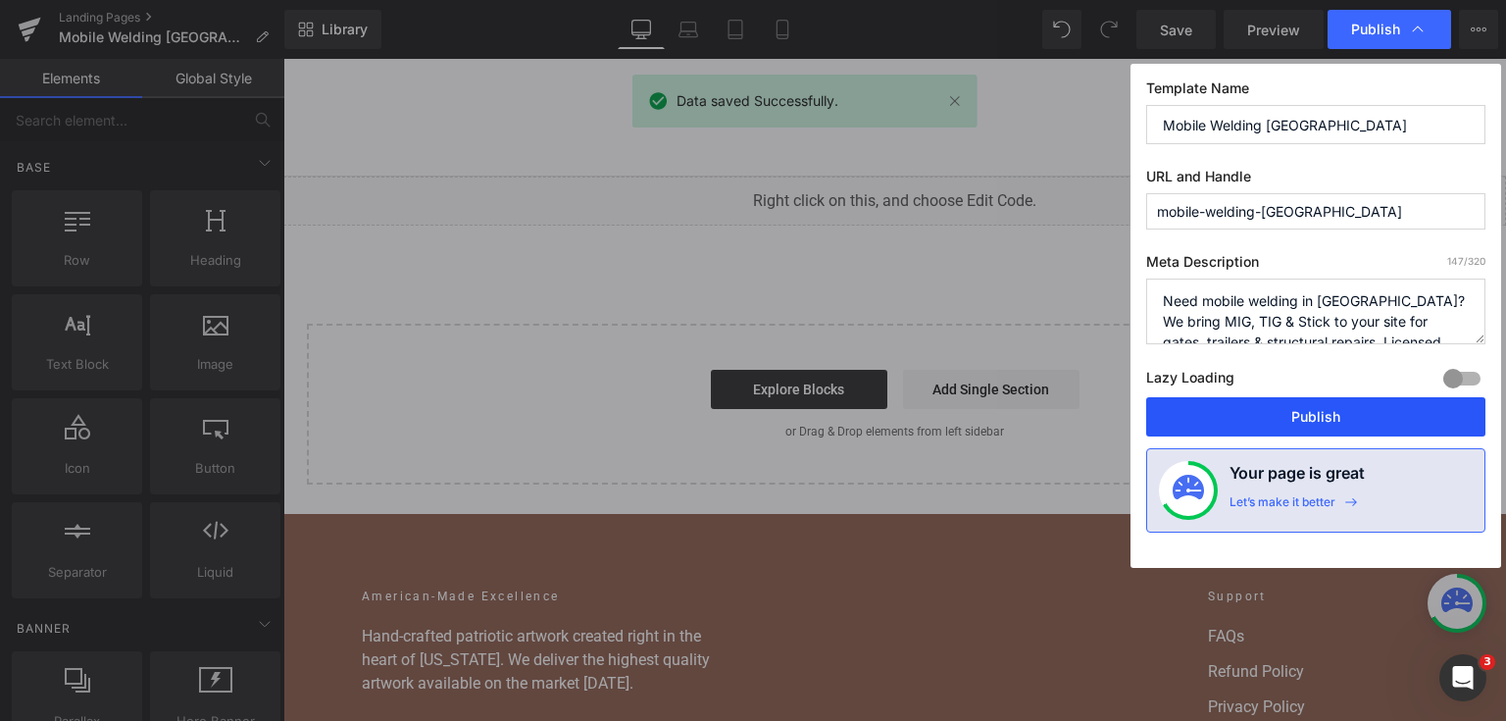
click at [1329, 420] on button "Publish" at bounding box center [1315, 416] width 339 height 39
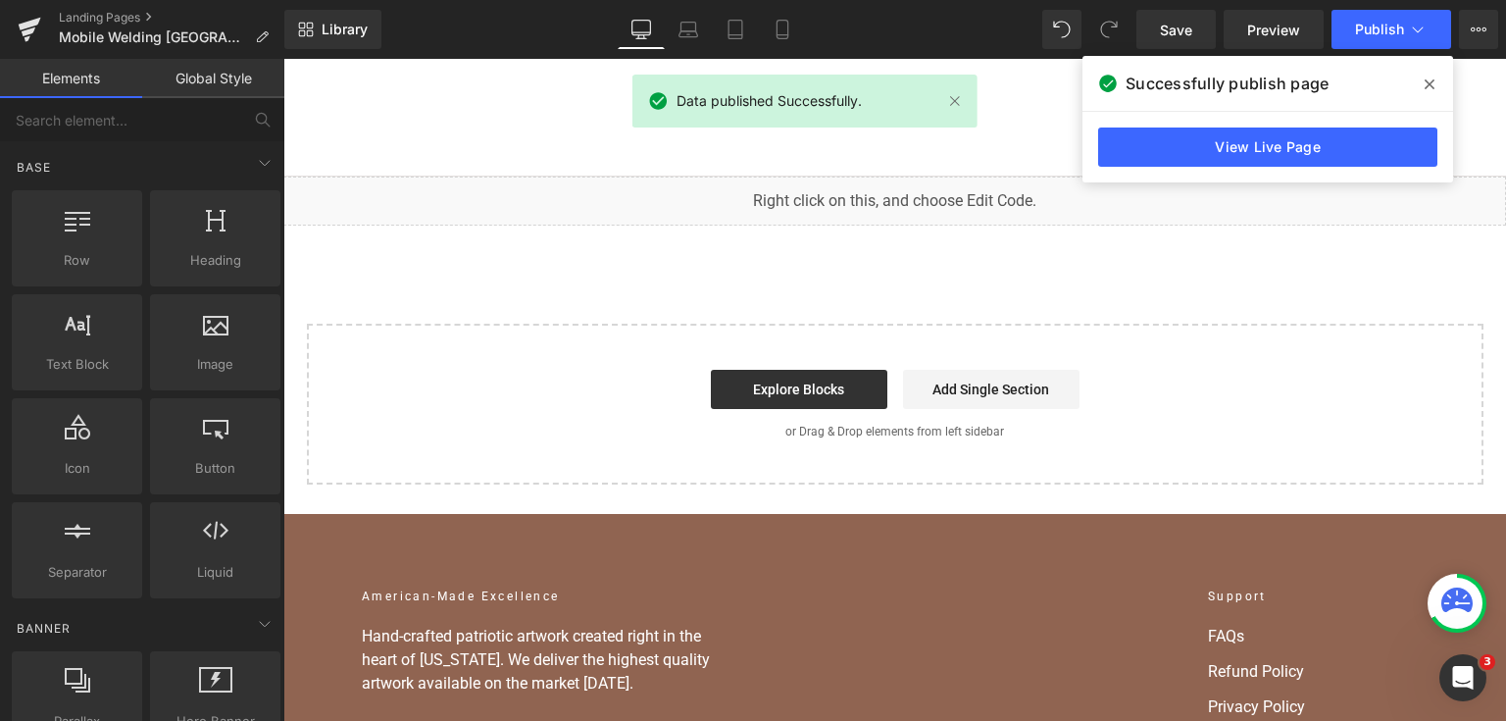
click at [1147, 124] on div "View Live Page" at bounding box center [1268, 147] width 371 height 71
click at [1147, 142] on link "View Live Page" at bounding box center [1267, 146] width 339 height 39
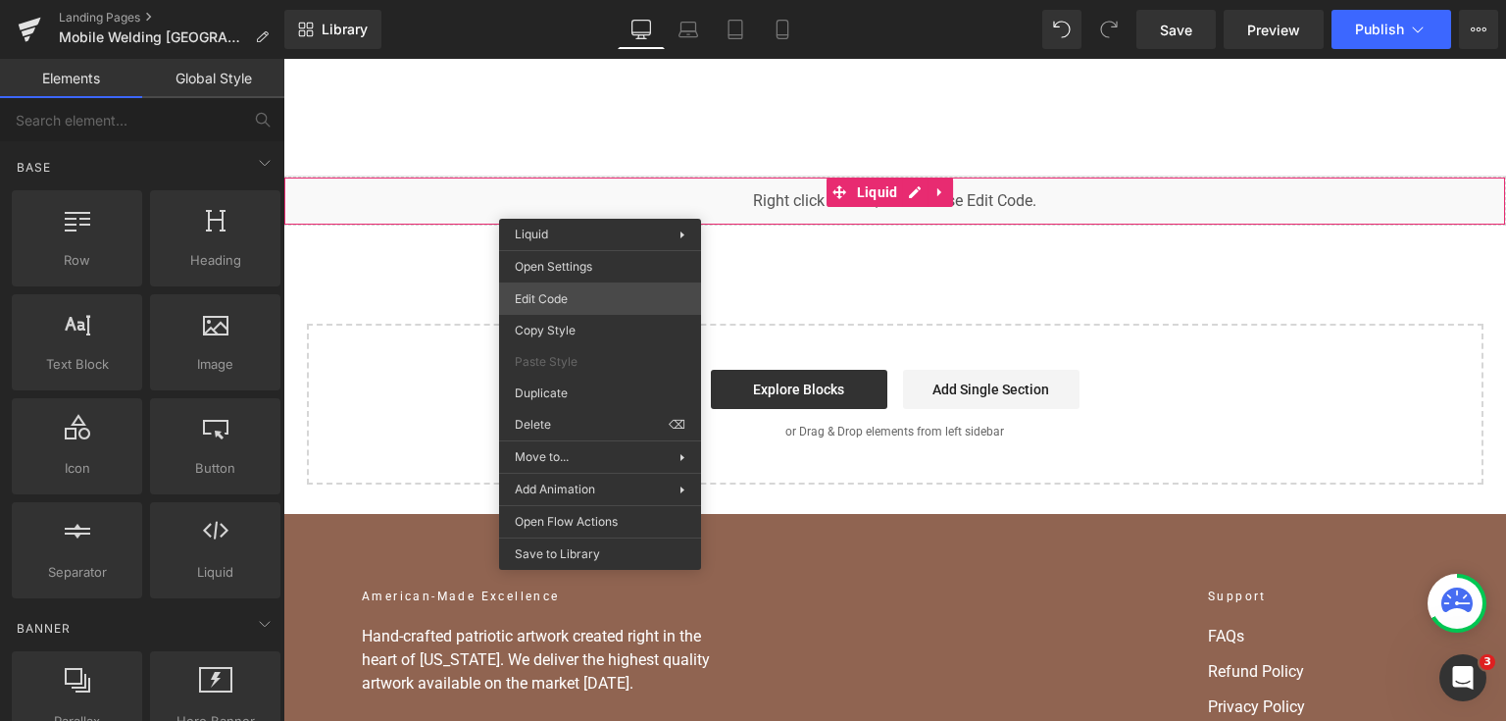
click at [600, 0] on div "You are previewing how the will restyle your page. You can not edit Elements in…" at bounding box center [753, 0] width 1506 height 0
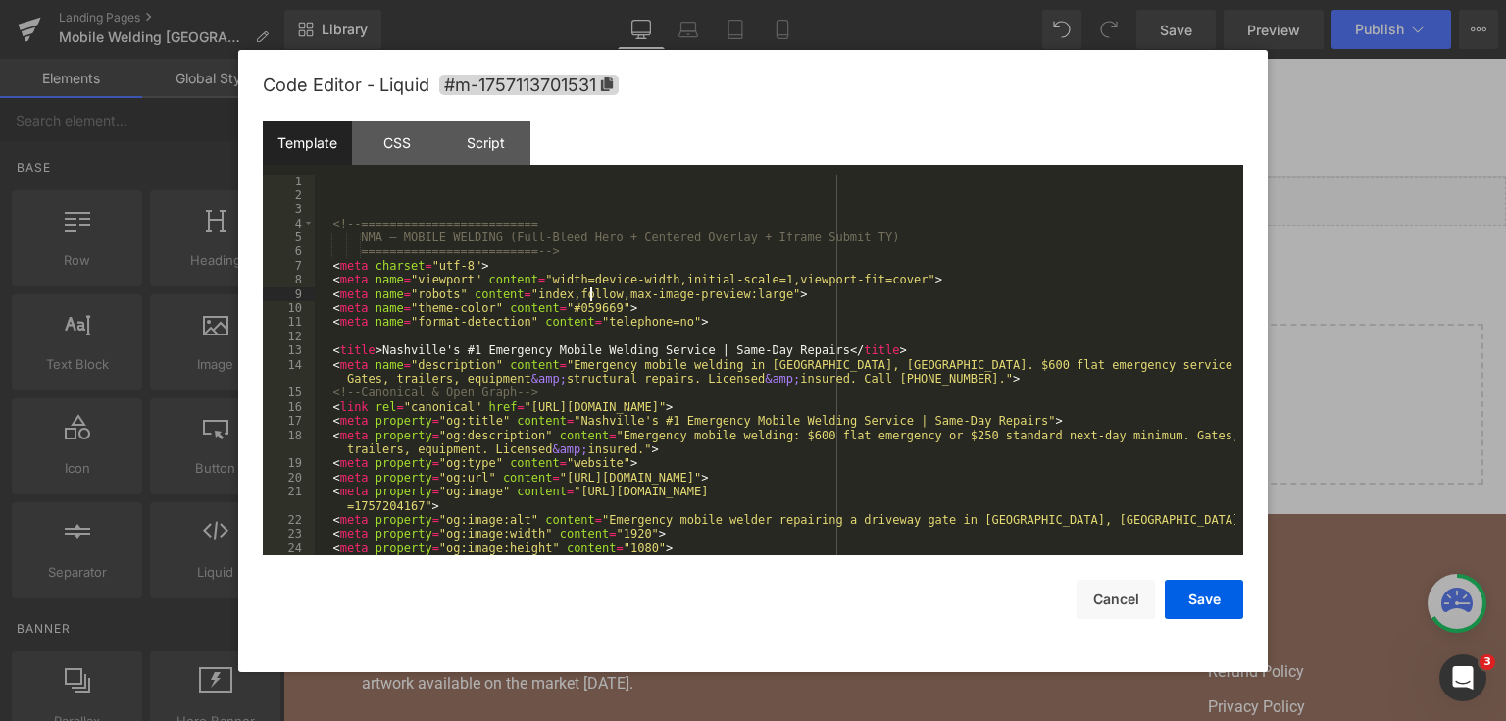
click at [590, 291] on div "<!-- ========================= NMA — MOBILE WELDING (Full-Bleed Hero + Centered…" at bounding box center [775, 380] width 921 height 410
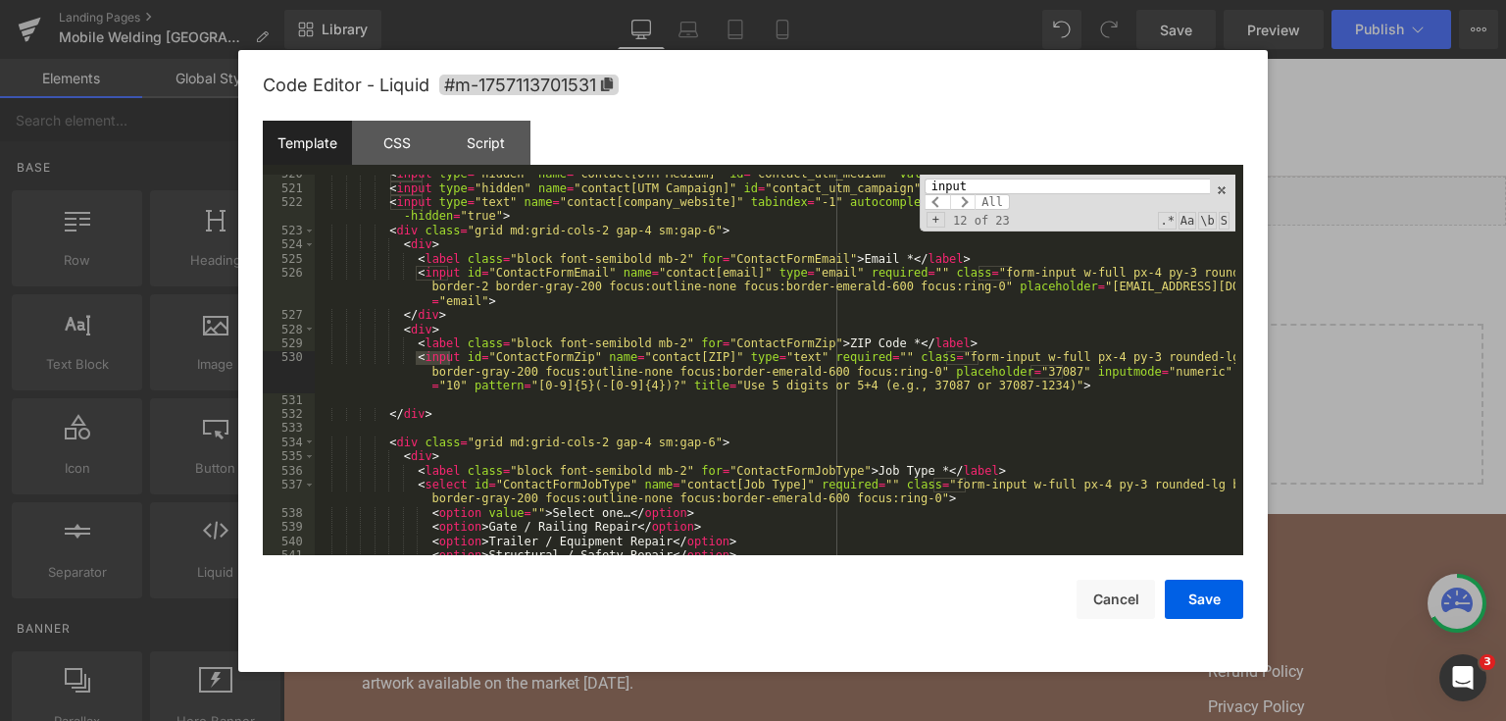
type input "input"
click at [539, 400] on div "< input type = "hidden" name = "contact[UTM Medium]" id = "contact_utm_medium" …" at bounding box center [775, 372] width 921 height 410
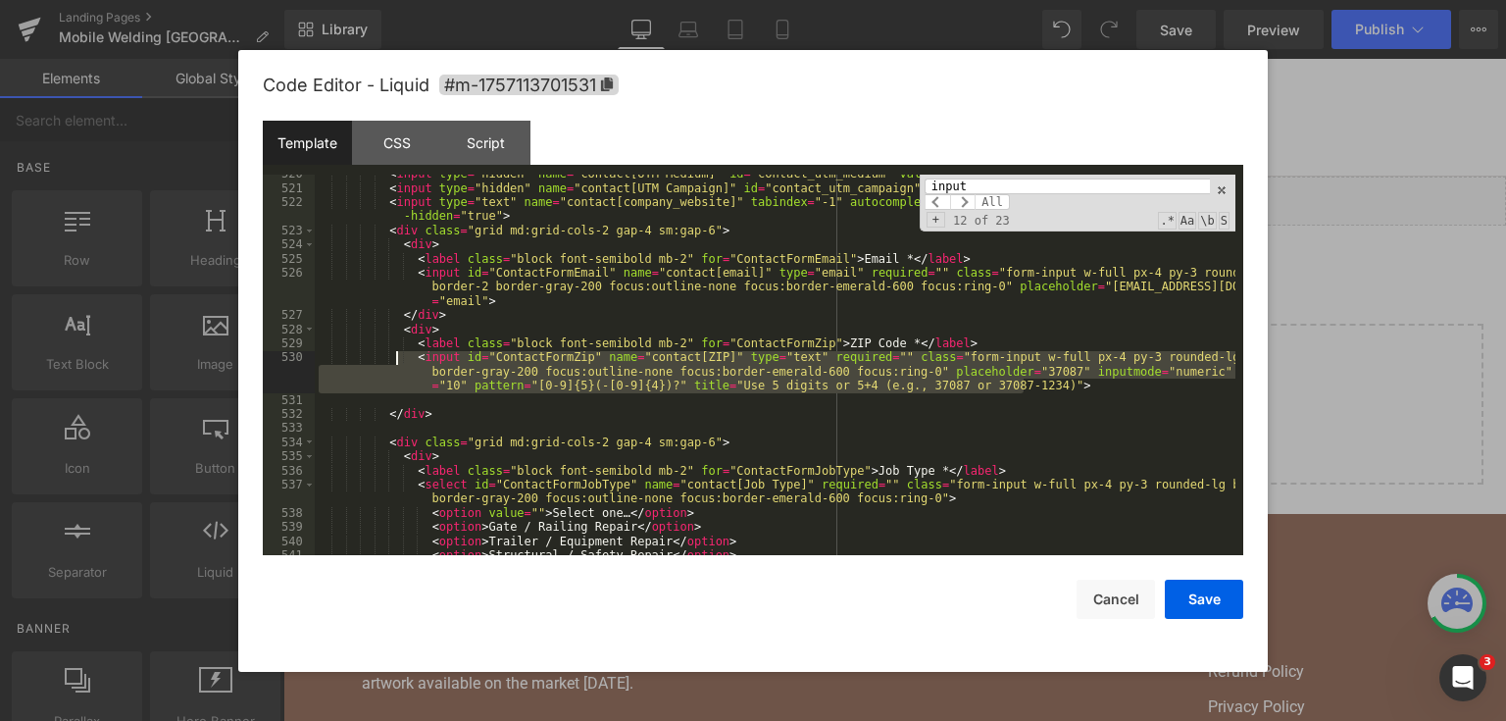
drag, startPoint x: 1046, startPoint y: 389, endPoint x: 398, endPoint y: 363, distance: 648.8
click at [398, 363] on div "< input type = "hidden" name = "contact[UTM Medium]" id = "contact_utm_medium" …" at bounding box center [775, 372] width 921 height 410
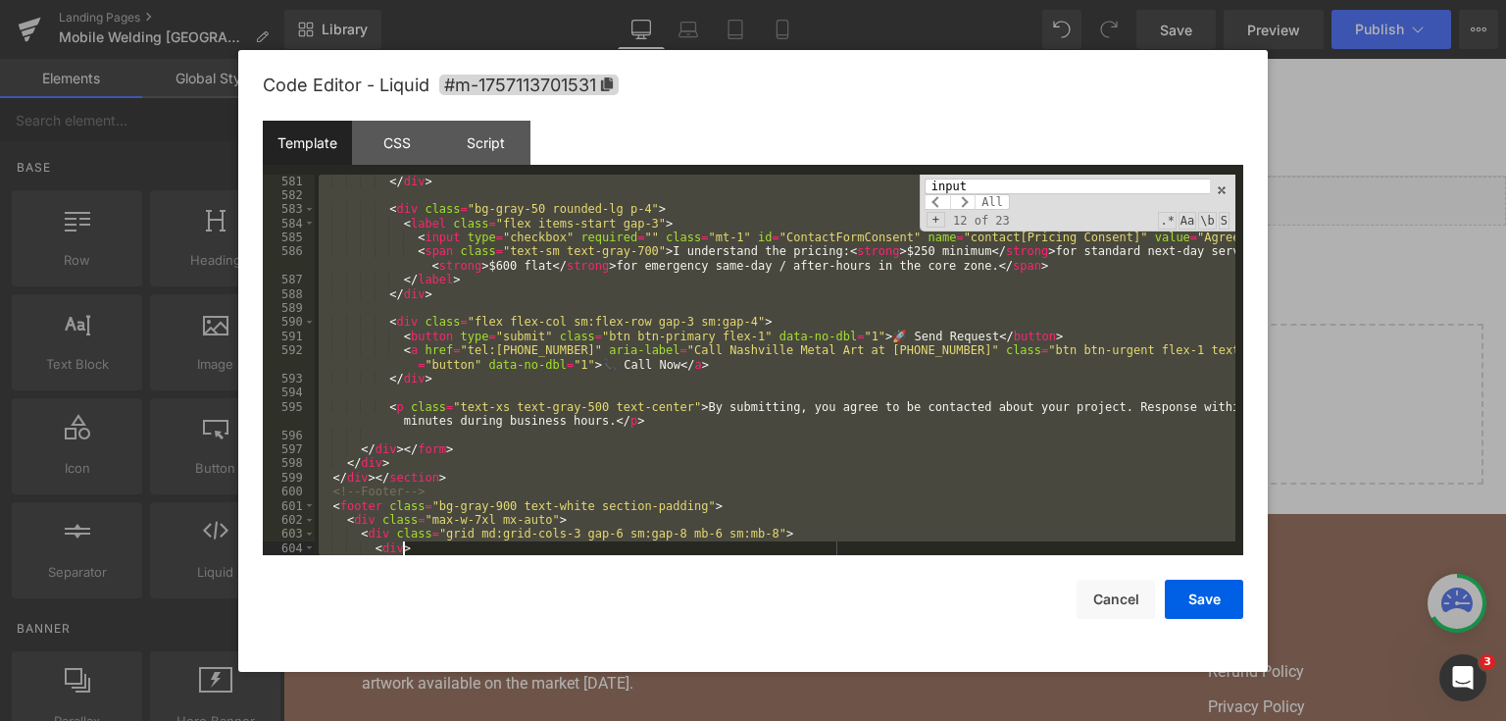
scroll to position [9927, 0]
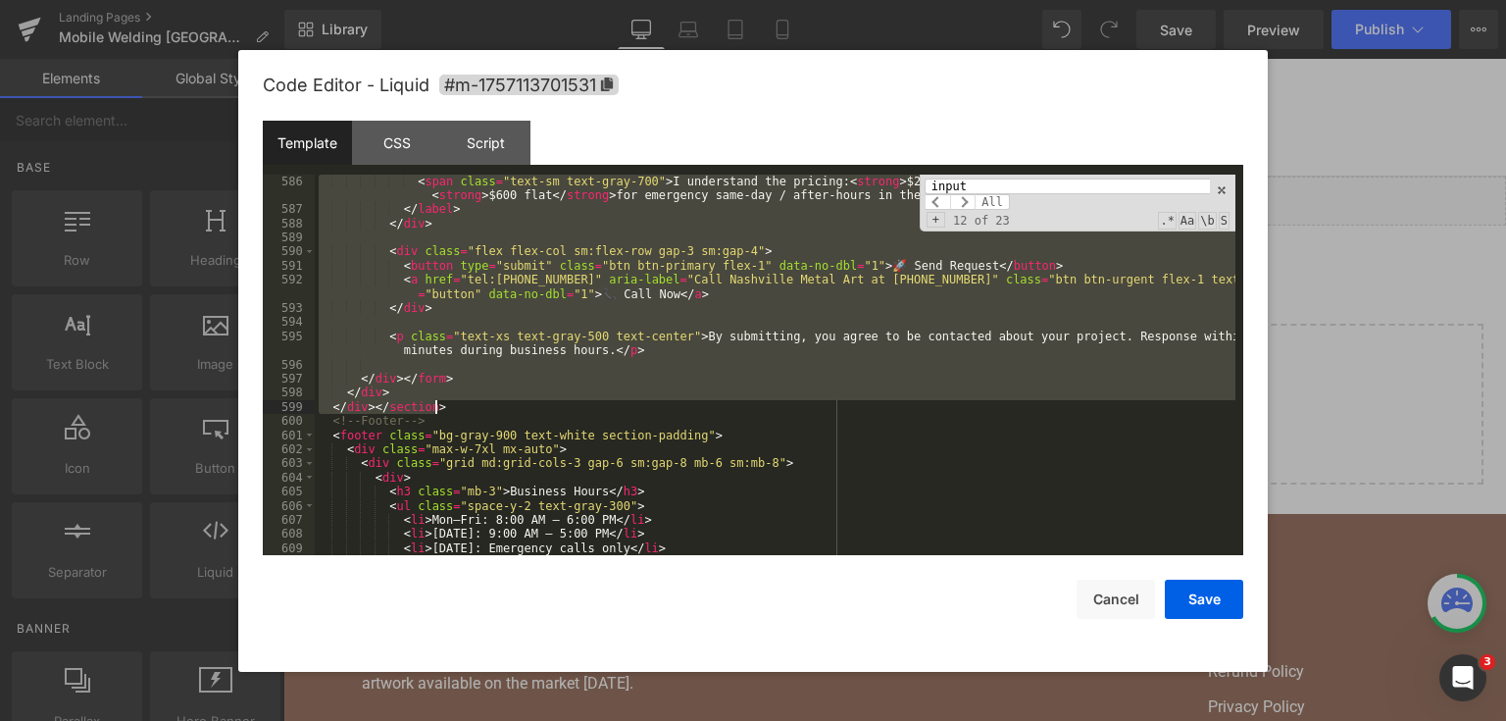
drag, startPoint x: 363, startPoint y: 243, endPoint x: 588, endPoint y: 412, distance: 281.7
click at [588, 412] on div "< span class = "text-sm text-gray-700" > I understand the pricing: < strong > $…" at bounding box center [775, 387] width 921 height 424
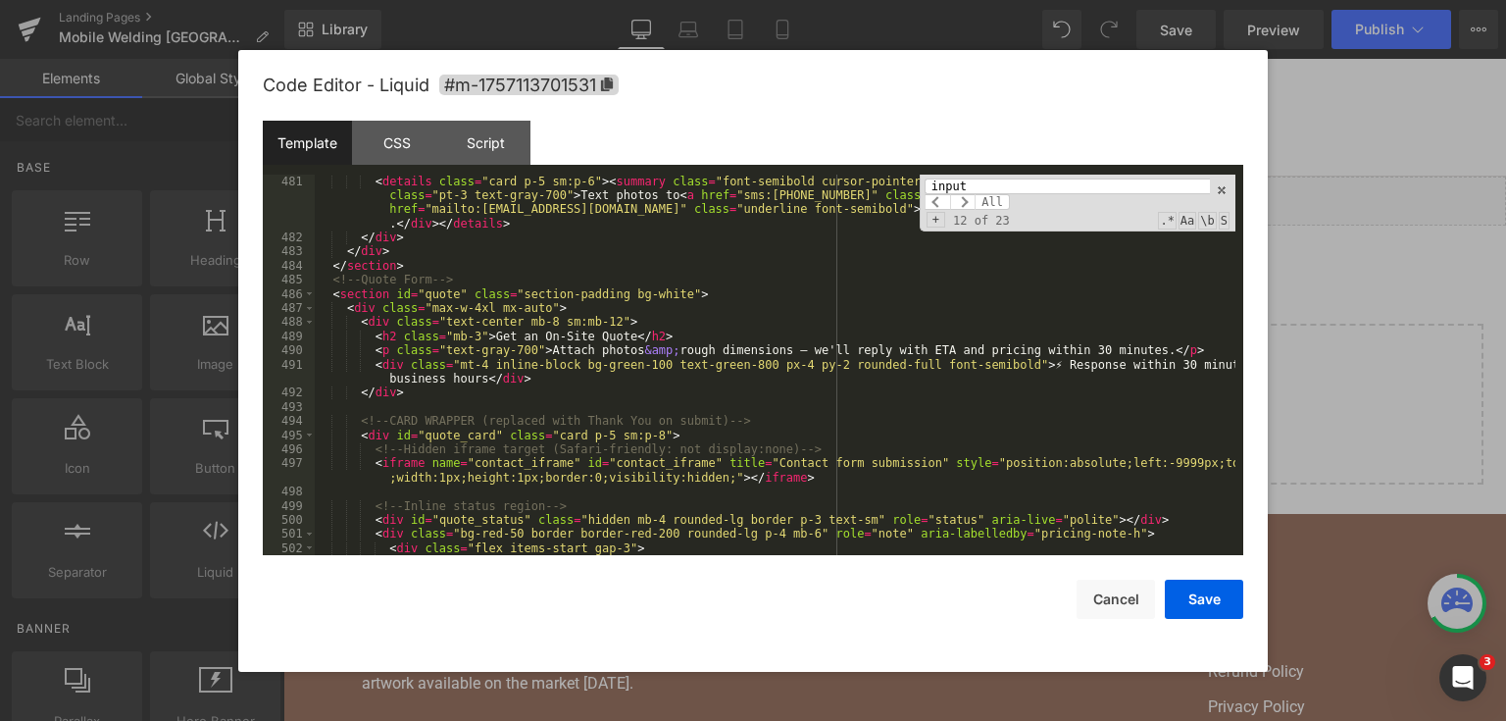
scroll to position [8186, 0]
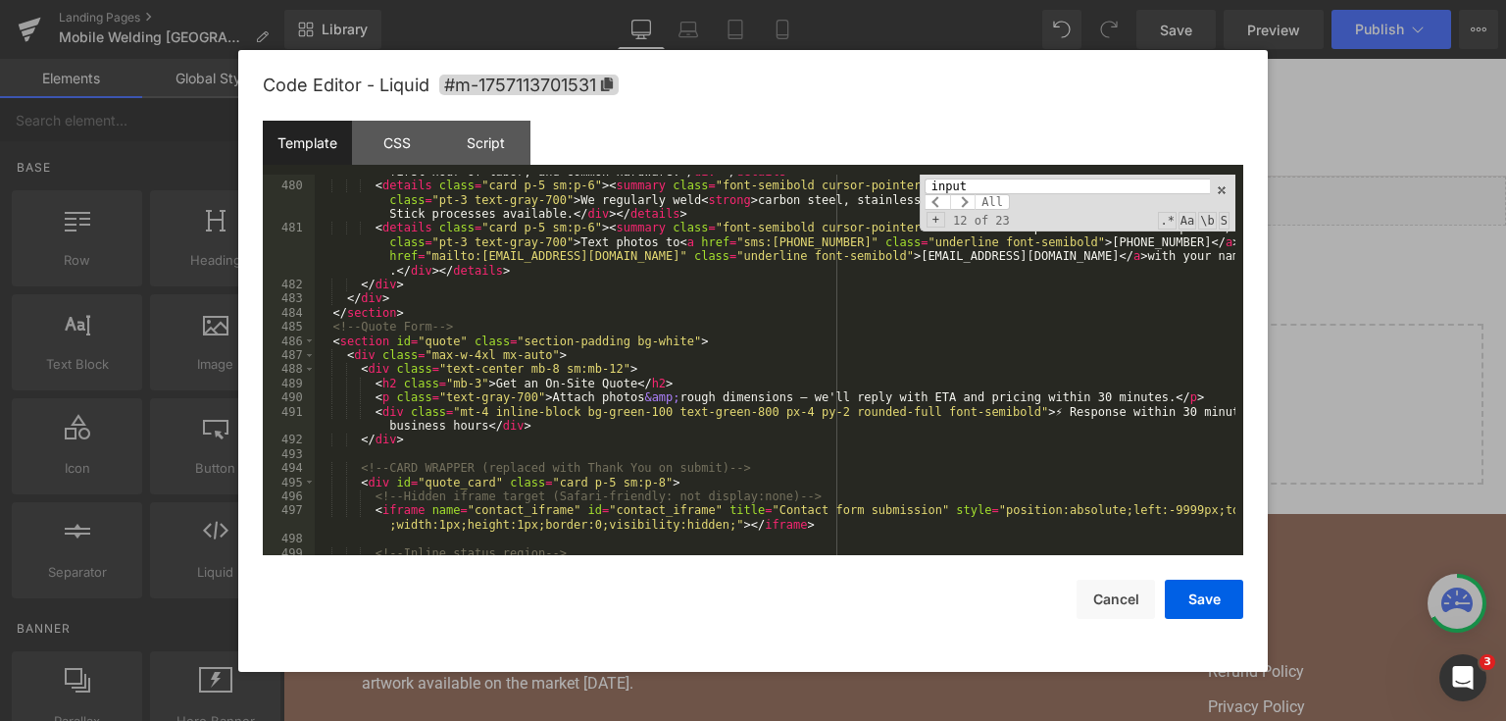
click at [376, 323] on div "< details class = "card p-5 sm:p-6" > < summary class = "font-semibold cursor-p…" at bounding box center [775, 354] width 921 height 437
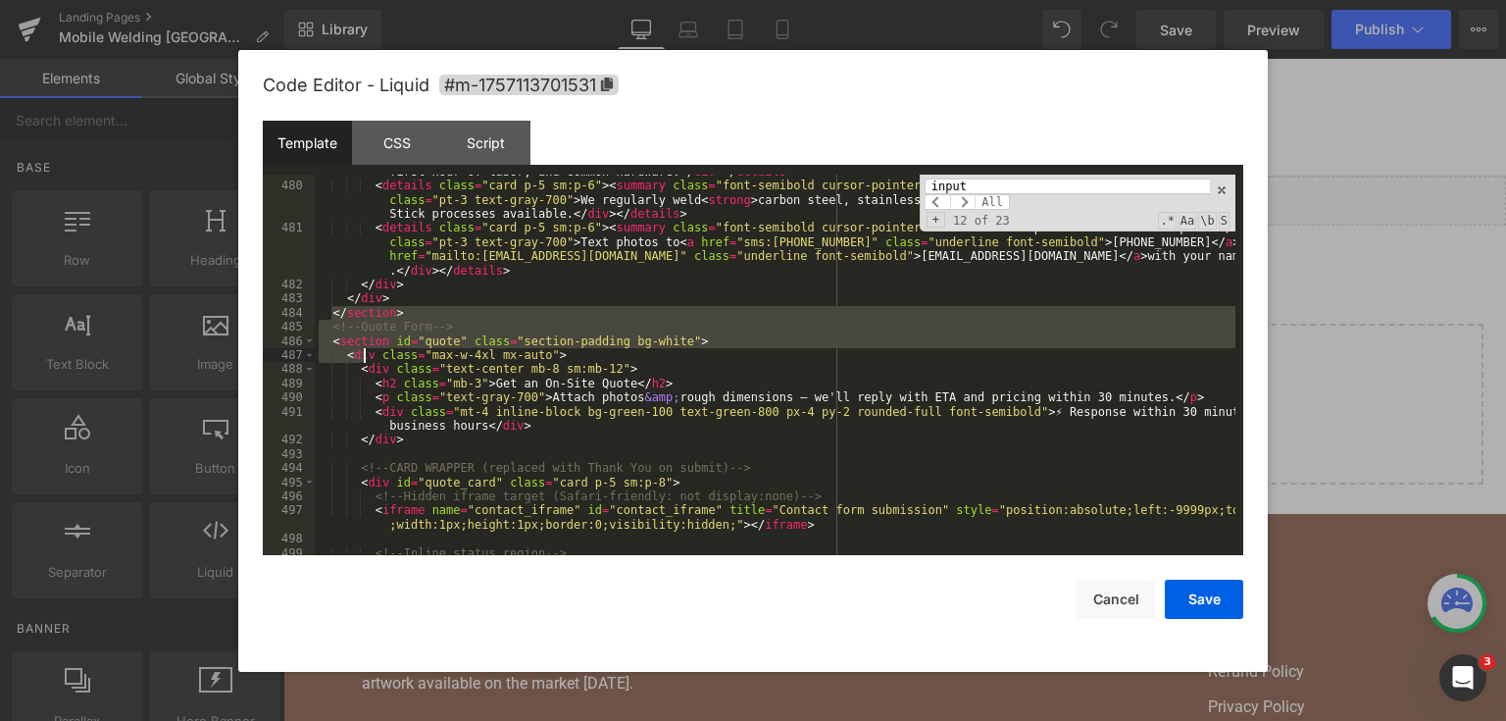
drag, startPoint x: 331, startPoint y: 319, endPoint x: 382, endPoint y: 373, distance: 74.2
click at [382, 373] on div "< details class = "card p-5 sm:p-6" > < summary class = "font-semibold cursor-p…" at bounding box center [775, 354] width 921 height 437
click at [382, 373] on div "< details class = "card p-5 sm:p-6" > < summary class = "font-semibold cursor-p…" at bounding box center [775, 365] width 921 height 381
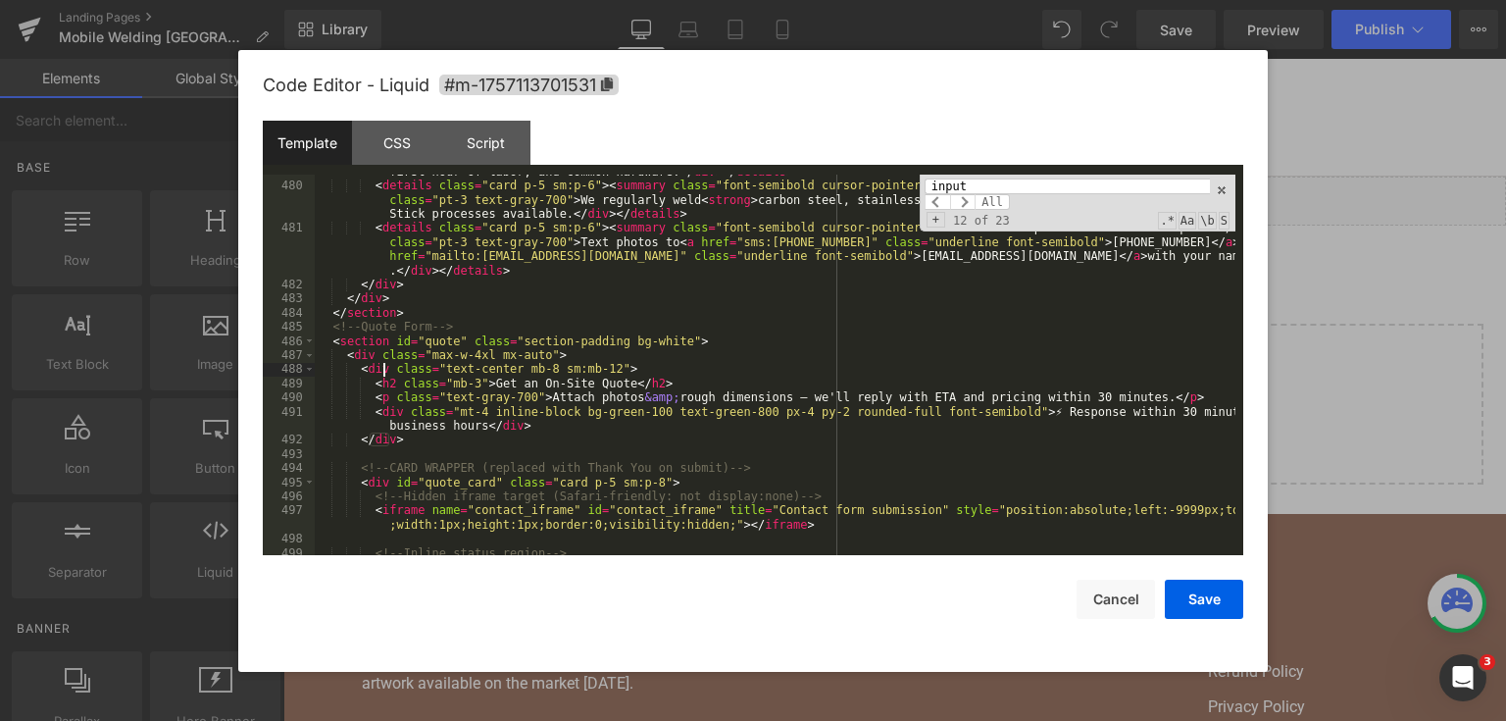
click at [332, 323] on div "< details class = "card p-5 sm:p-6" > < summary class = "font-semibold cursor-p…" at bounding box center [775, 354] width 921 height 437
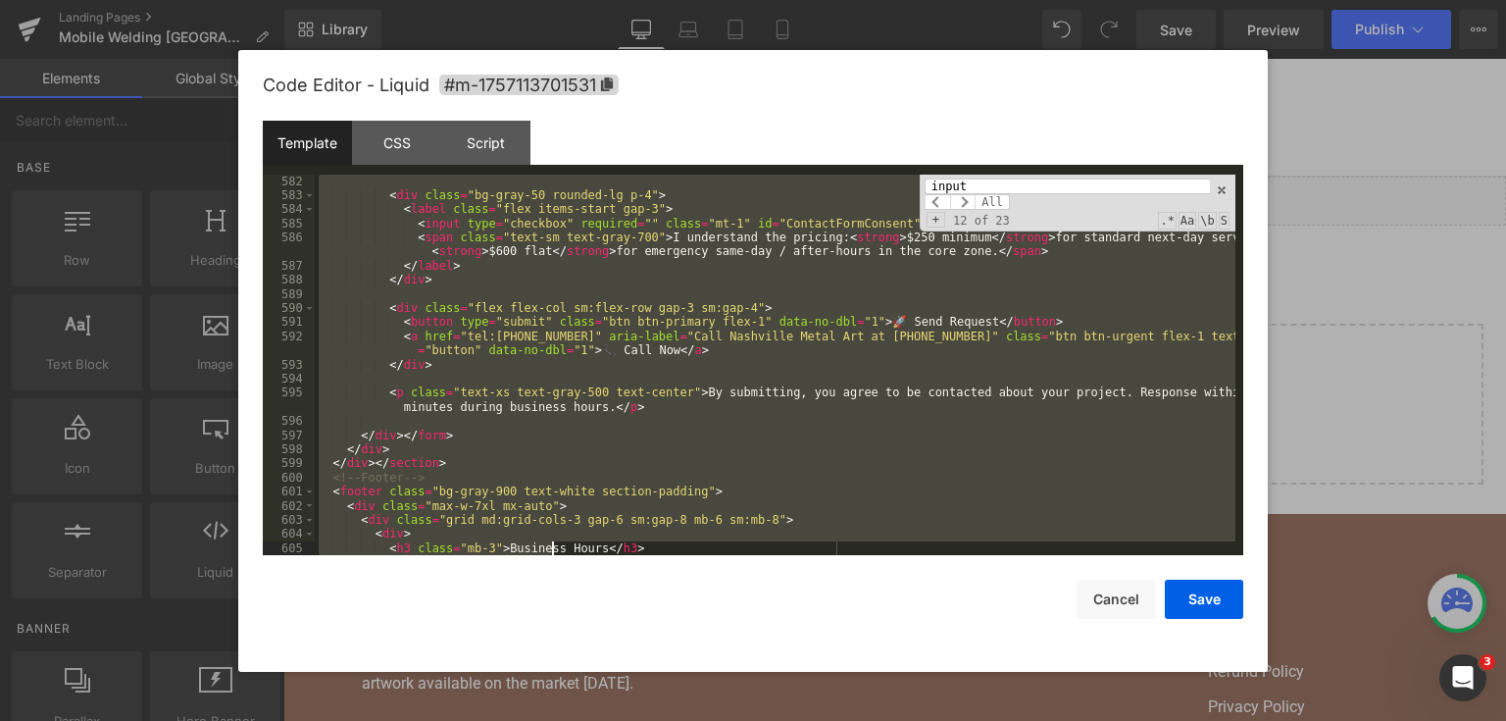
scroll to position [9941, 0]
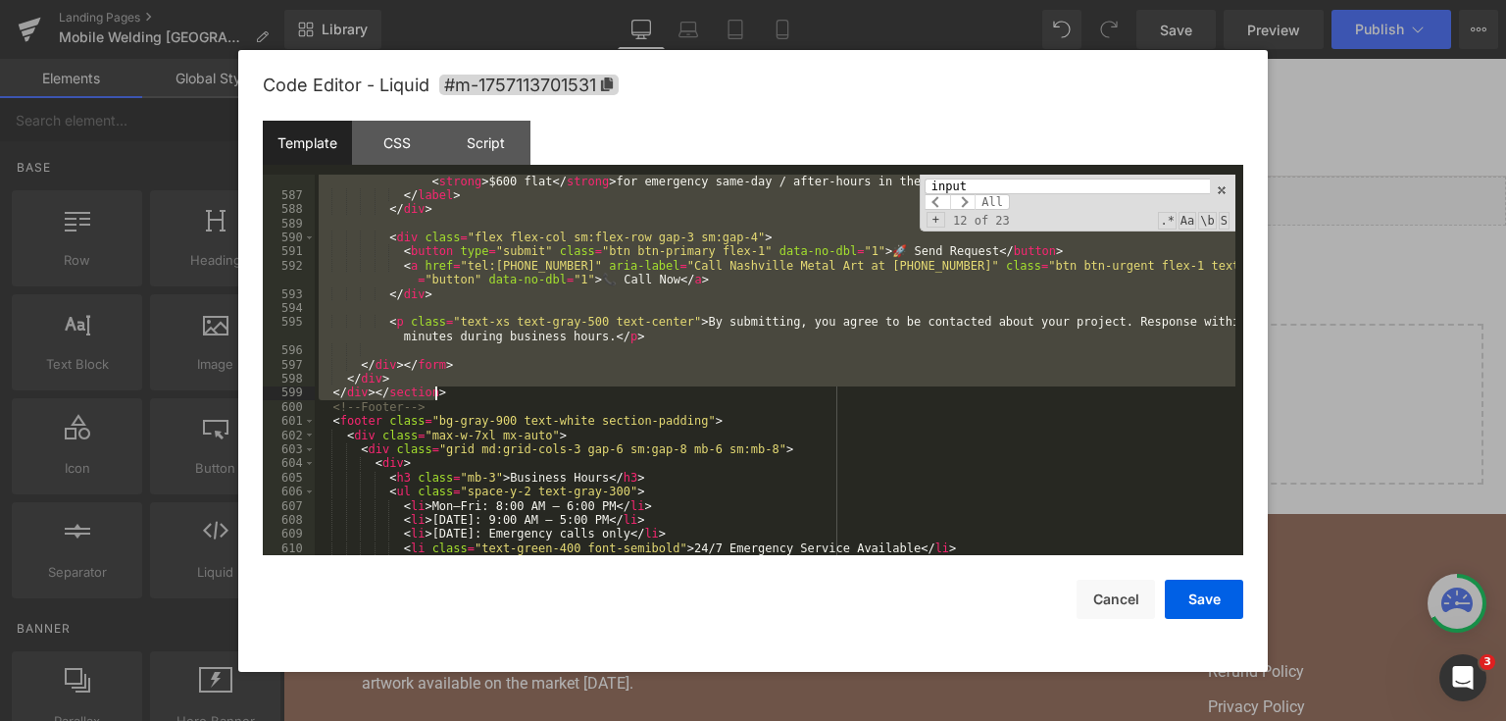
drag, startPoint x: 334, startPoint y: 329, endPoint x: 575, endPoint y: 392, distance: 248.6
click at [575, 392] on div "< span class = "text-sm text-gray-700" > I understand the pricing: < strong > $…" at bounding box center [775, 372] width 921 height 424
click at [1369, 342] on div at bounding box center [753, 360] width 1506 height 721
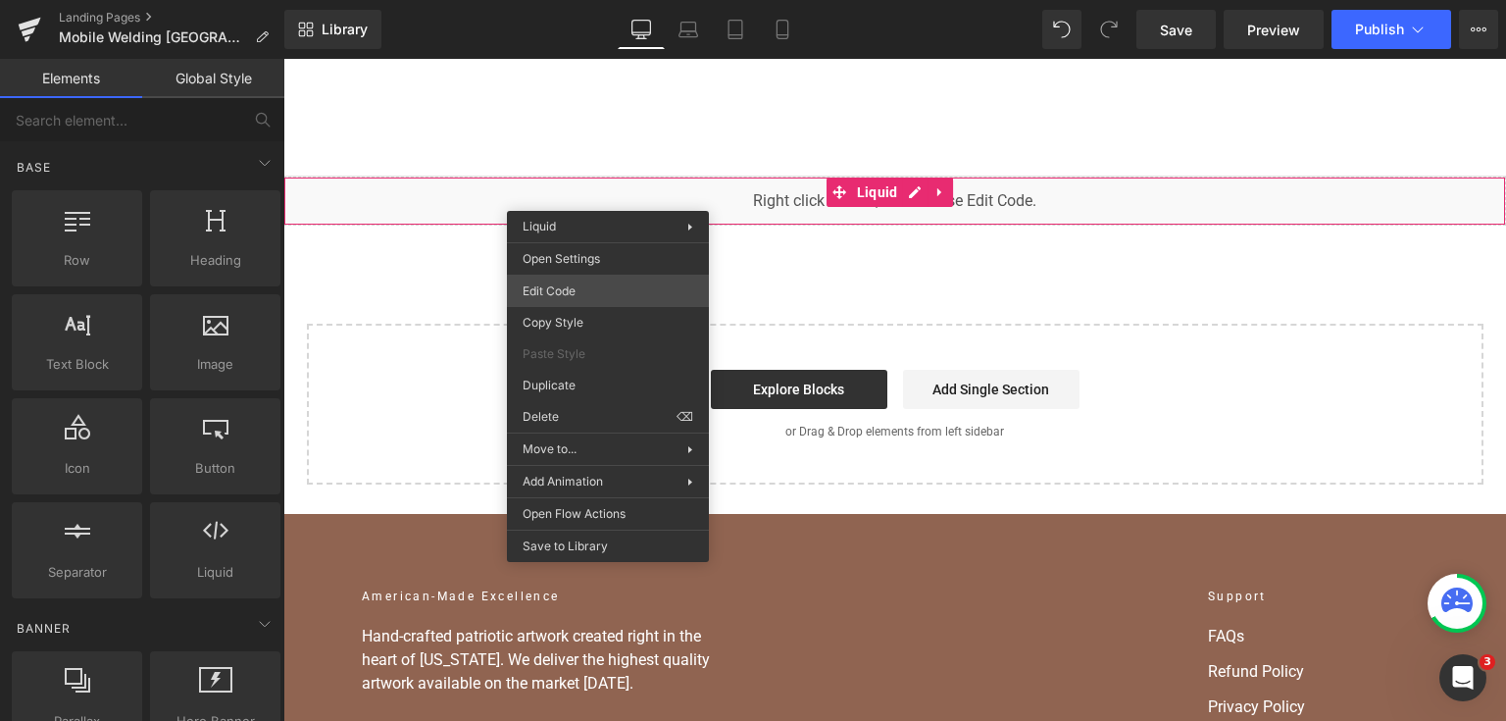
click at [585, 0] on div "You are previewing how the will restyle your page. You can not edit Elements in…" at bounding box center [753, 0] width 1506 height 0
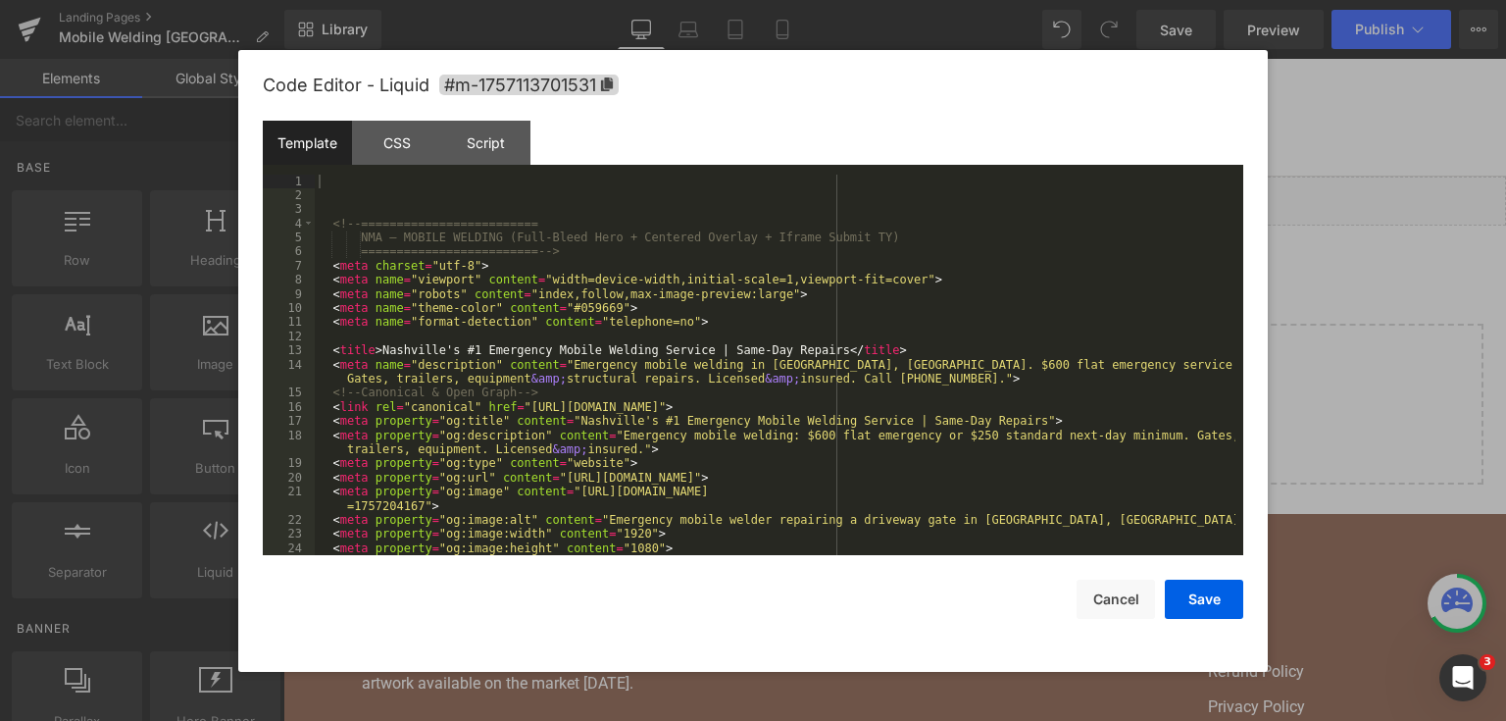
click at [659, 314] on div "<!-- ========================= NMA — MOBILE WELDING (Full-Bleed Hero + Centered…" at bounding box center [775, 380] width 921 height 410
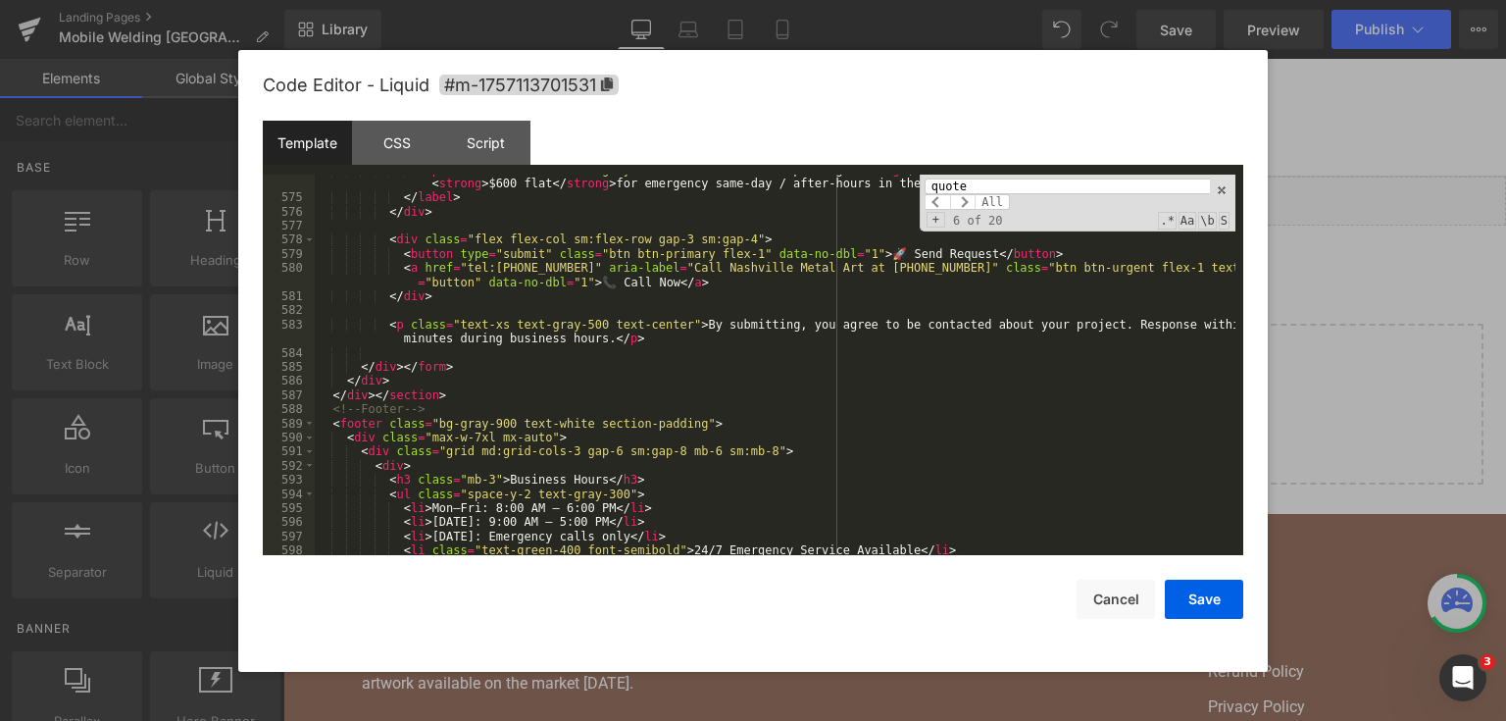
scroll to position [9798, 0]
type input "quote"
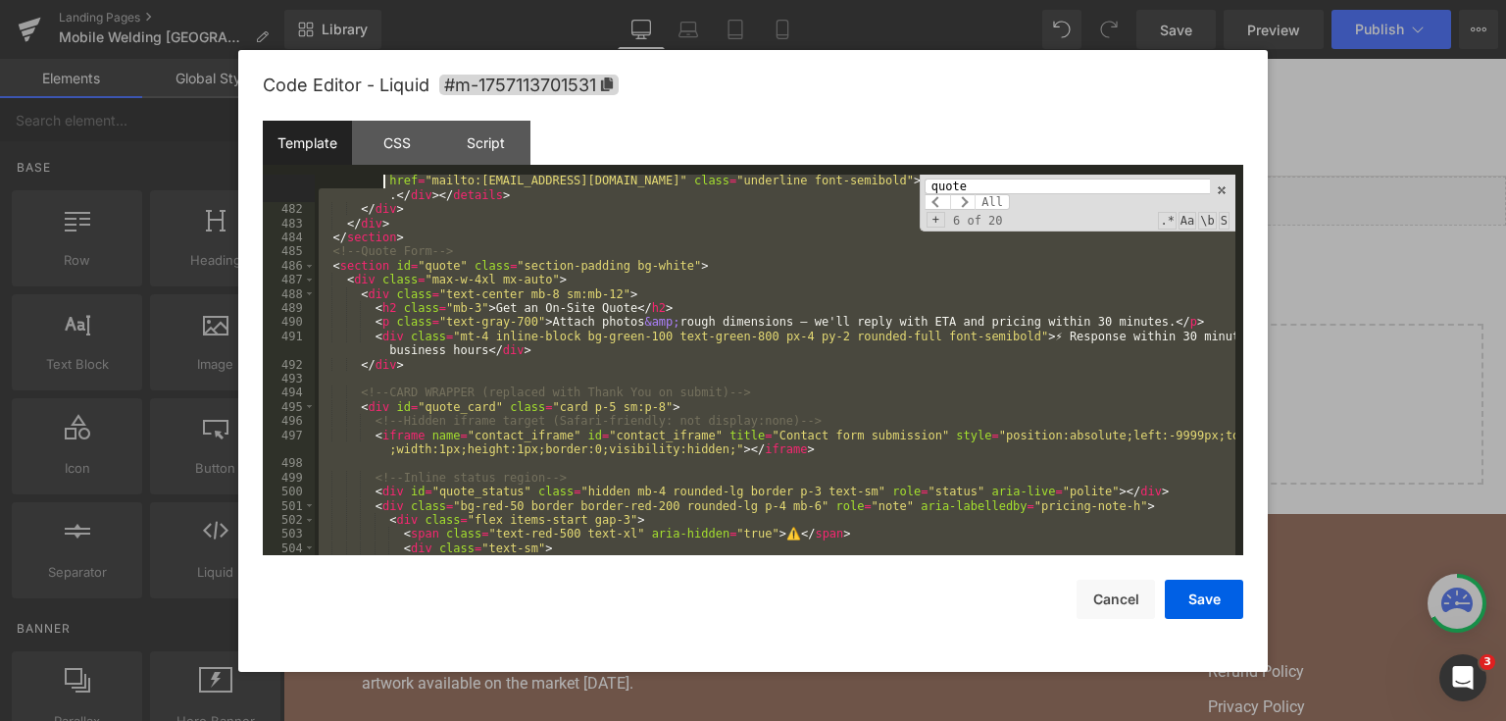
scroll to position [8148, 0]
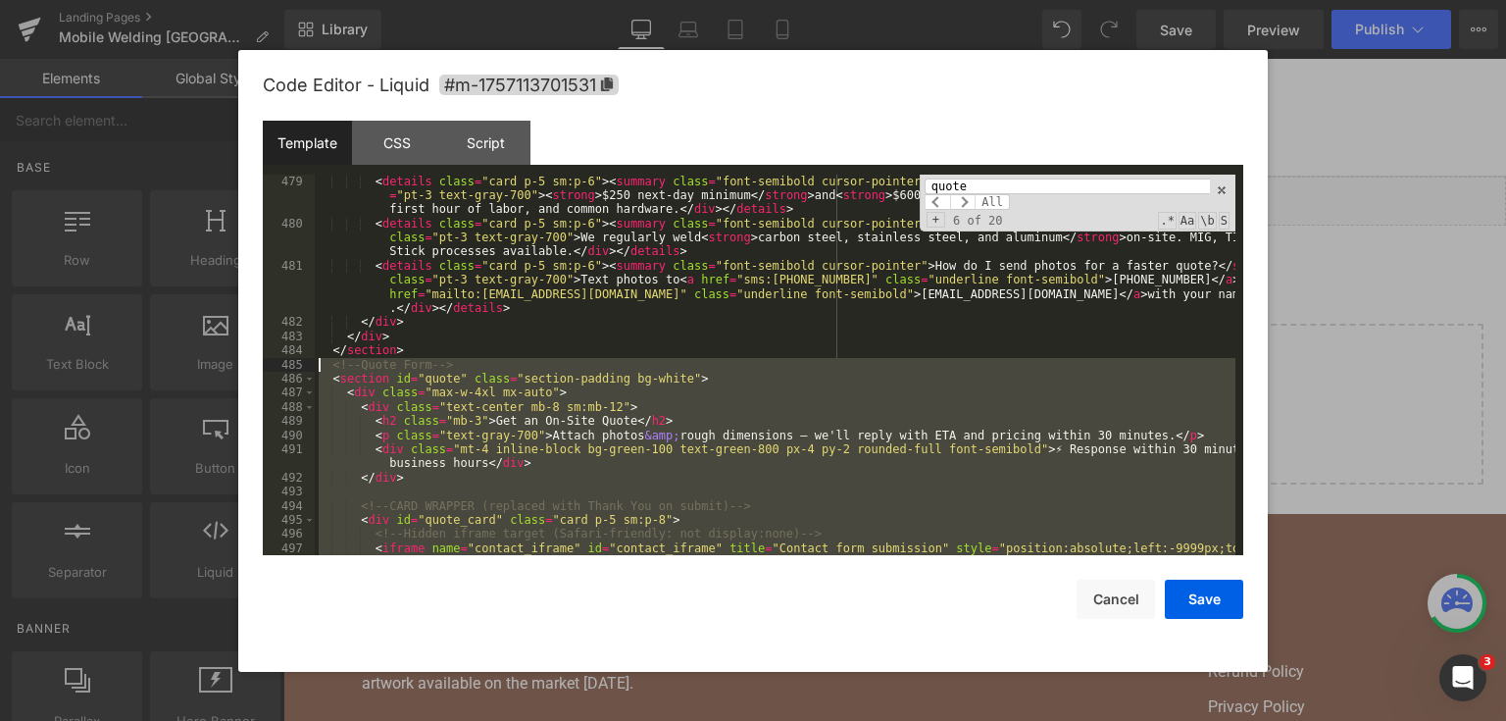
drag, startPoint x: 447, startPoint y: 393, endPoint x: 295, endPoint y: 361, distance: 155.4
click at [295, 361] on pre "479 480 481 482 483 484 485 486 487 488 489 490 491 492 493 494 495 496 497 < d…" at bounding box center [753, 365] width 981 height 381
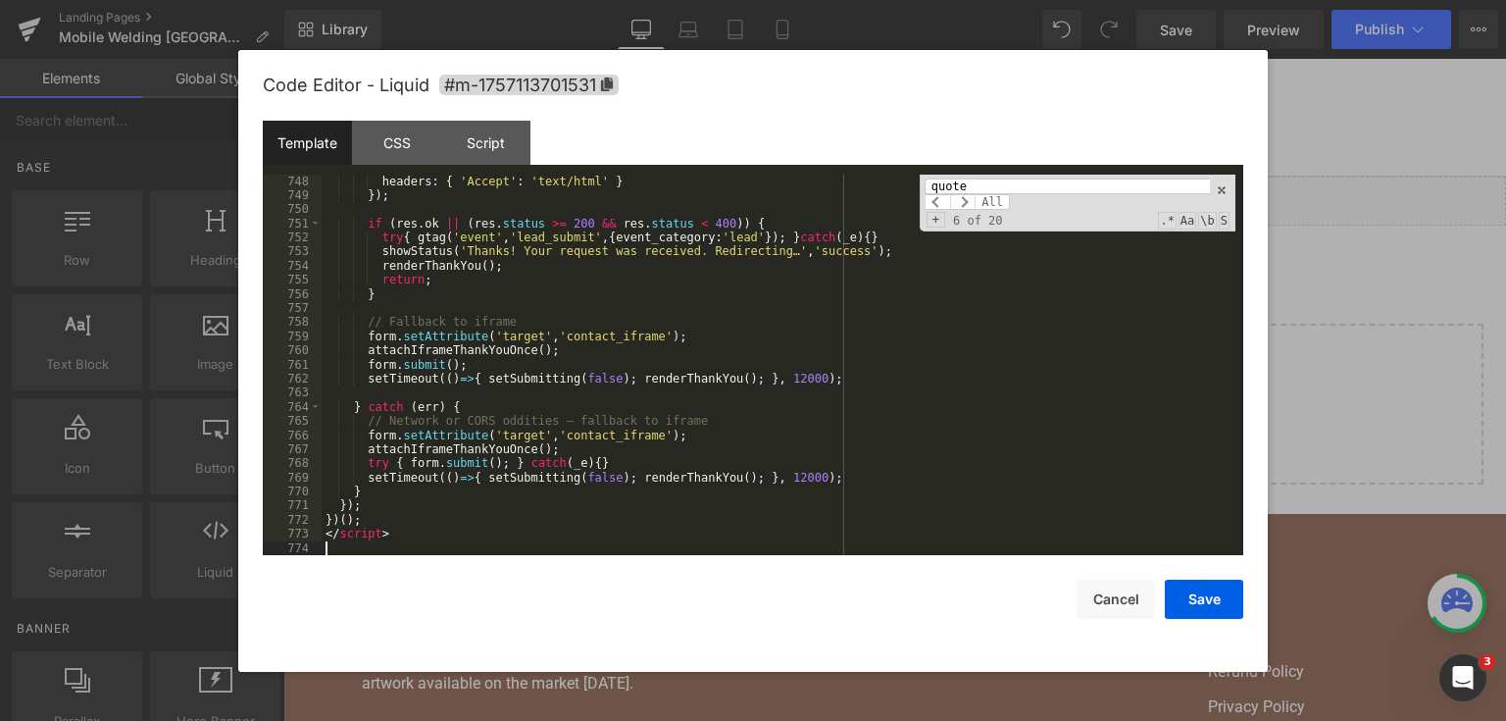
scroll to position [12290, 0]
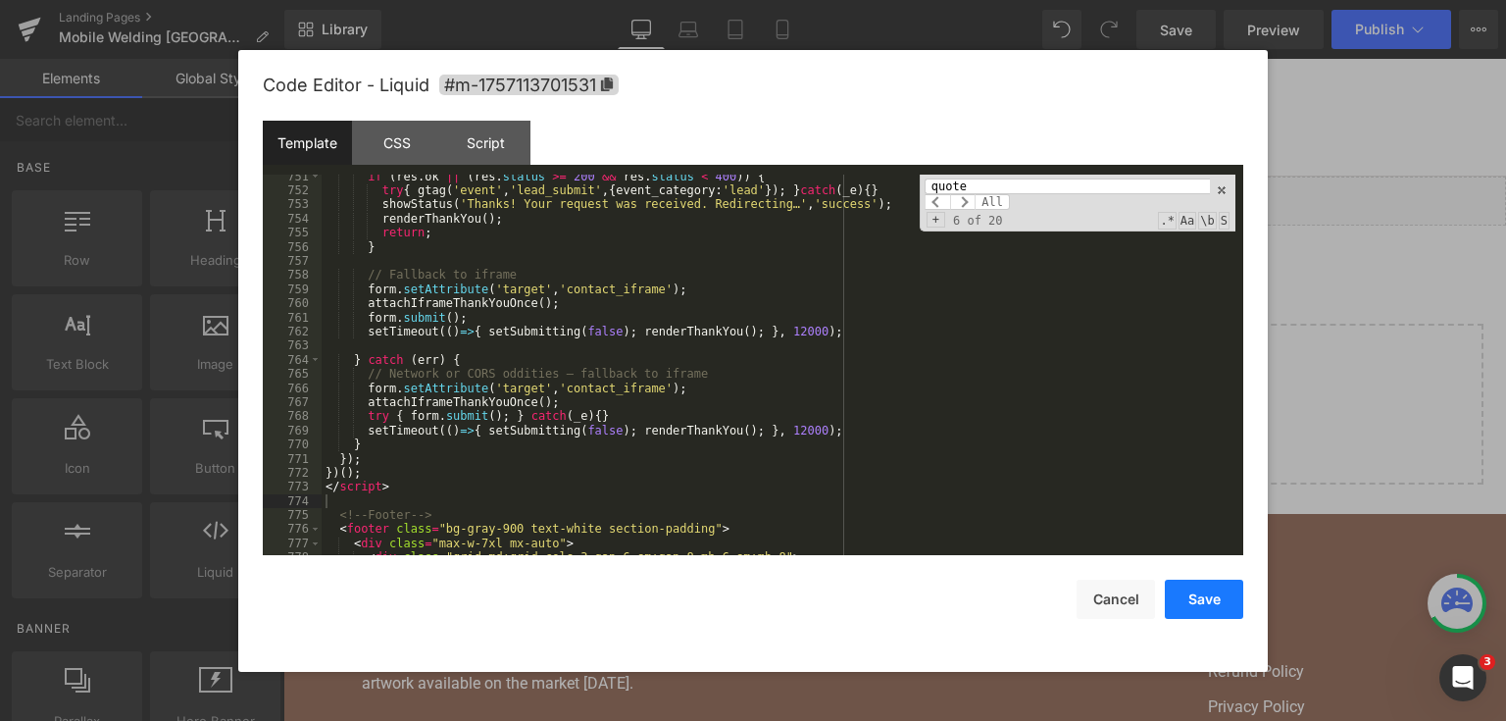
click at [1202, 605] on button "Save" at bounding box center [1204, 599] width 78 height 39
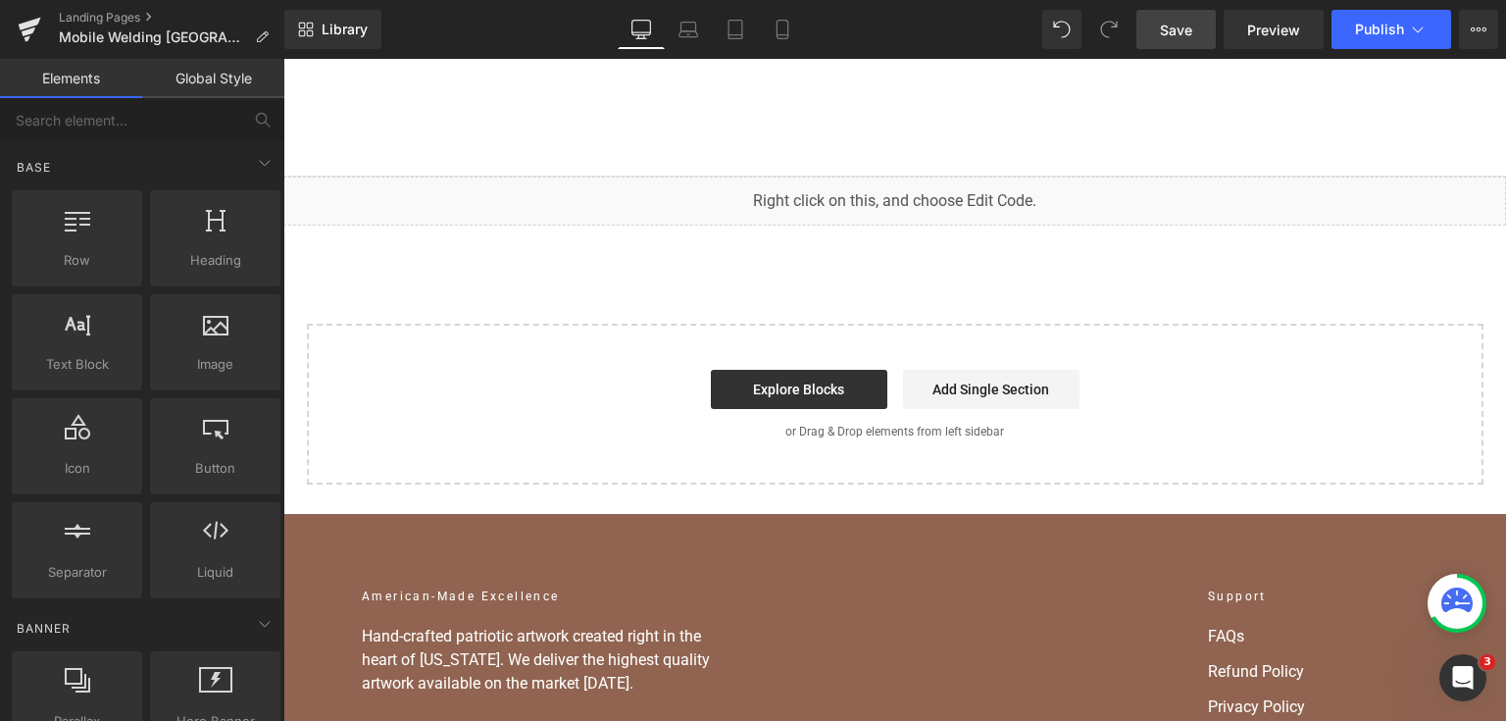
click at [1182, 10] on link "Save" at bounding box center [1176, 29] width 79 height 39
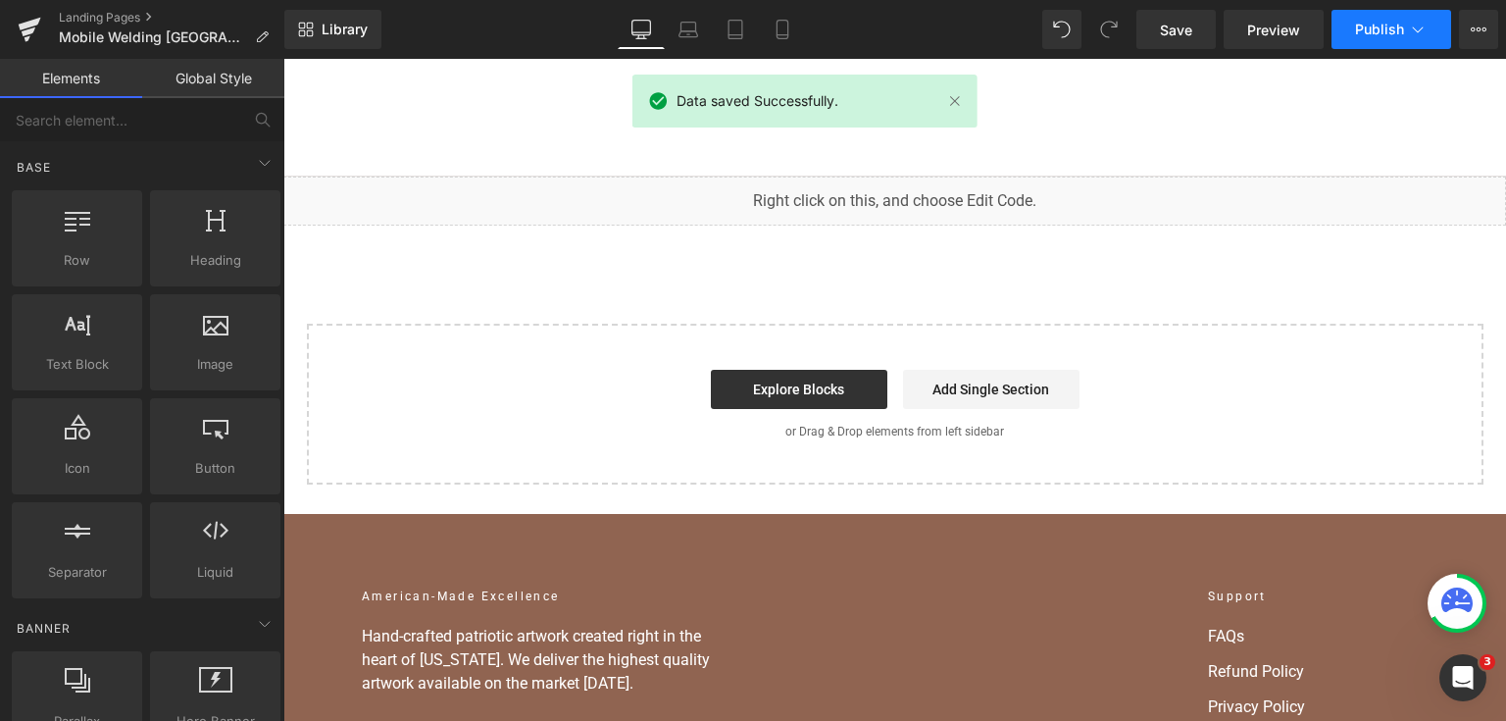
click at [1397, 40] on button "Publish" at bounding box center [1392, 29] width 120 height 39
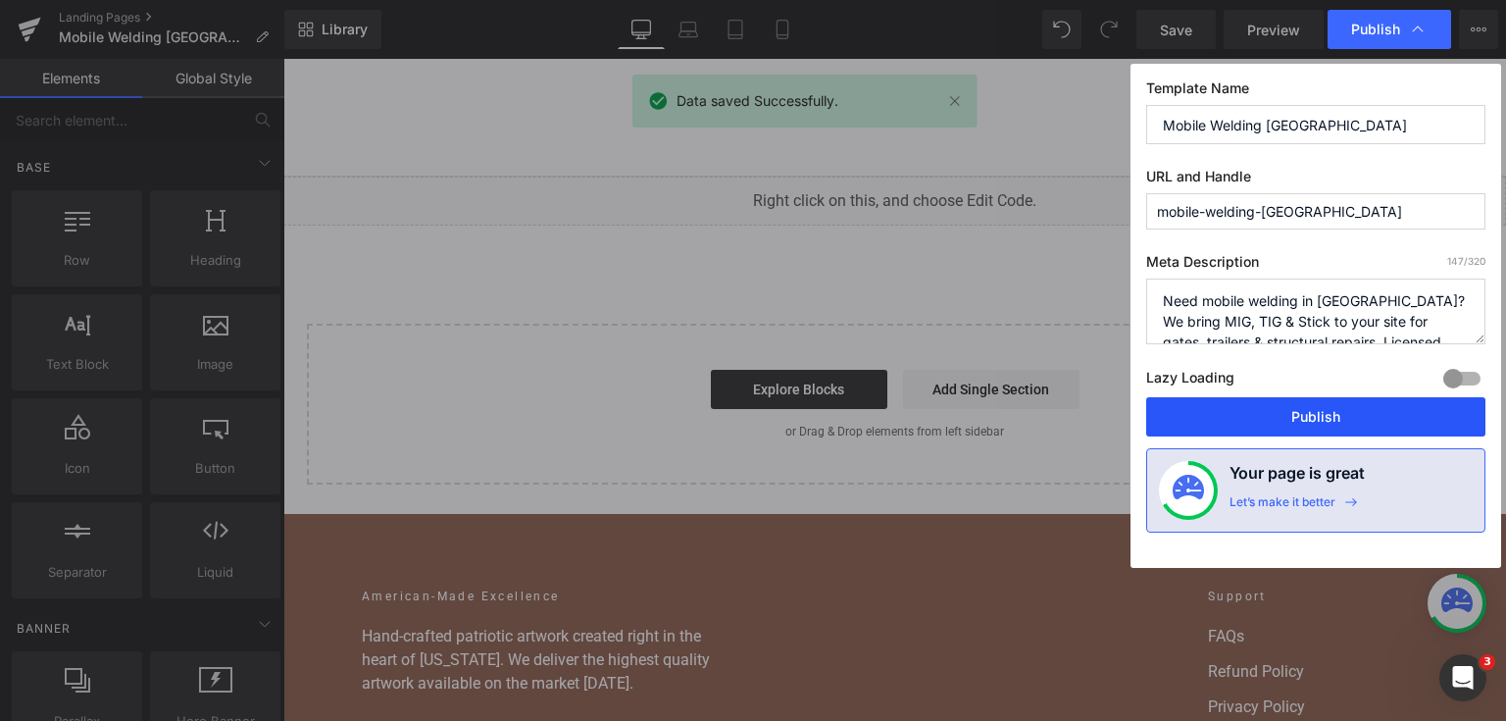
drag, startPoint x: 1285, startPoint y: 418, endPoint x: 982, endPoint y: 230, distance: 356.2
click at [1285, 418] on button "Publish" at bounding box center [1315, 416] width 339 height 39
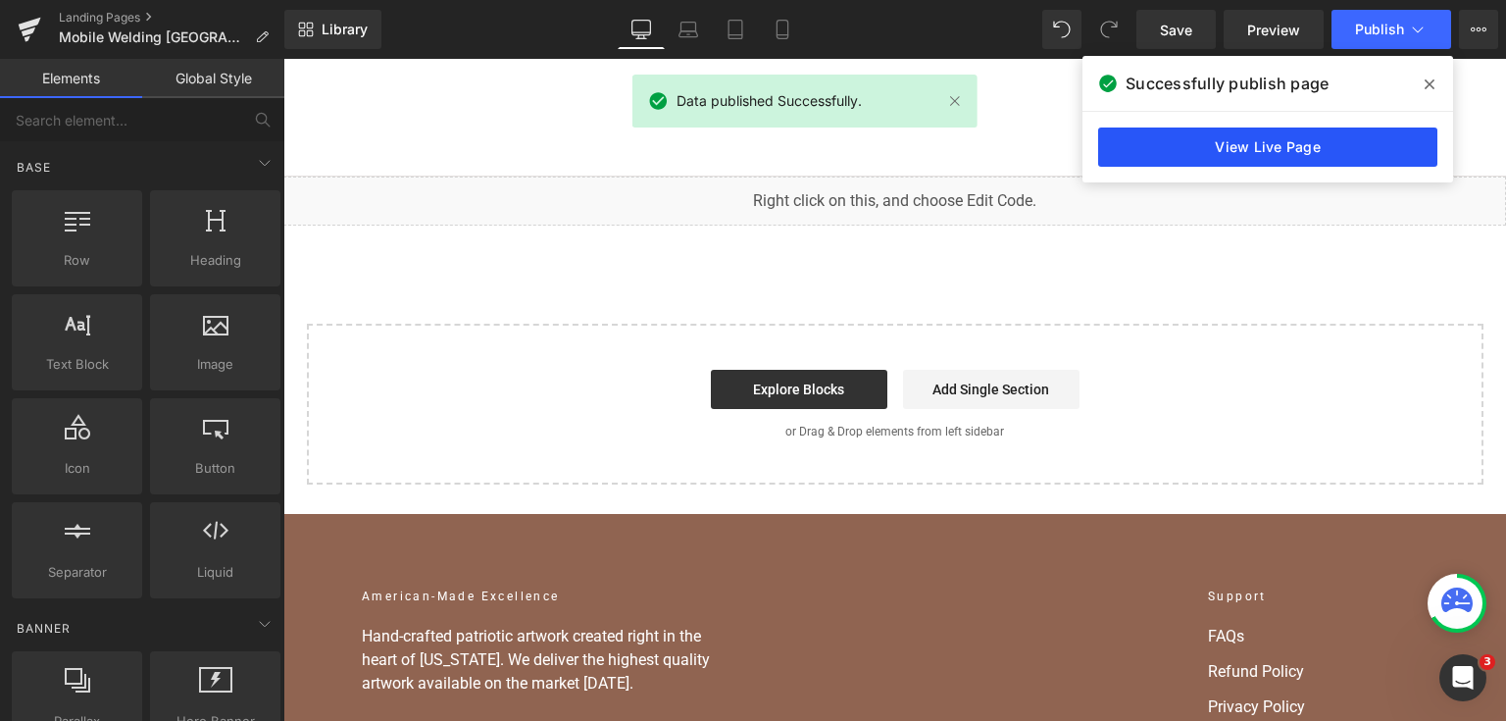
click at [1331, 129] on link "View Live Page" at bounding box center [1267, 146] width 339 height 39
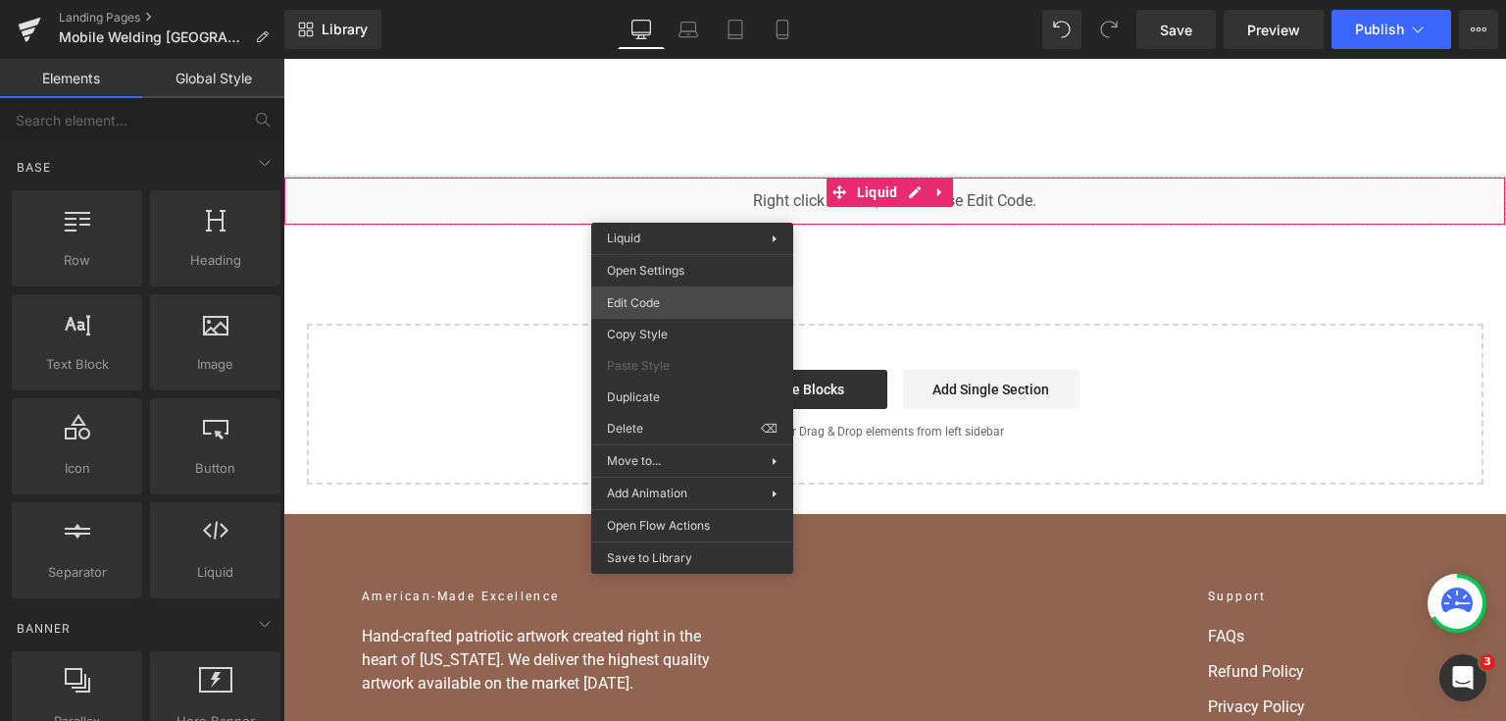
click at [678, 0] on div "You are previewing how the will restyle your page. You can not edit Elements in…" at bounding box center [753, 0] width 1506 height 0
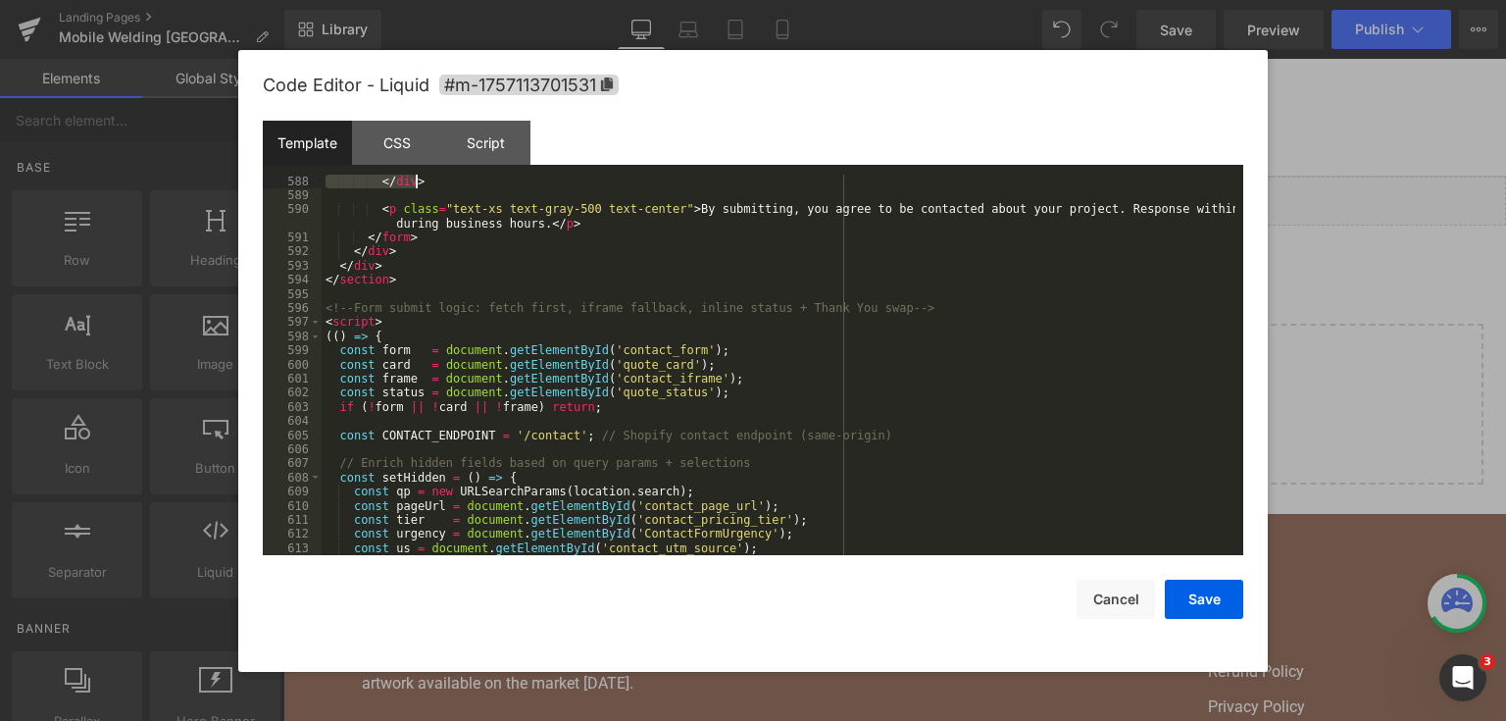
scroll to position [9913, 0]
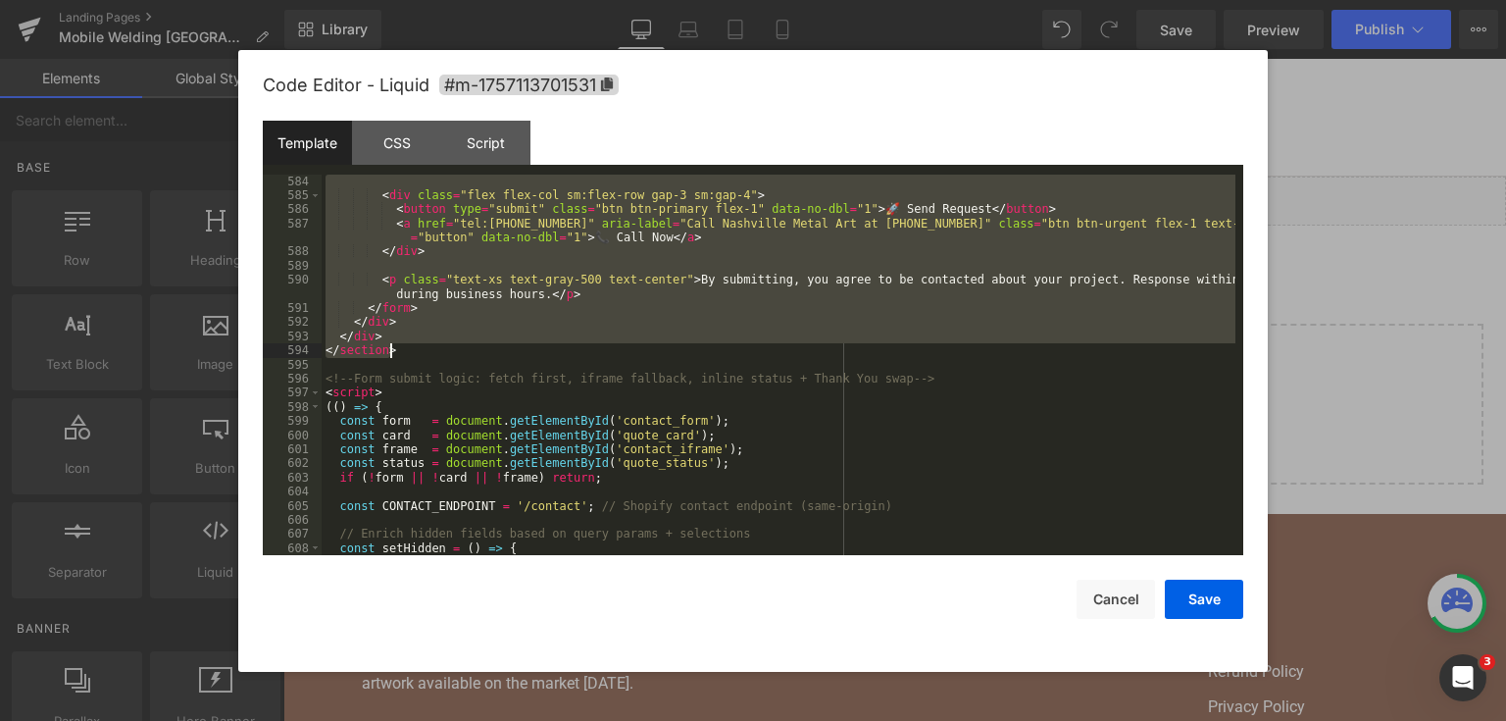
drag, startPoint x: 324, startPoint y: 341, endPoint x: 614, endPoint y: 357, distance: 290.7
click at [614, 357] on div "< div class = "flex flex-col sm:flex-row gap-3 sm:gap-4" > < button type = "sub…" at bounding box center [779, 380] width 914 height 410
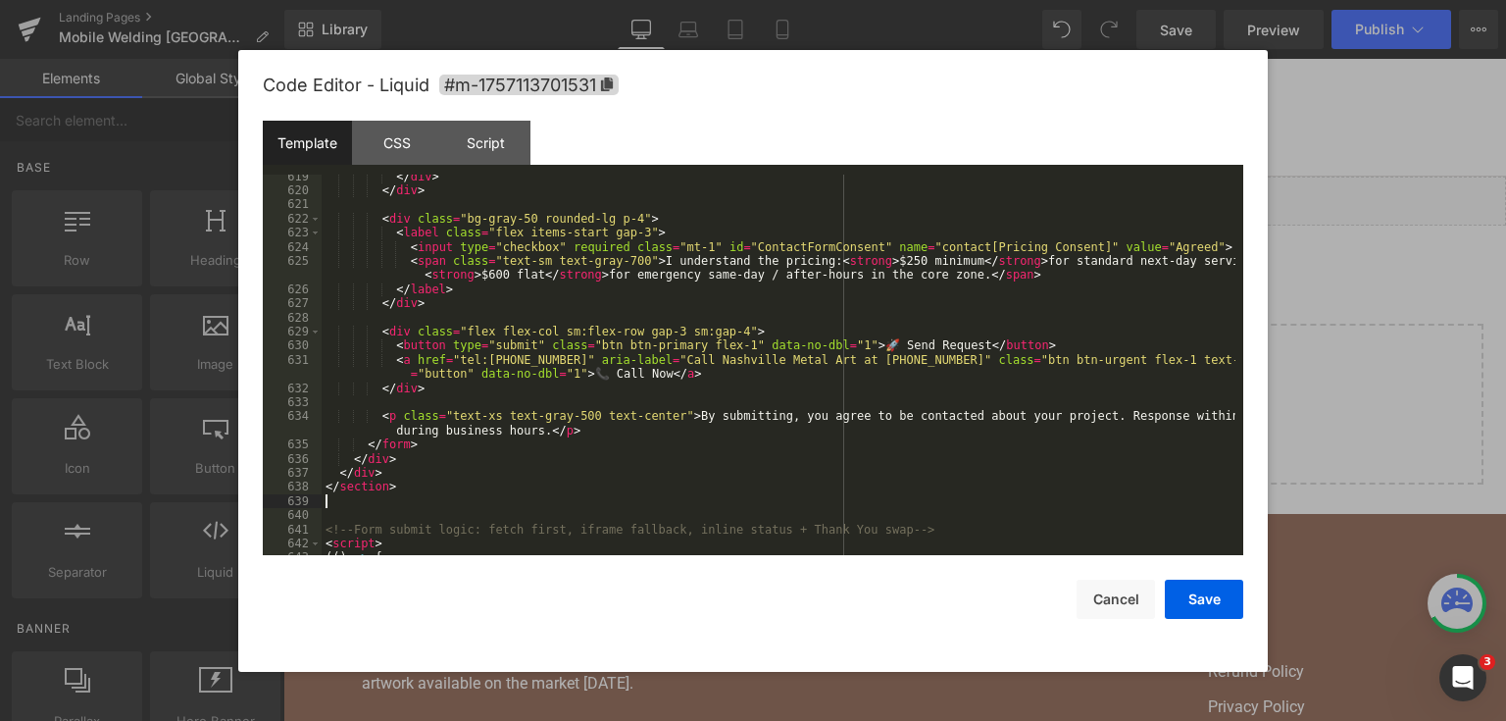
scroll to position [10454, 0]
drag, startPoint x: 1183, startPoint y: 600, endPoint x: 916, endPoint y: 11, distance: 646.9
click at [1183, 600] on button "Save" at bounding box center [1204, 599] width 78 height 39
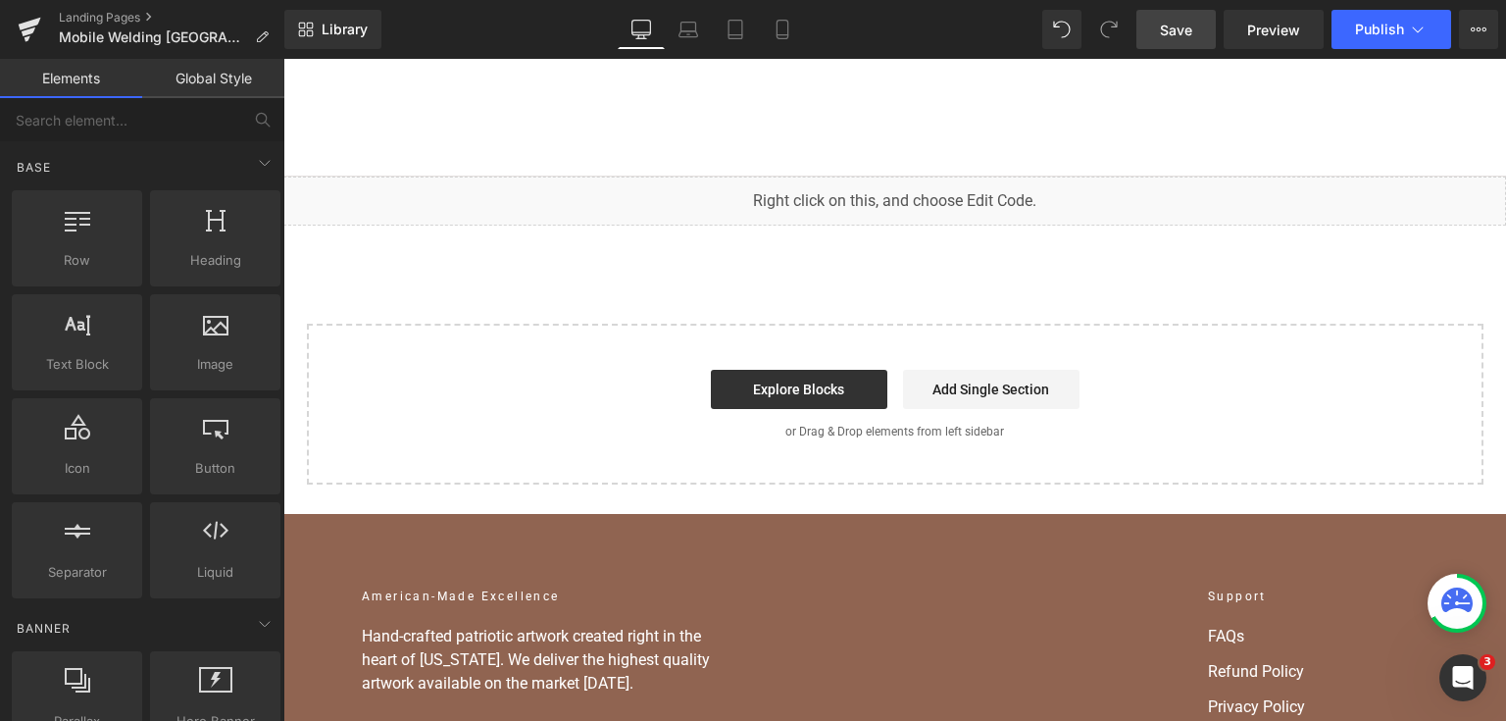
click at [1177, 24] on span "Save" at bounding box center [1176, 30] width 32 height 21
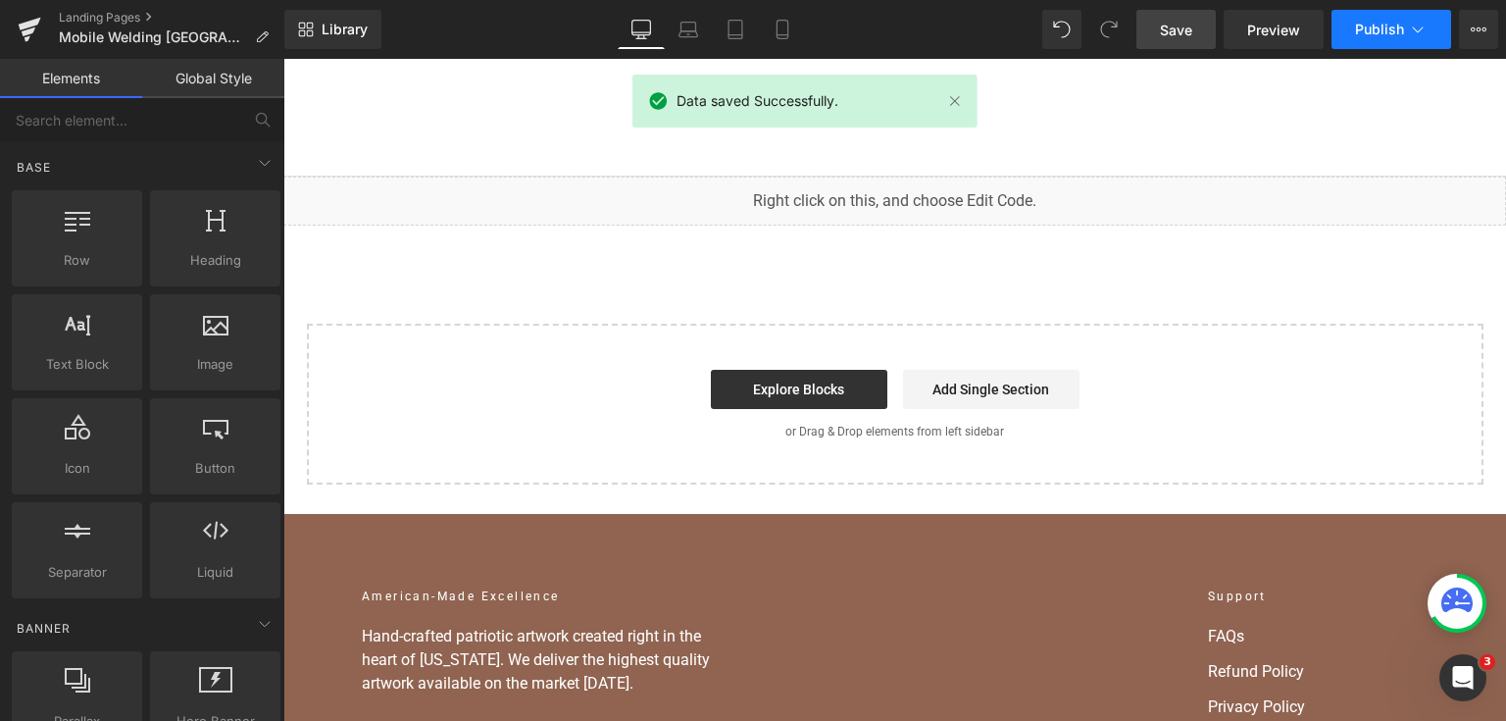
click at [1362, 35] on span "Publish" at bounding box center [1379, 30] width 49 height 16
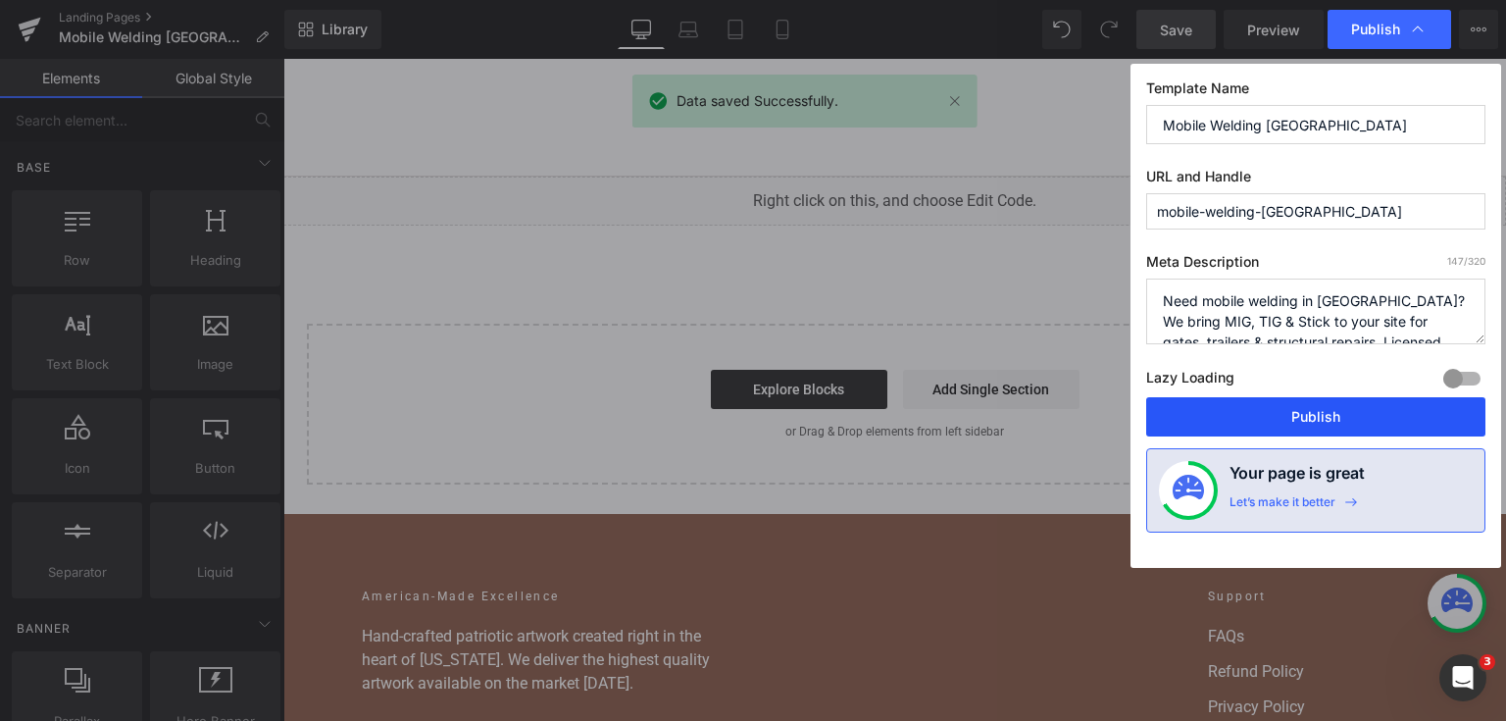
click at [1364, 421] on button "Publish" at bounding box center [1315, 416] width 339 height 39
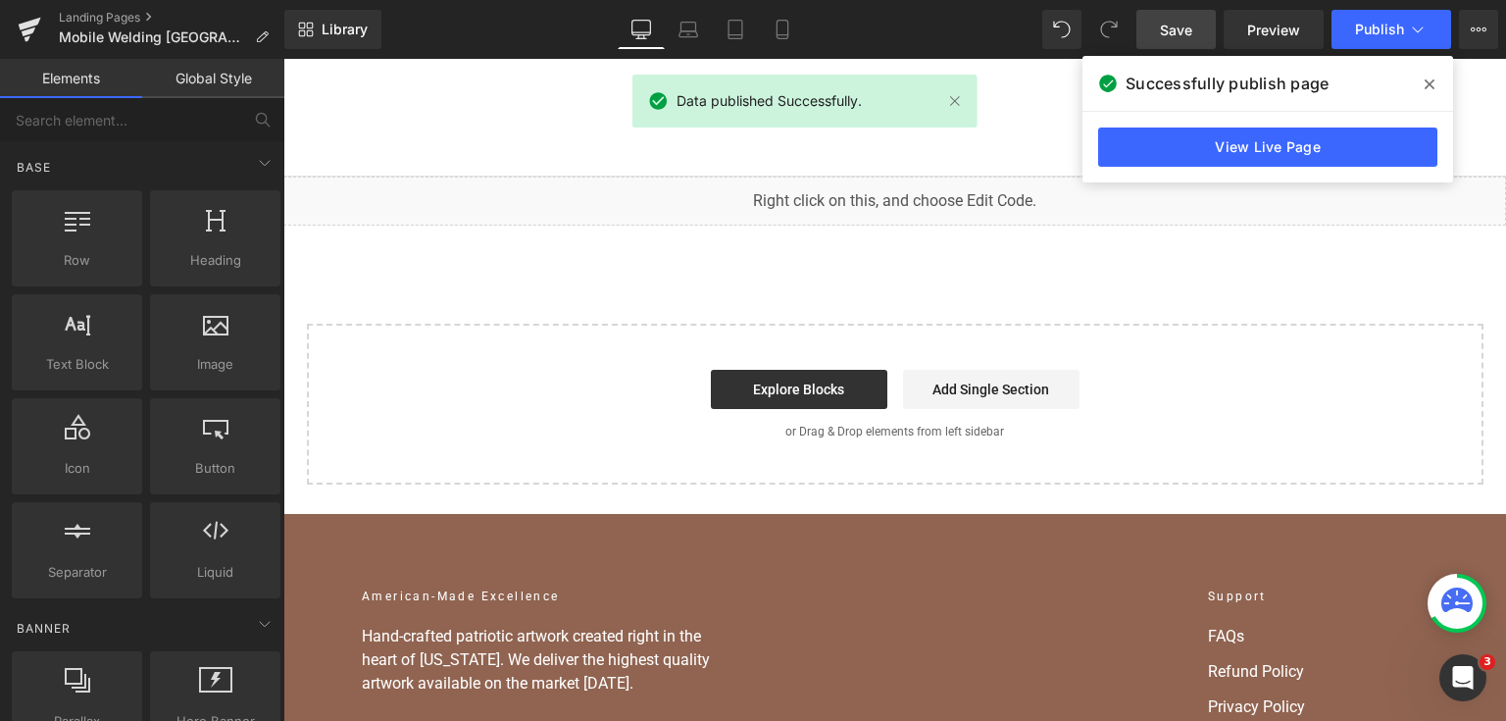
click at [1271, 151] on link "View Live Page" at bounding box center [1267, 146] width 339 height 39
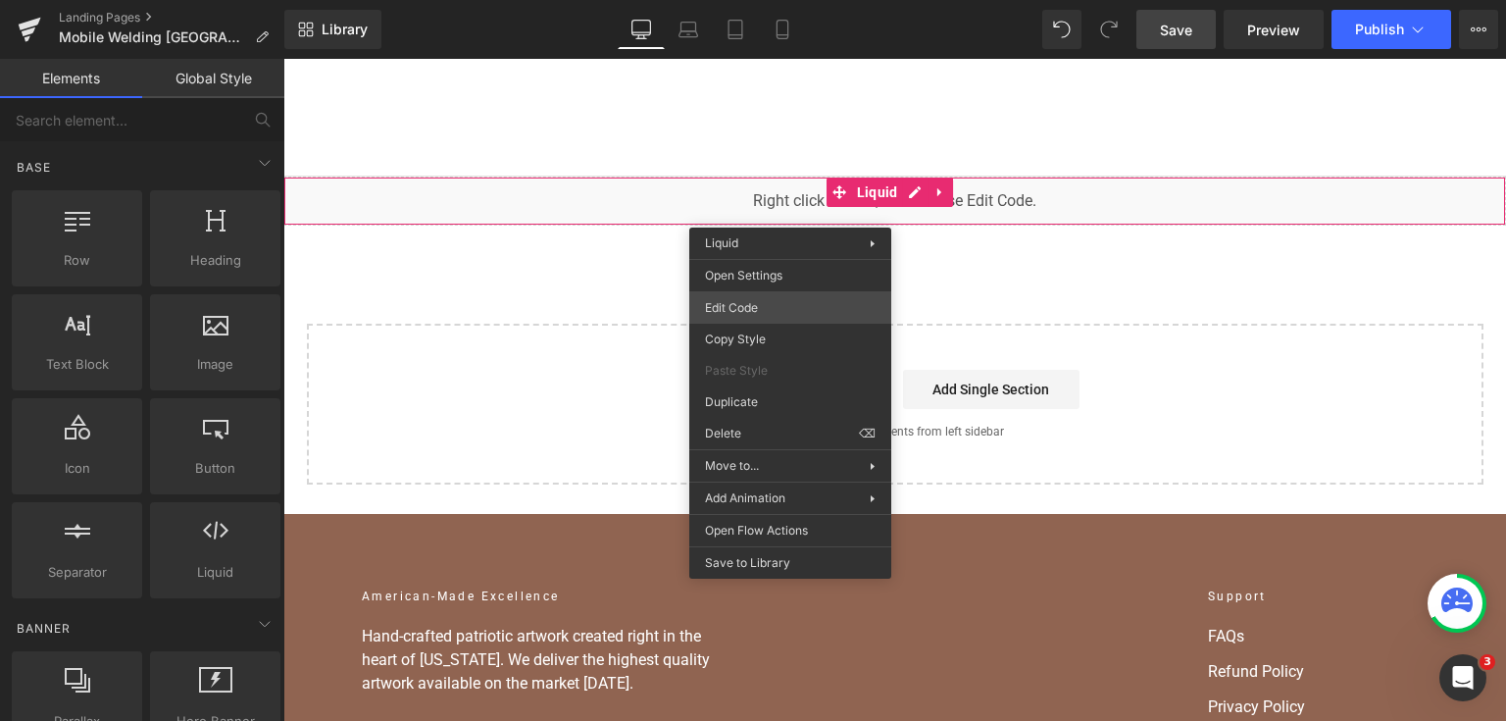
click at [773, 0] on div "You are previewing how the will restyle your page. You can not edit Elements in…" at bounding box center [753, 0] width 1506 height 0
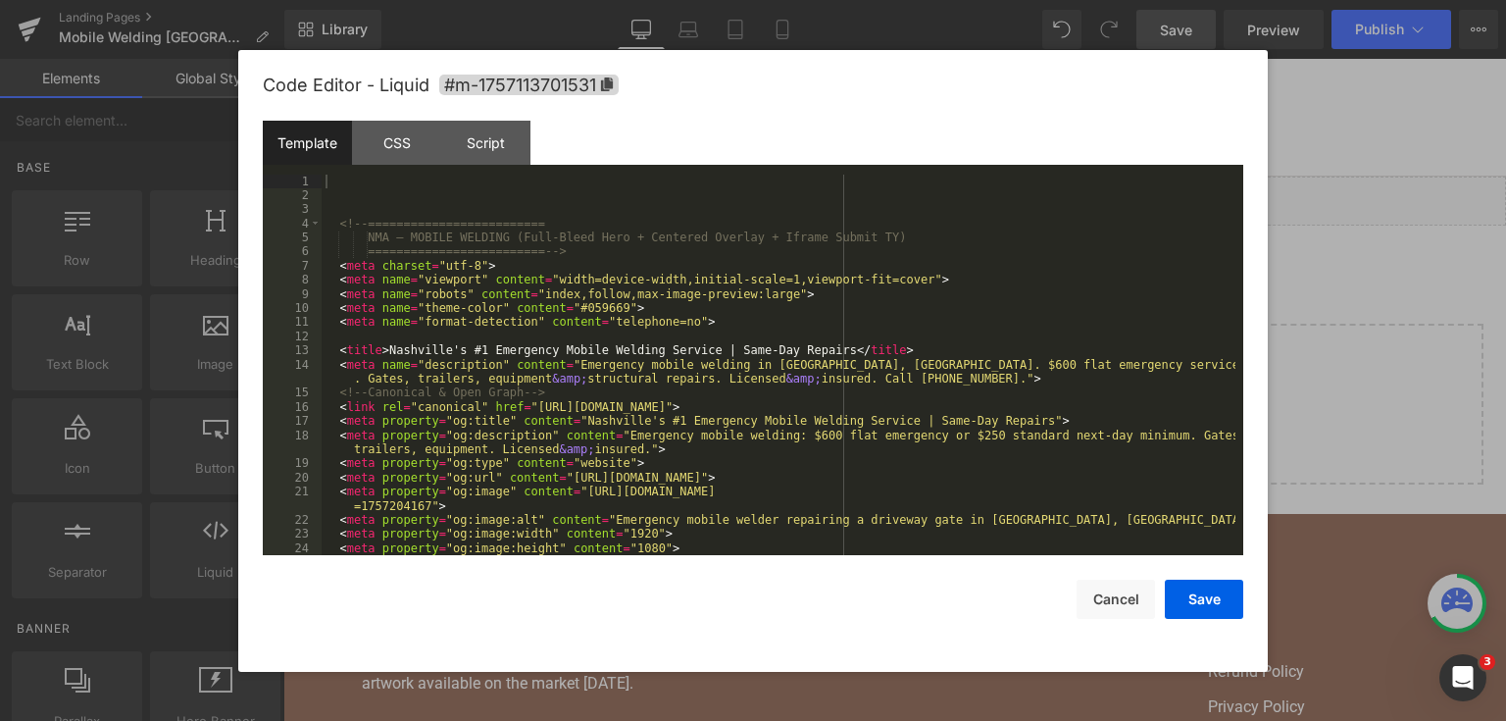
click at [758, 334] on div "<!-- ========================= NMA — MOBILE WELDING (Full-Bleed Hero + Centered…" at bounding box center [779, 380] width 914 height 410
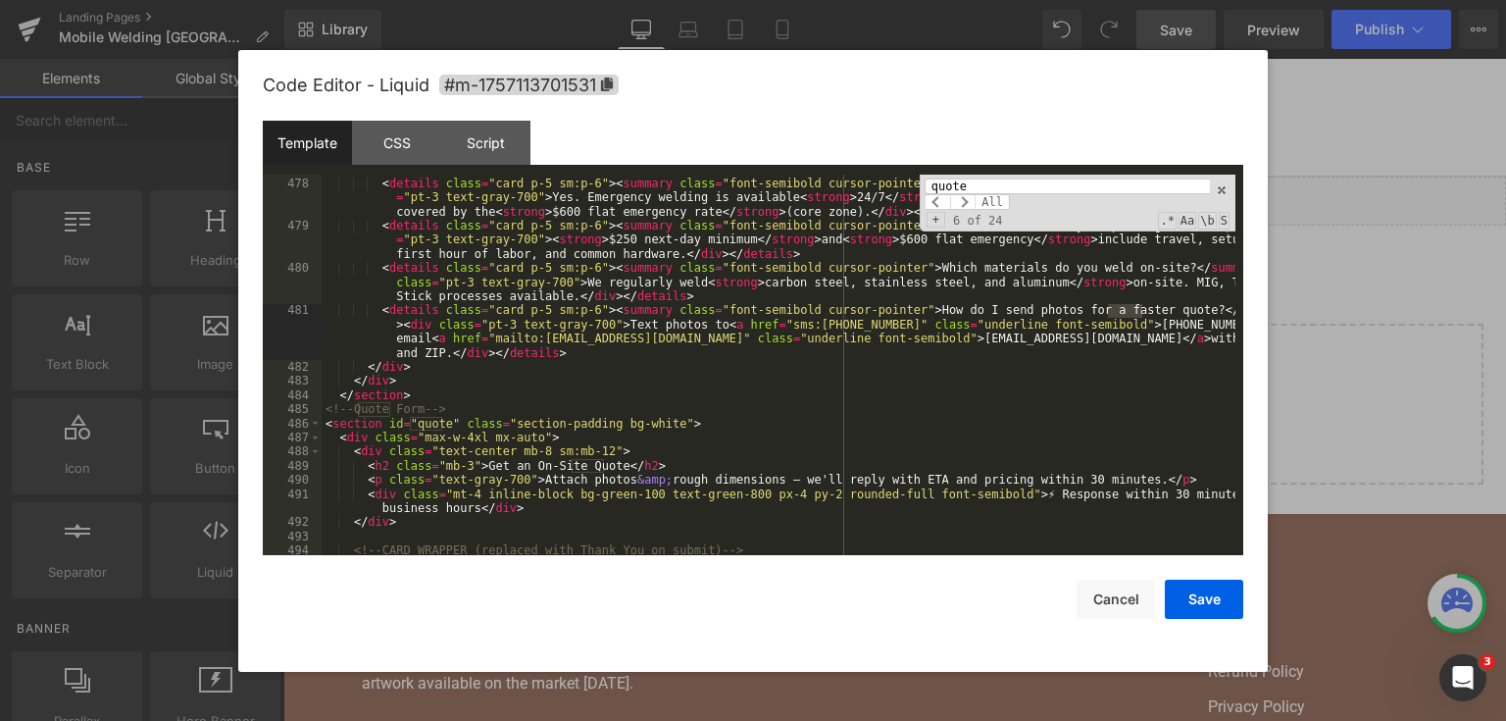
scroll to position [8150, 0]
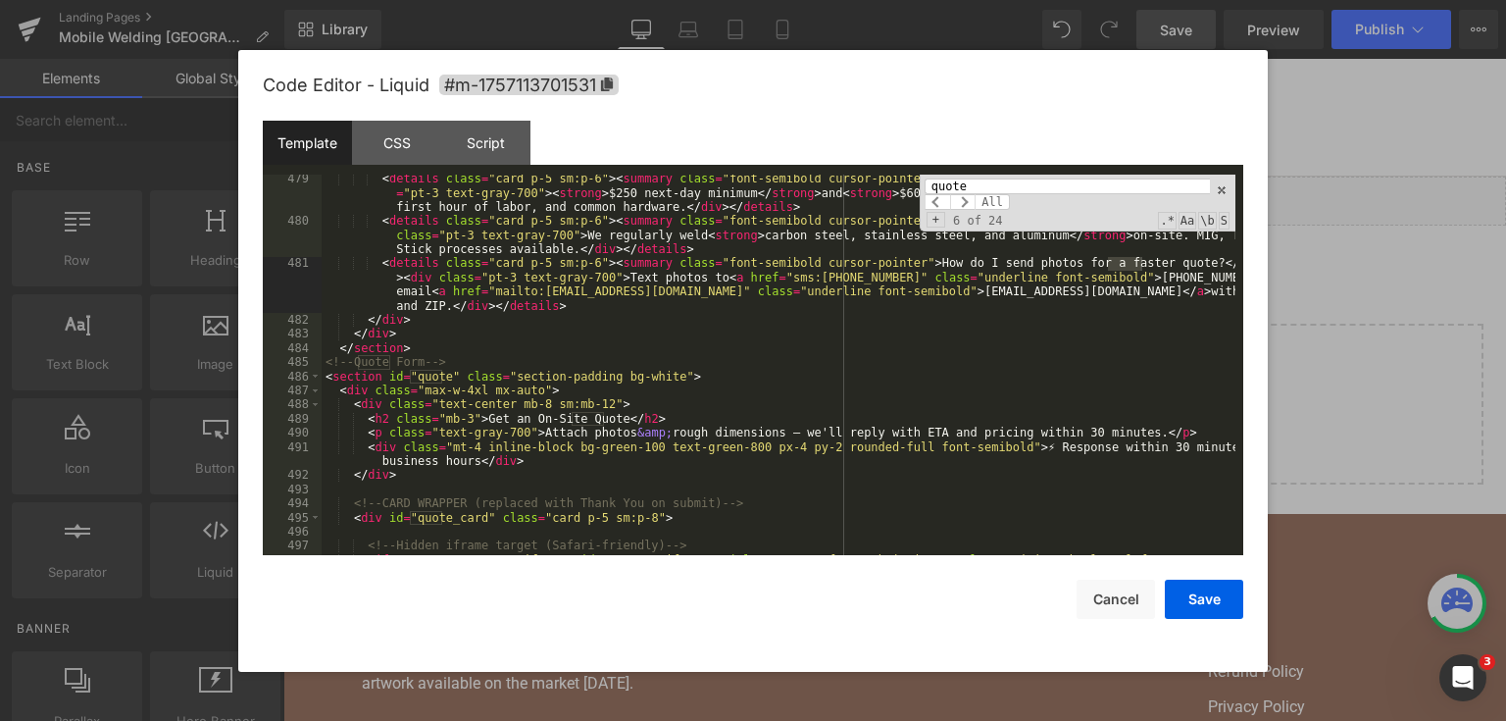
type input "quote"
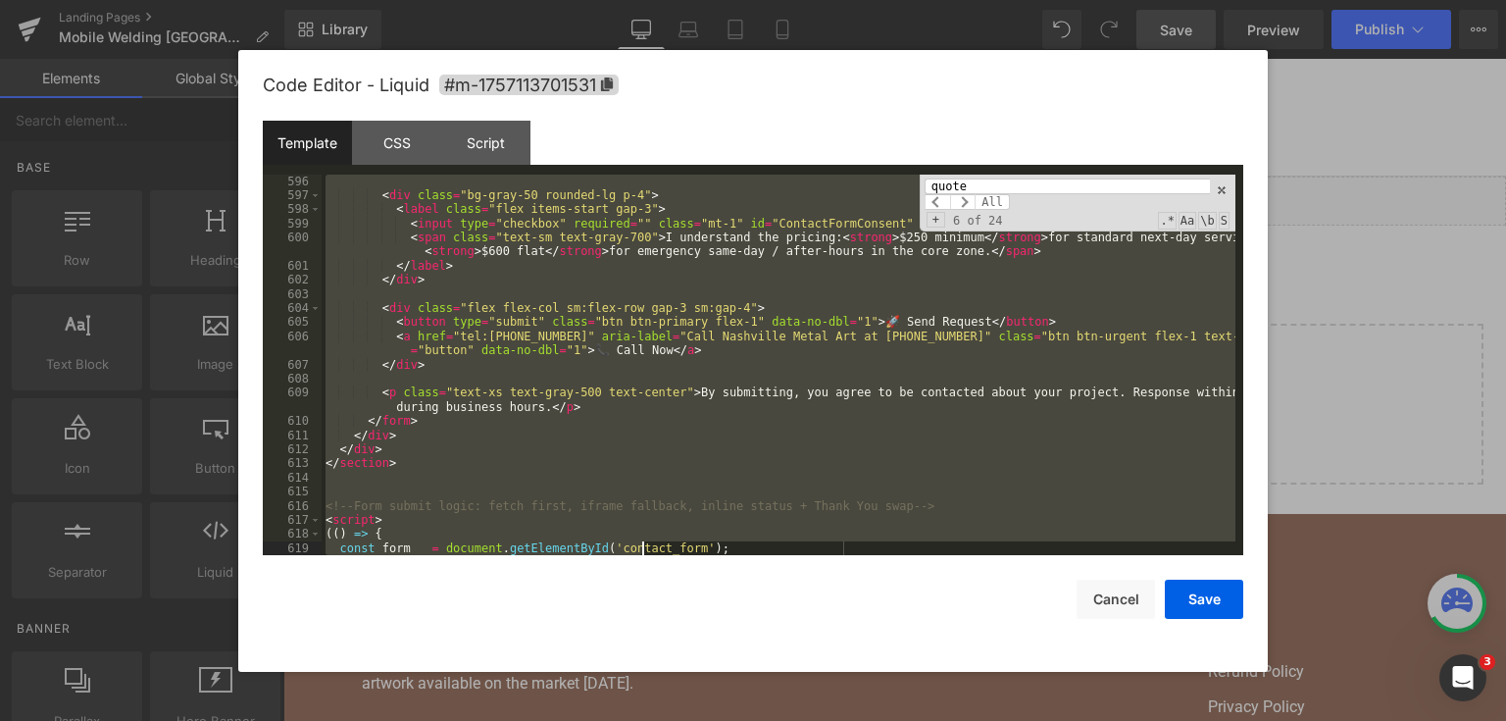
scroll to position [10380, 0]
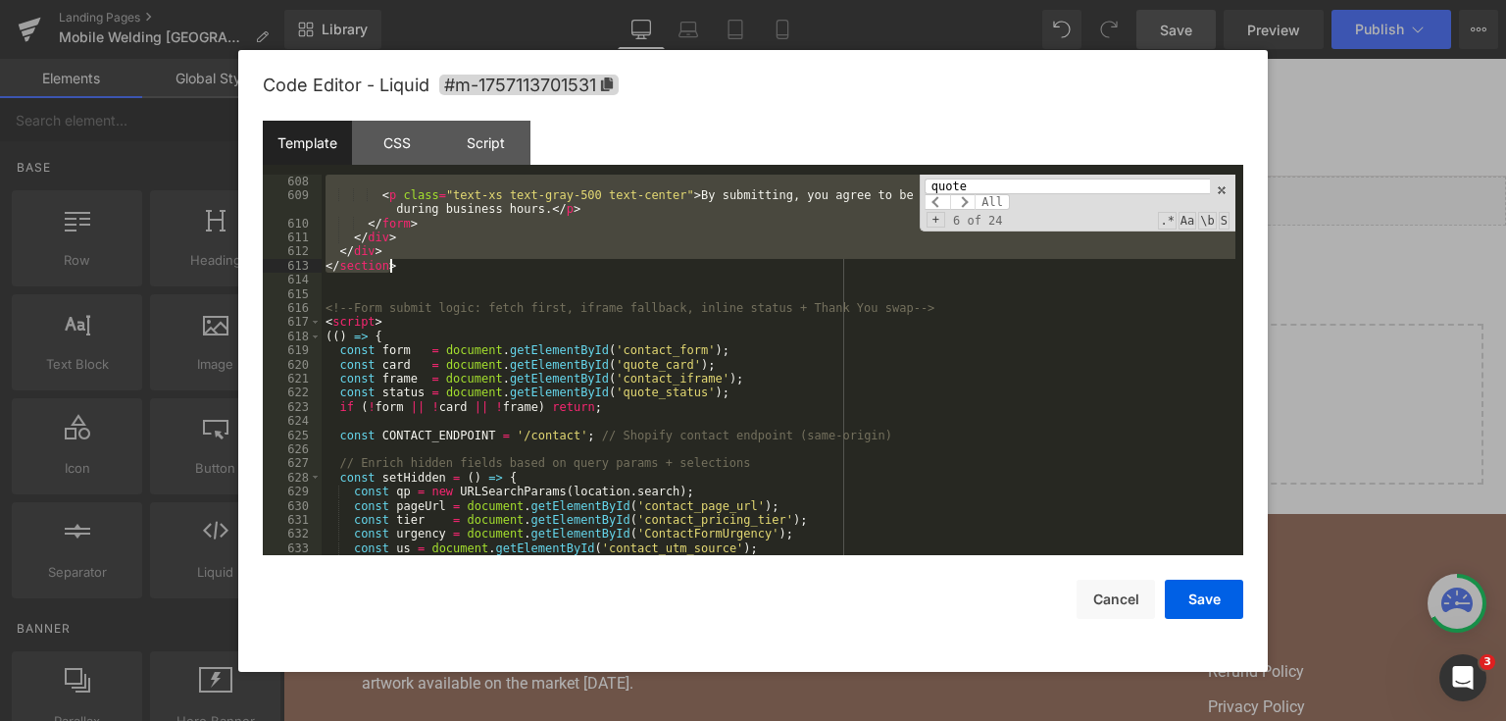
drag, startPoint x: 327, startPoint y: 363, endPoint x: 666, endPoint y: 263, distance: 353.8
click at [666, 263] on div "< p class = "text-xs text-gray-500 text-center" > By submitting, you agree to b…" at bounding box center [779, 380] width 914 height 410
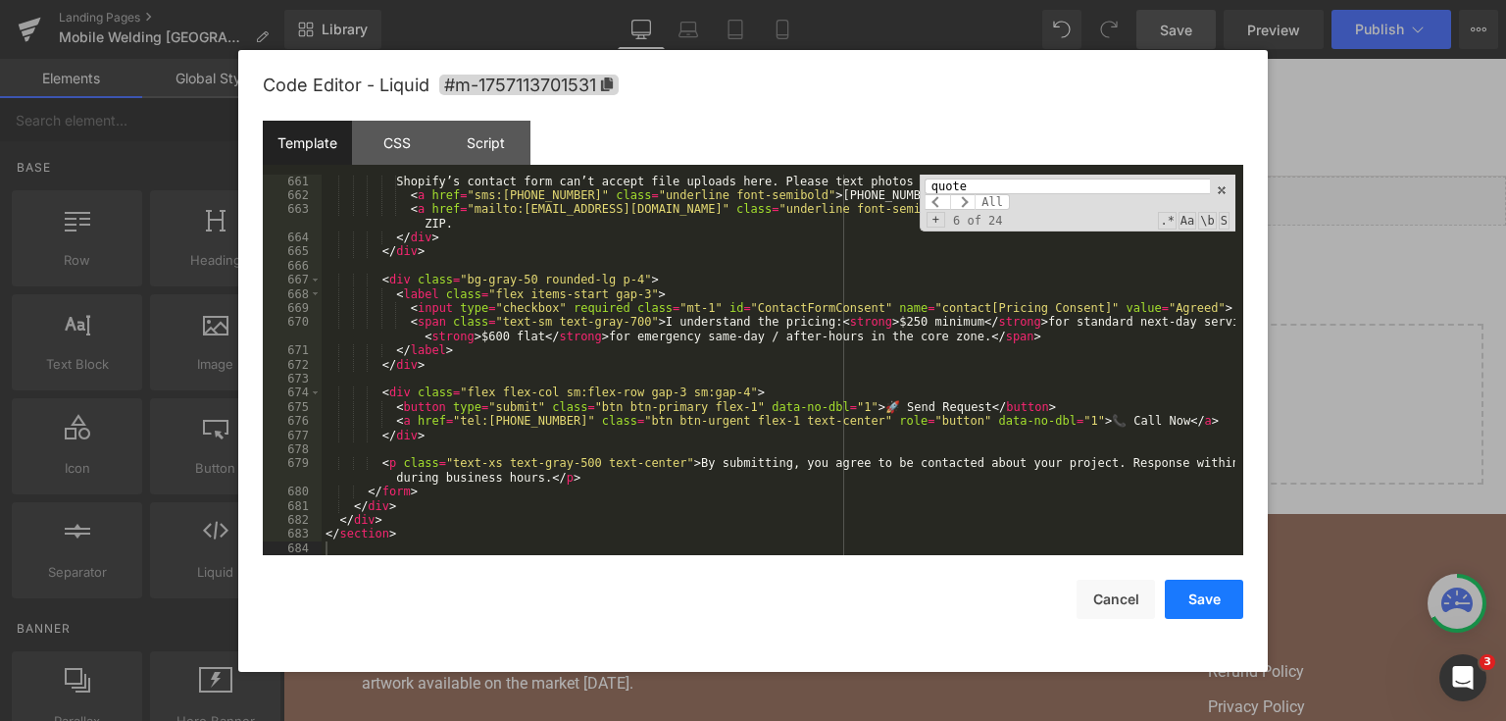
click at [1182, 606] on button "Save" at bounding box center [1204, 599] width 78 height 39
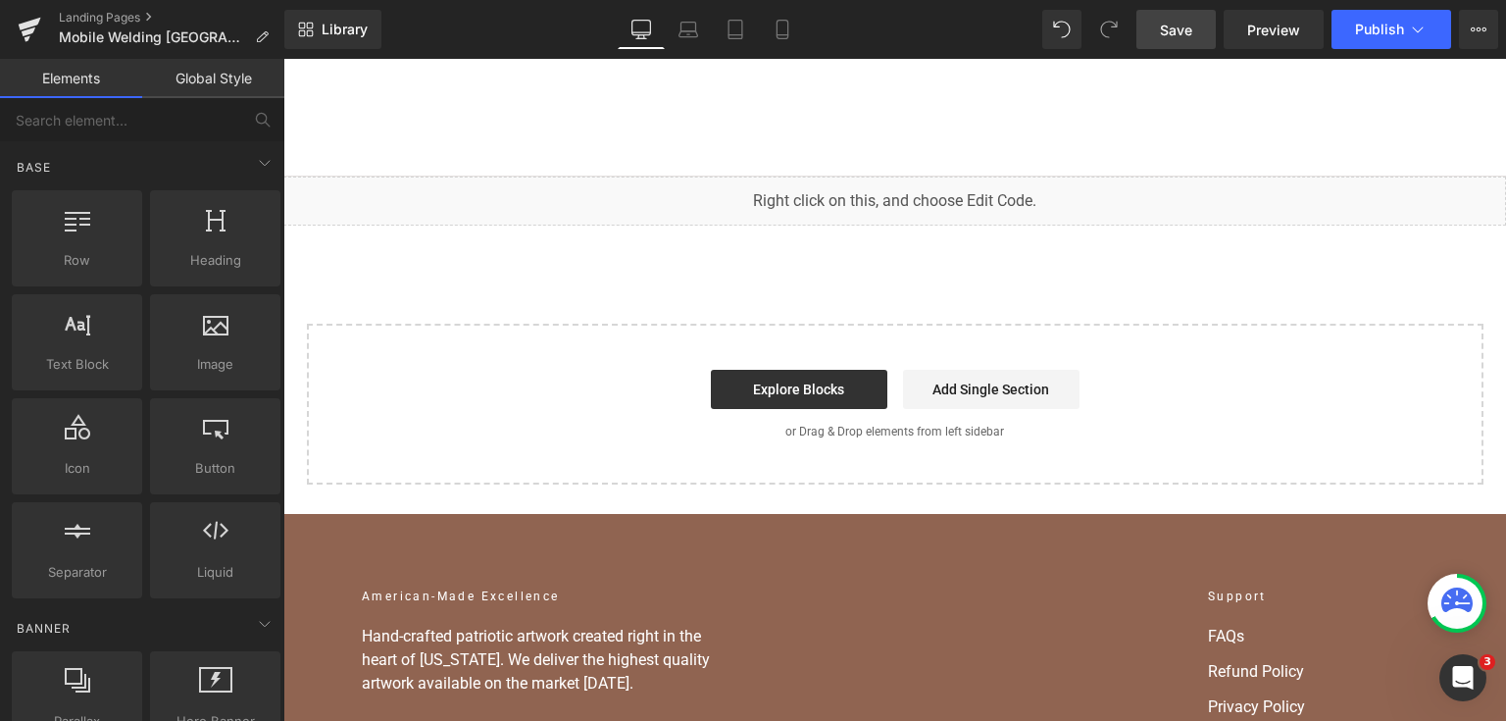
click at [1190, 39] on span "Save" at bounding box center [1176, 30] width 32 height 21
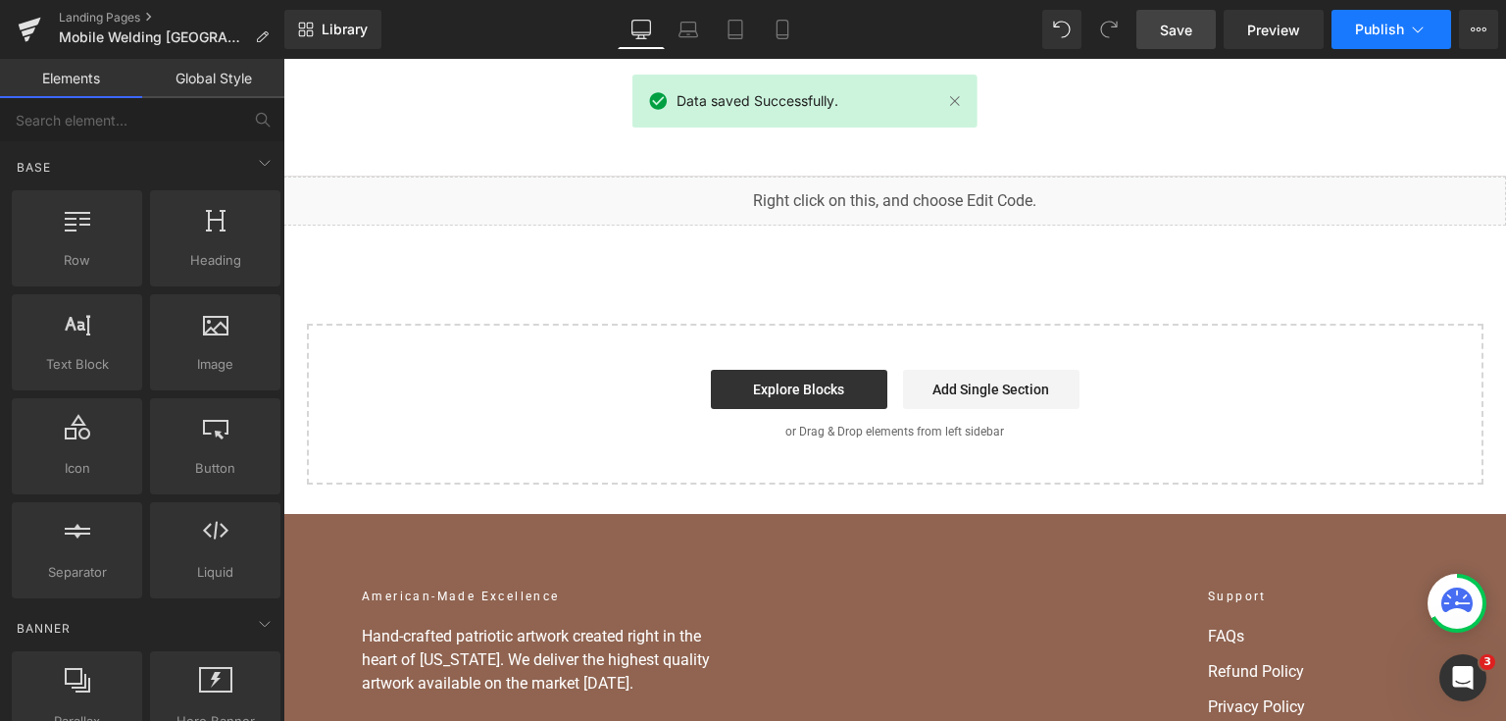
click at [1386, 23] on span "Publish" at bounding box center [1379, 30] width 49 height 16
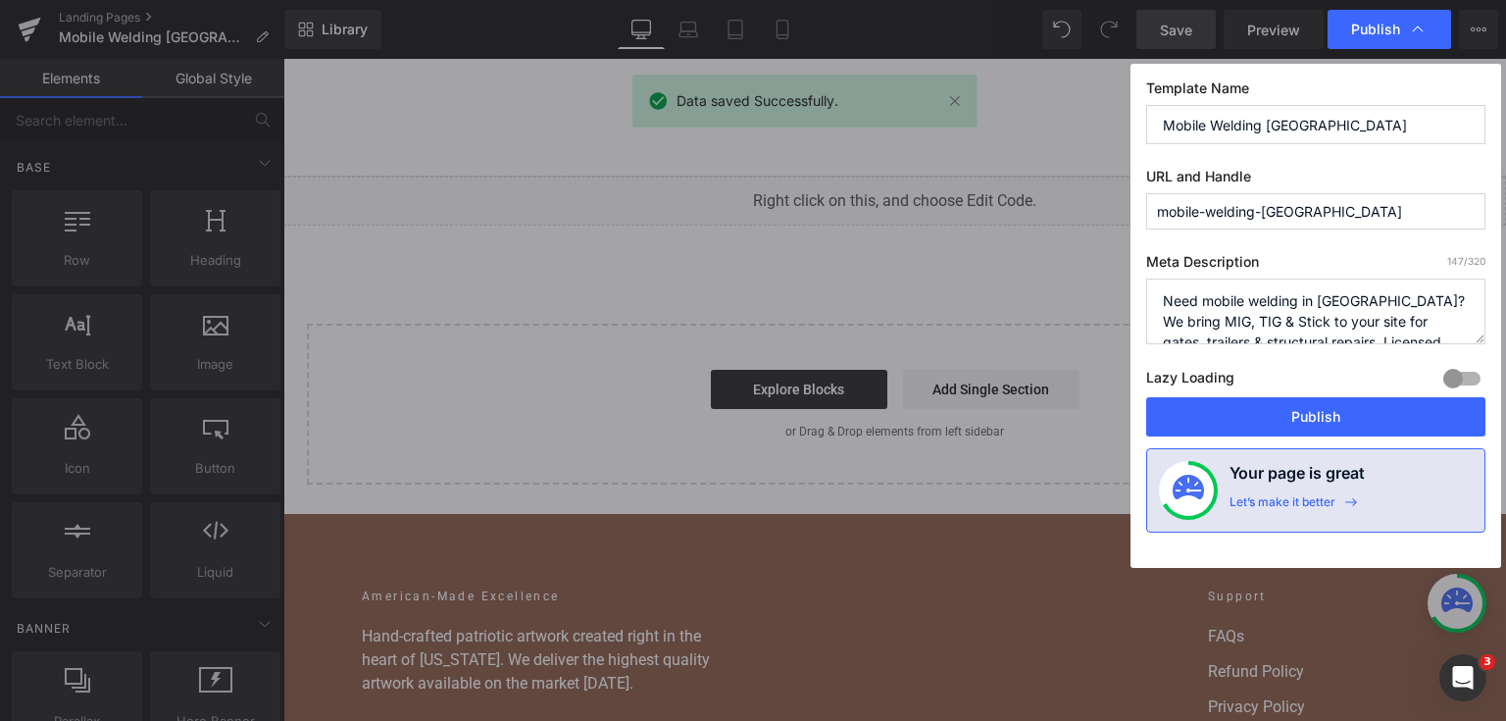
click at [1288, 411] on button "Publish" at bounding box center [1315, 416] width 339 height 39
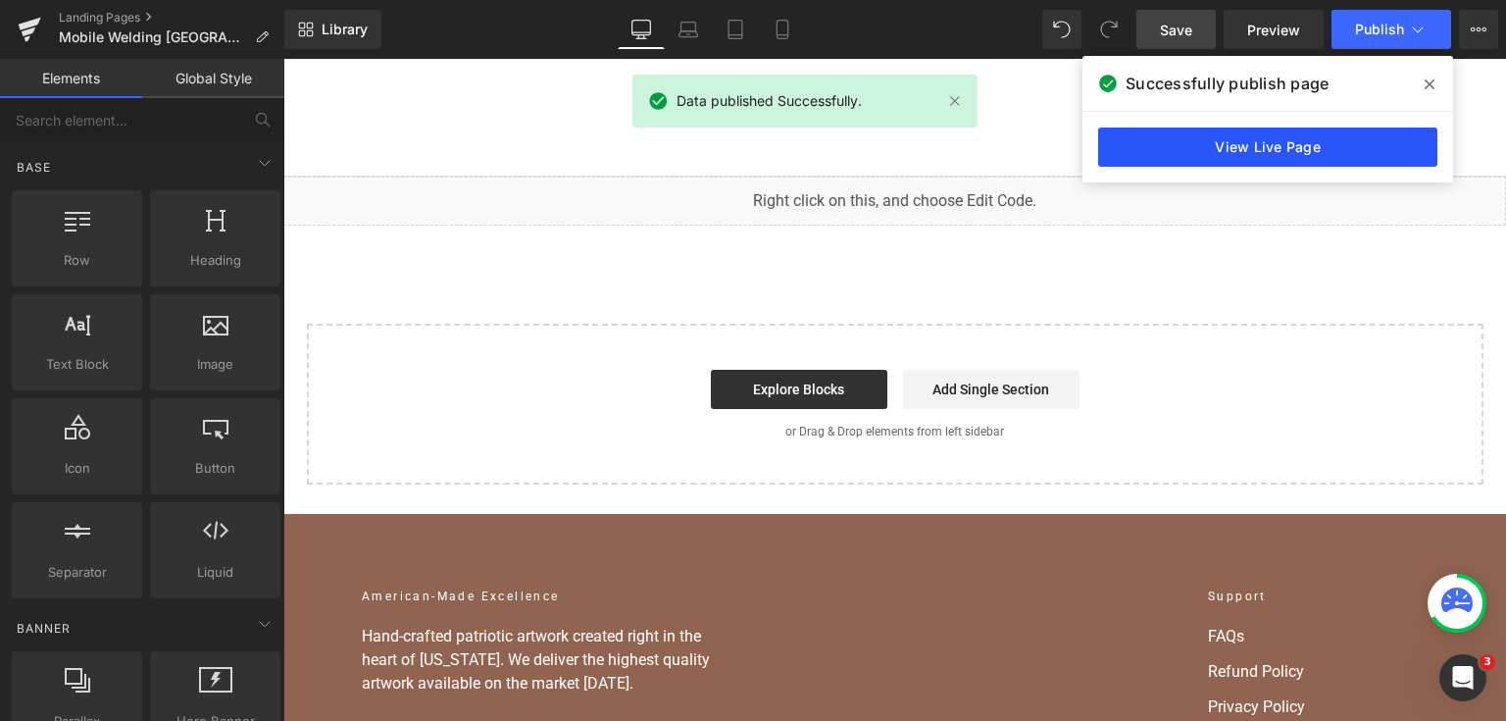
click at [1189, 141] on link "View Live Page" at bounding box center [1267, 146] width 339 height 39
